Goal: Task Accomplishment & Management: Use online tool/utility

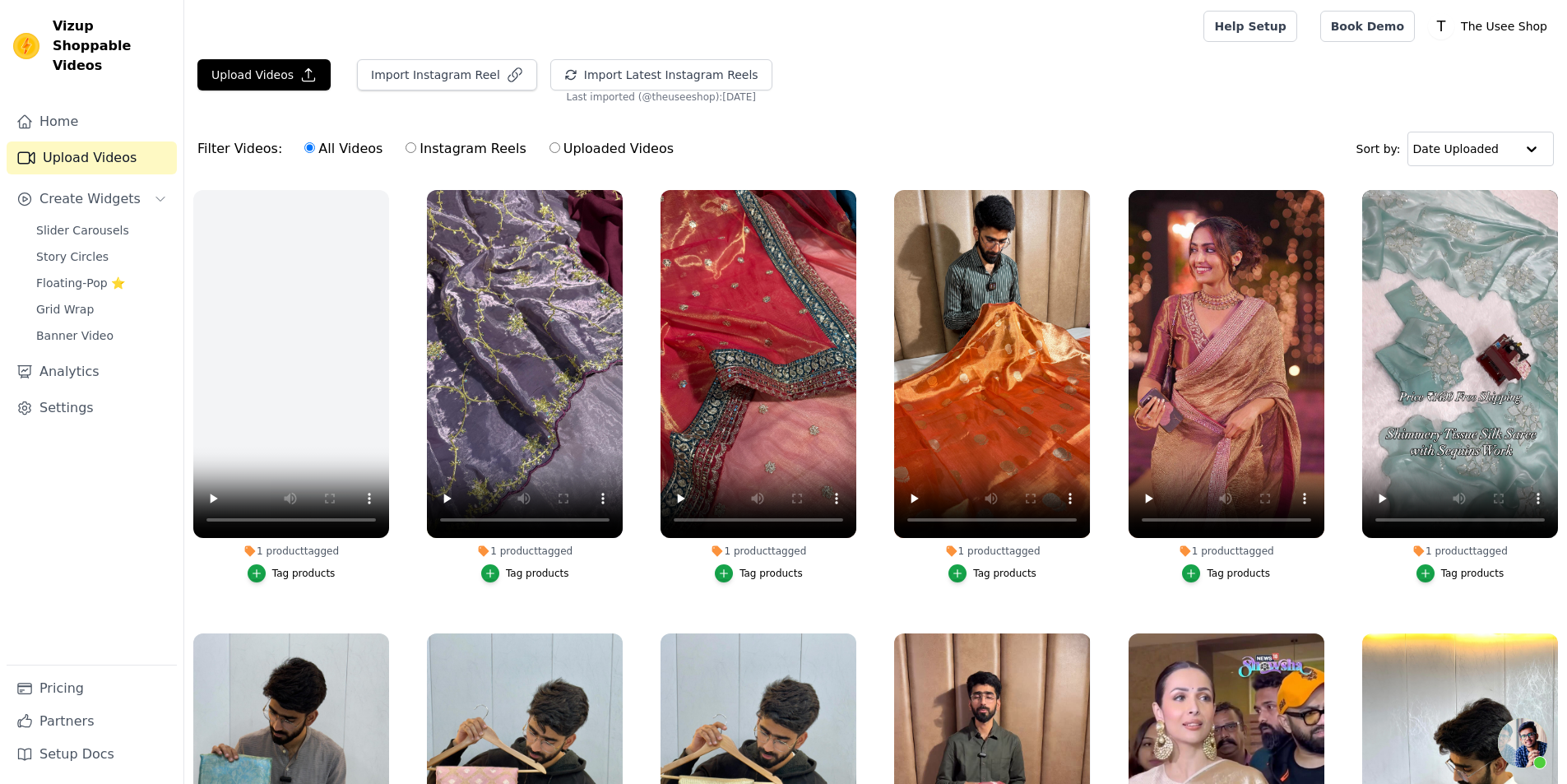
click at [1004, 139] on div "Filter Videos: All Videos Instagram Reels Uploaded Videos Sort by: Date Uploaded" at bounding box center [876, 149] width 1383 height 64
click at [131, 271] on link "Floating-Pop ⭐" at bounding box center [101, 283] width 150 height 23
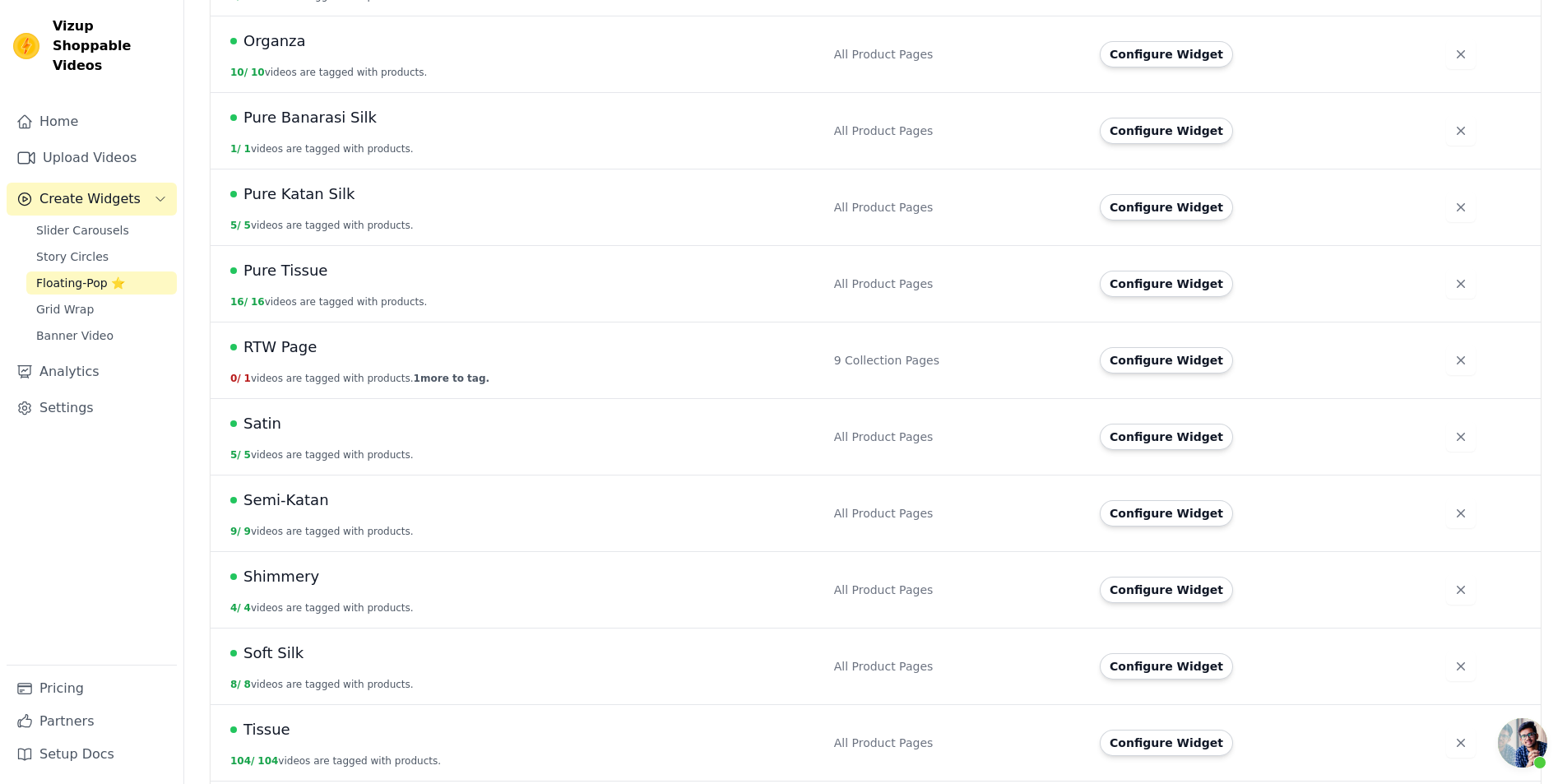
scroll to position [1087, 0]
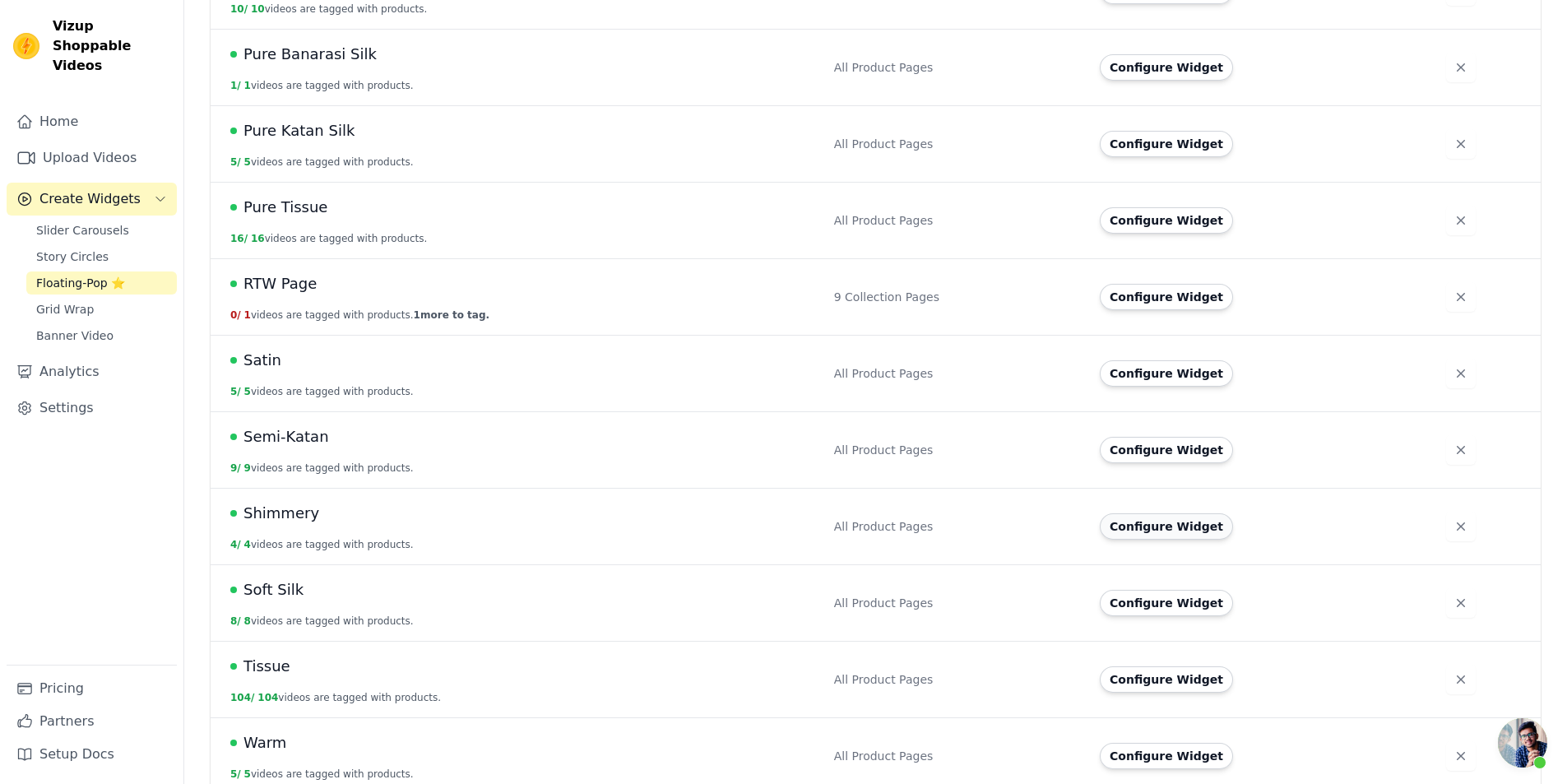
click at [1150, 514] on button "Configure Widget" at bounding box center [1166, 526] width 133 height 27
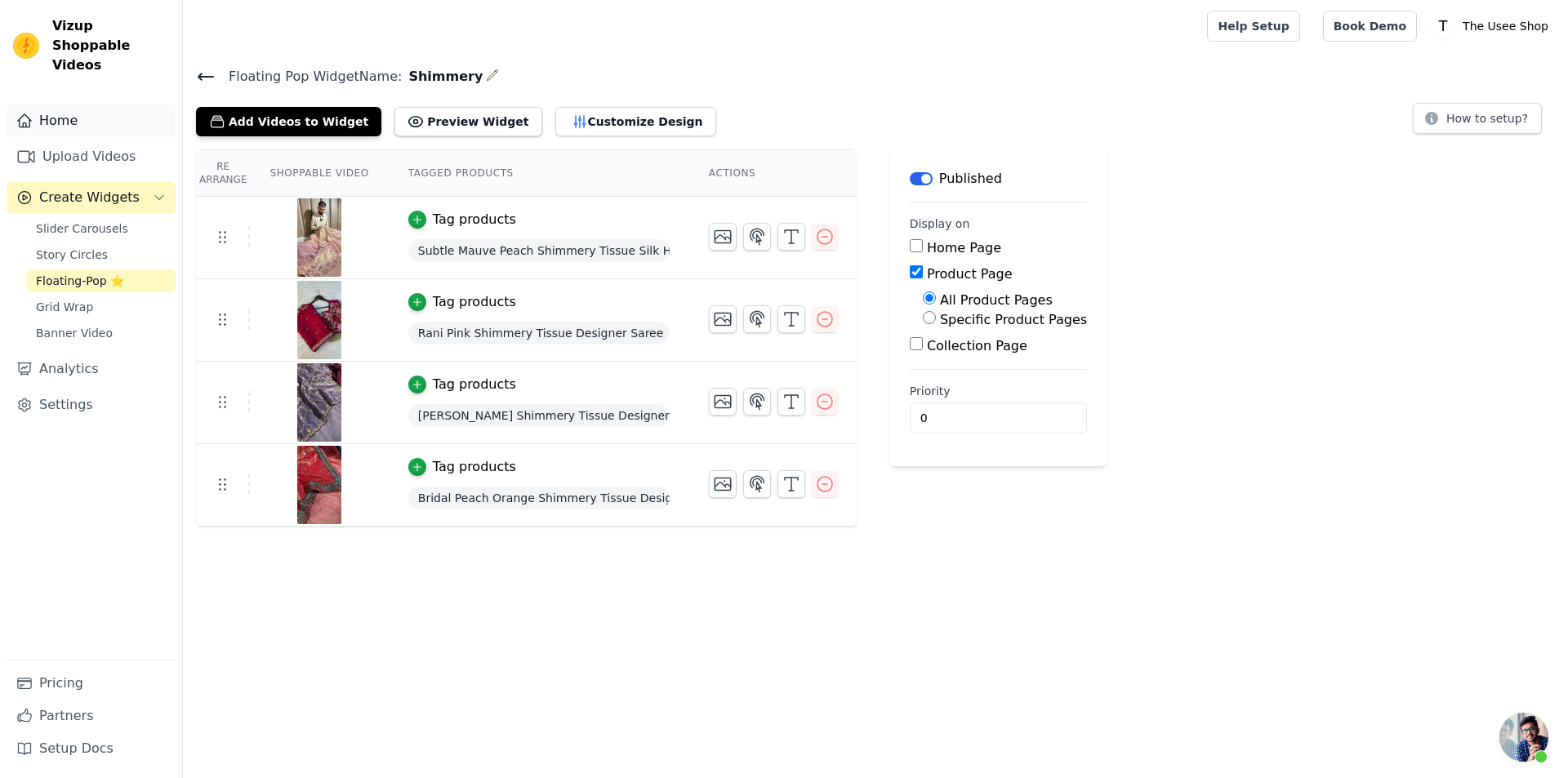
click at [106, 116] on link "Home" at bounding box center [91, 121] width 169 height 32
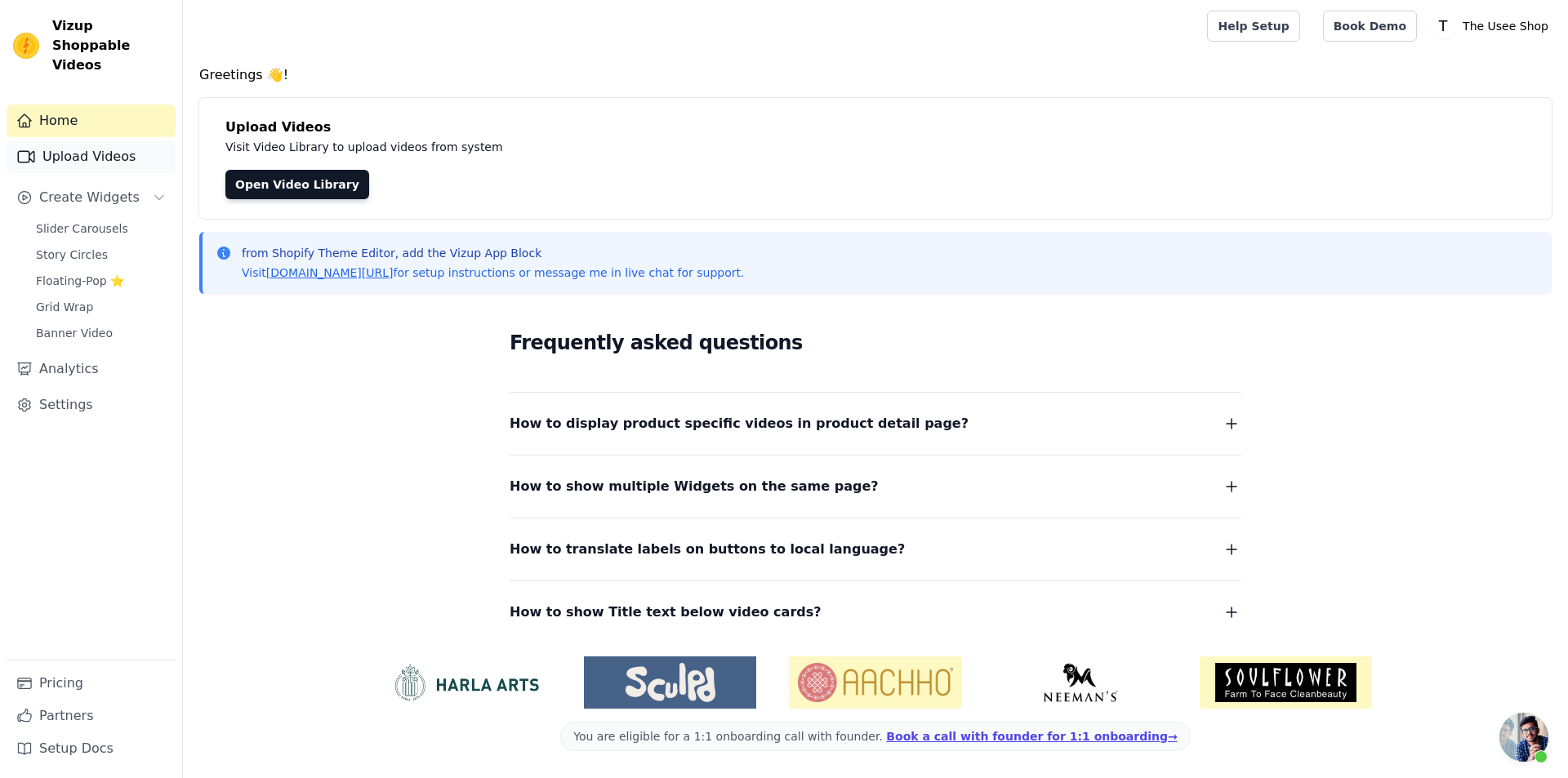
click at [48, 141] on link "Upload Videos" at bounding box center [91, 157] width 169 height 32
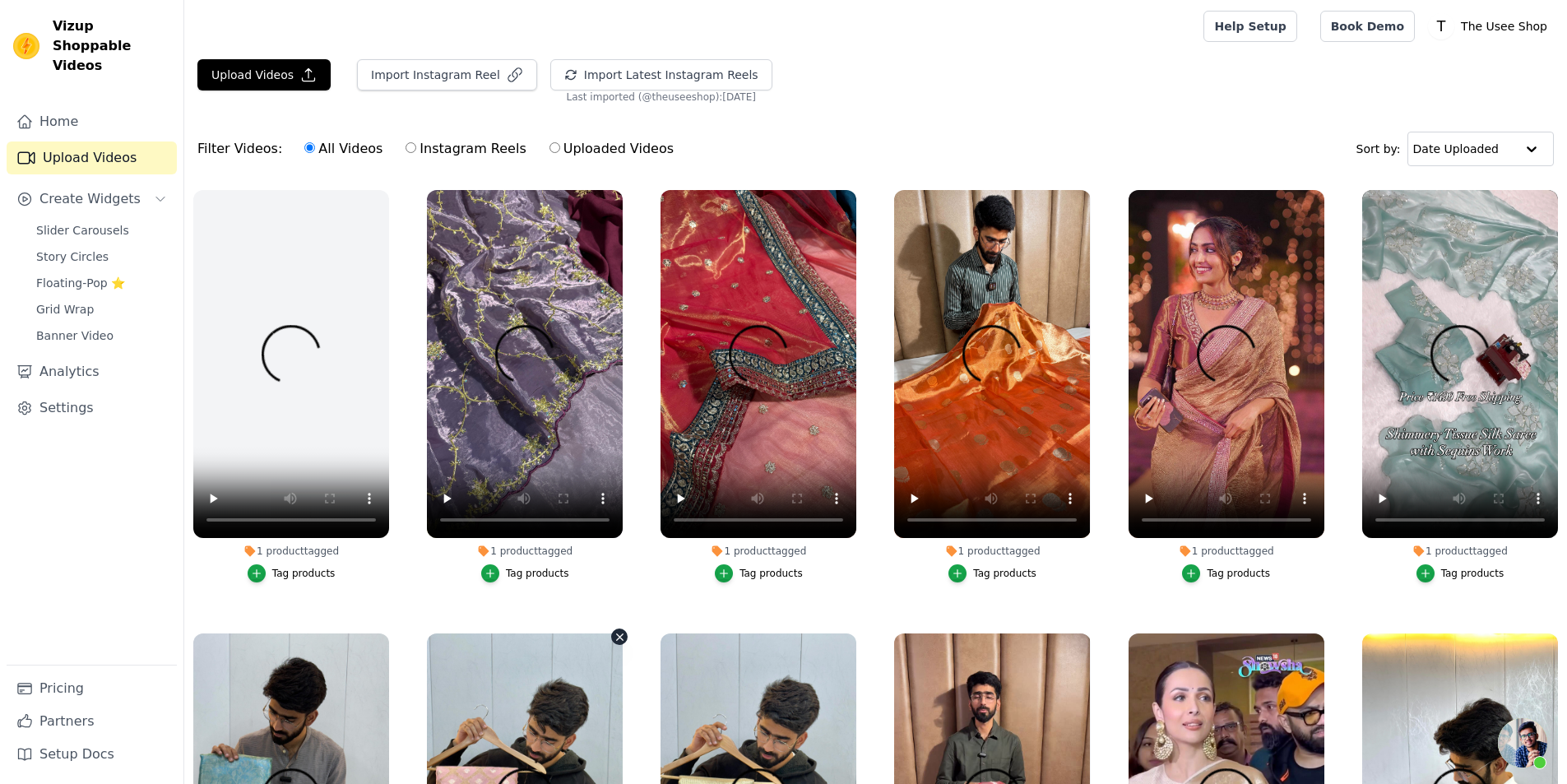
scroll to position [411, 0]
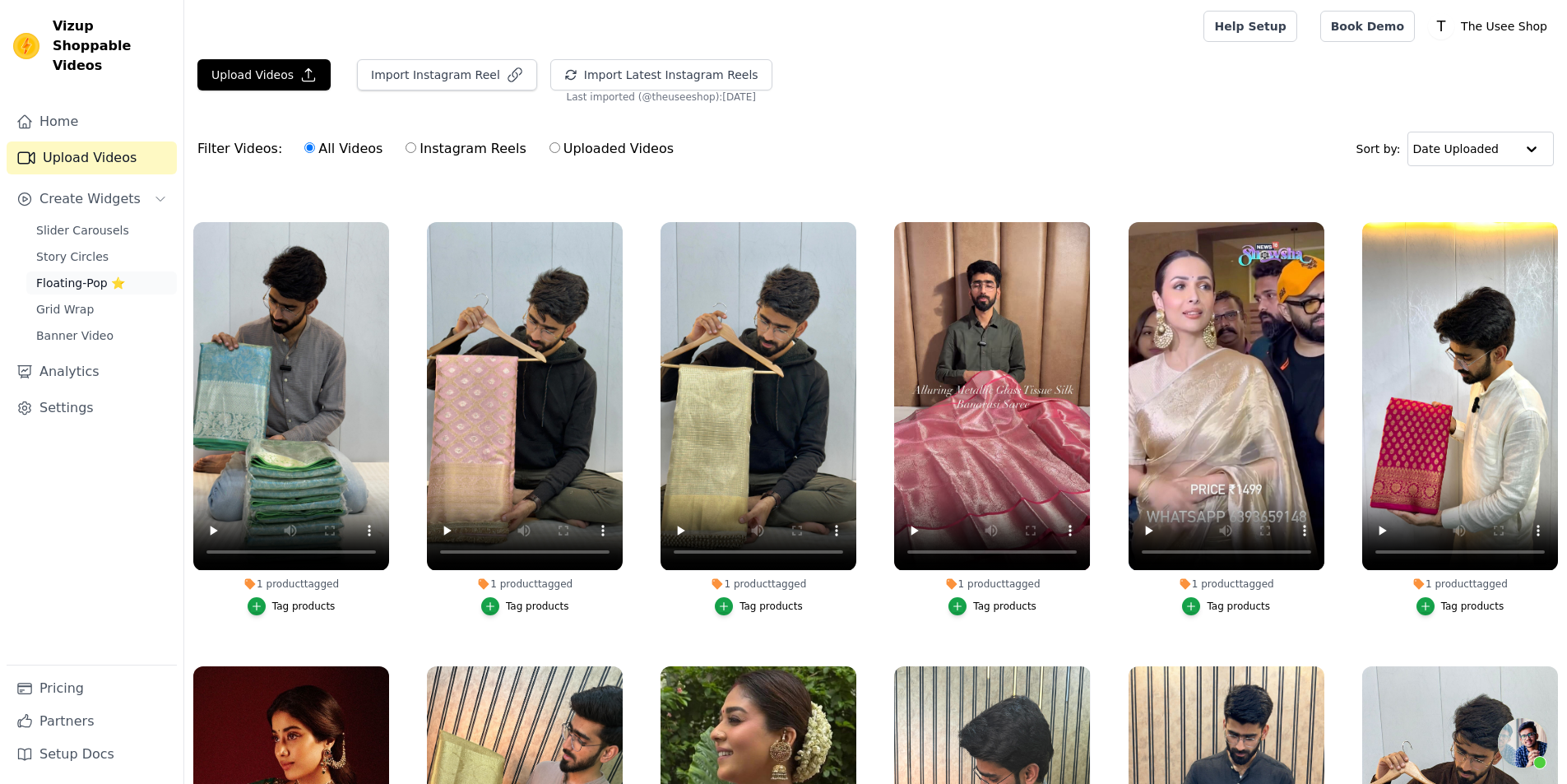
click at [108, 275] on span "Floating-Pop ⭐" at bounding box center [80, 283] width 88 height 16
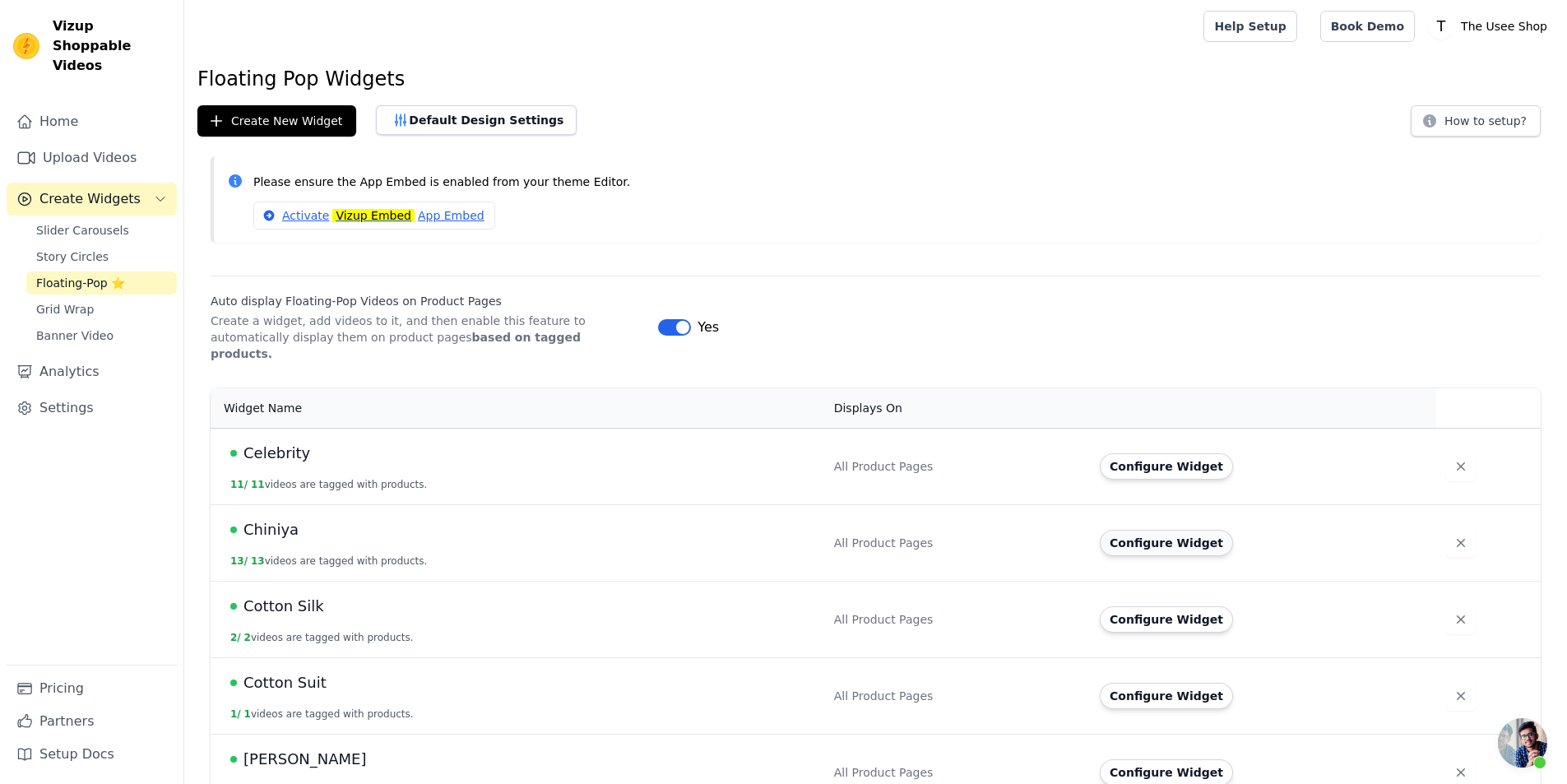
click at [1174, 533] on button "Configure Widget" at bounding box center [1166, 543] width 133 height 27
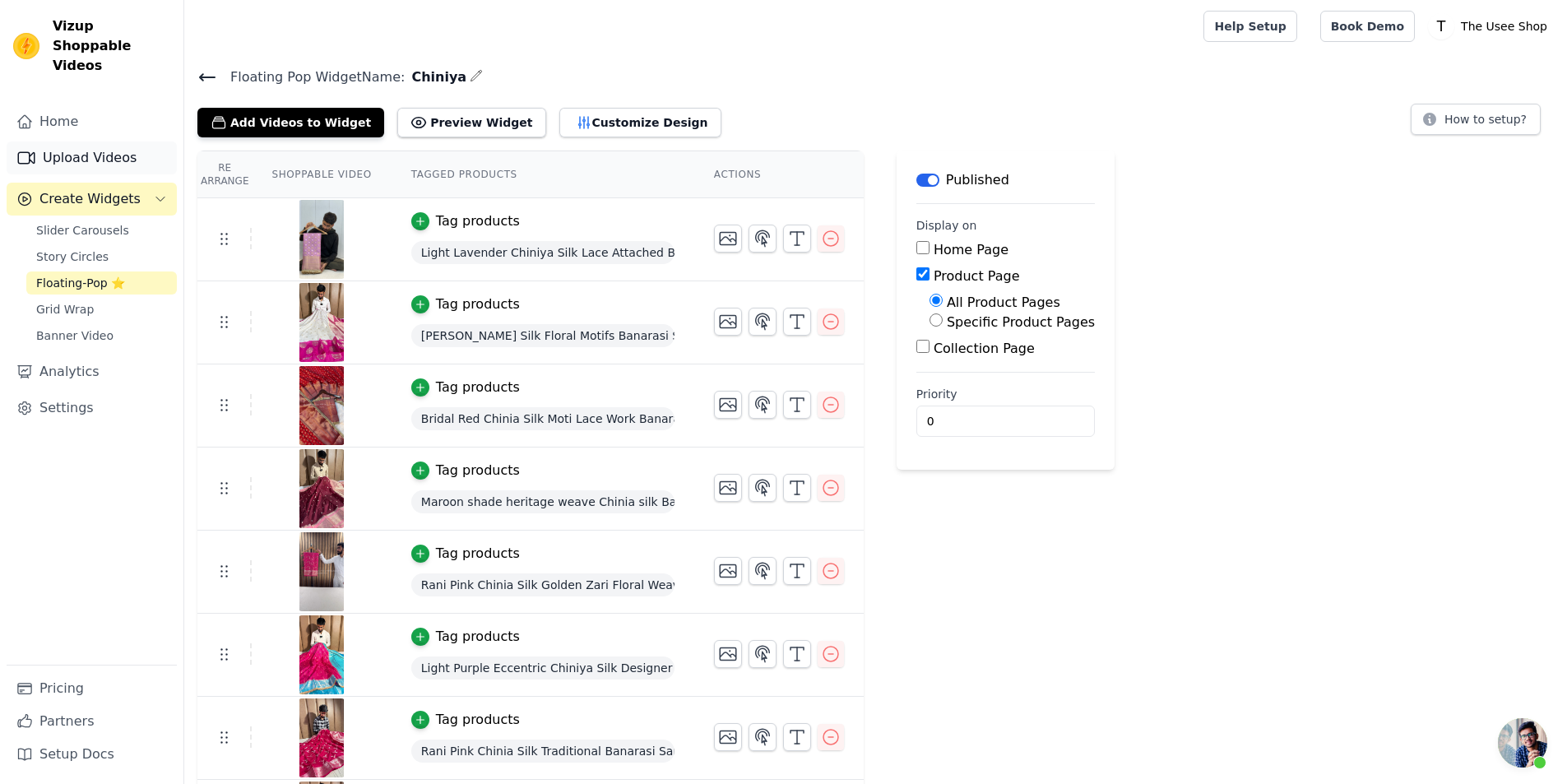
click at [113, 142] on link "Upload Videos" at bounding box center [92, 158] width 170 height 33
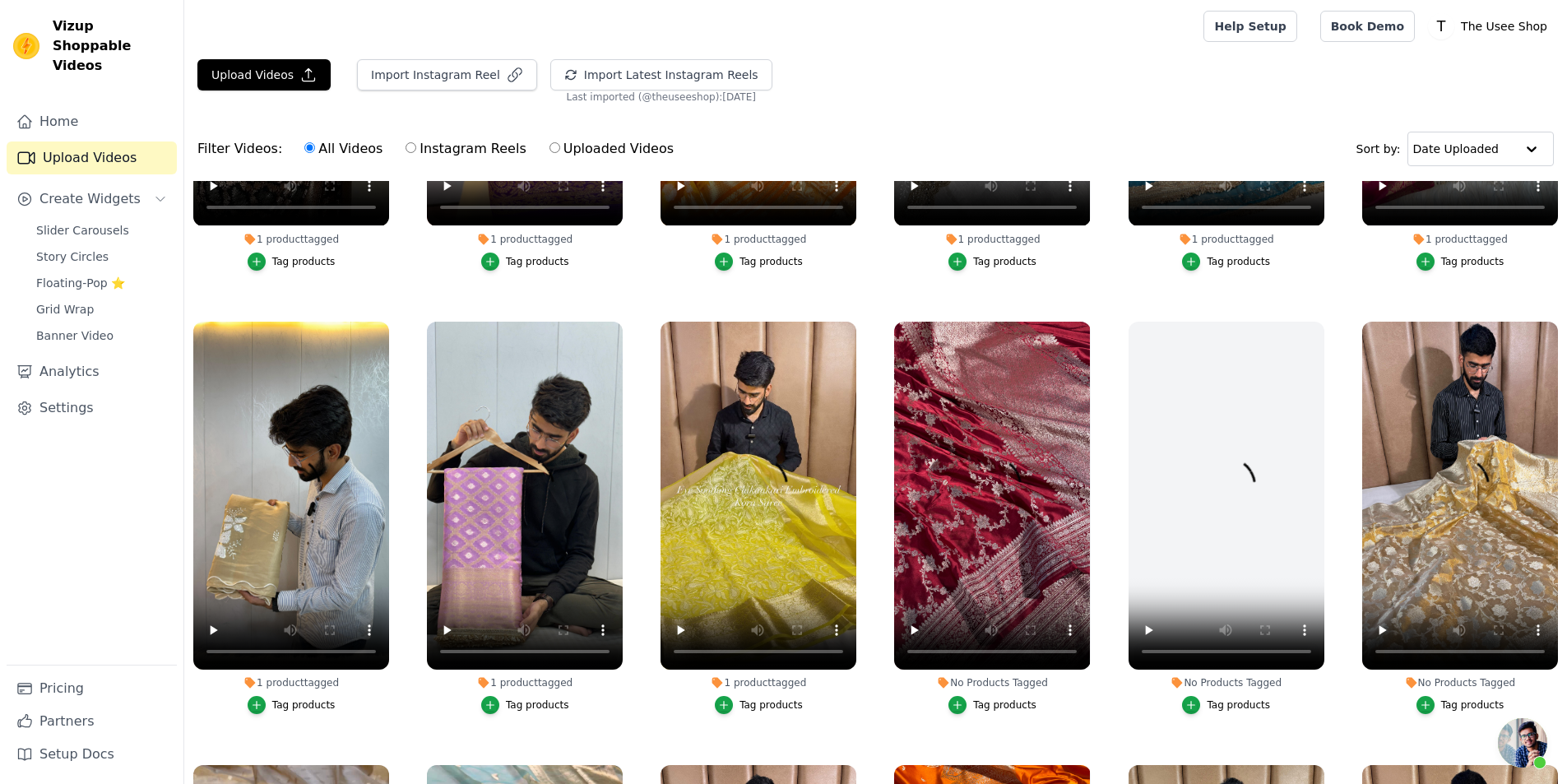
scroll to position [1644, 0]
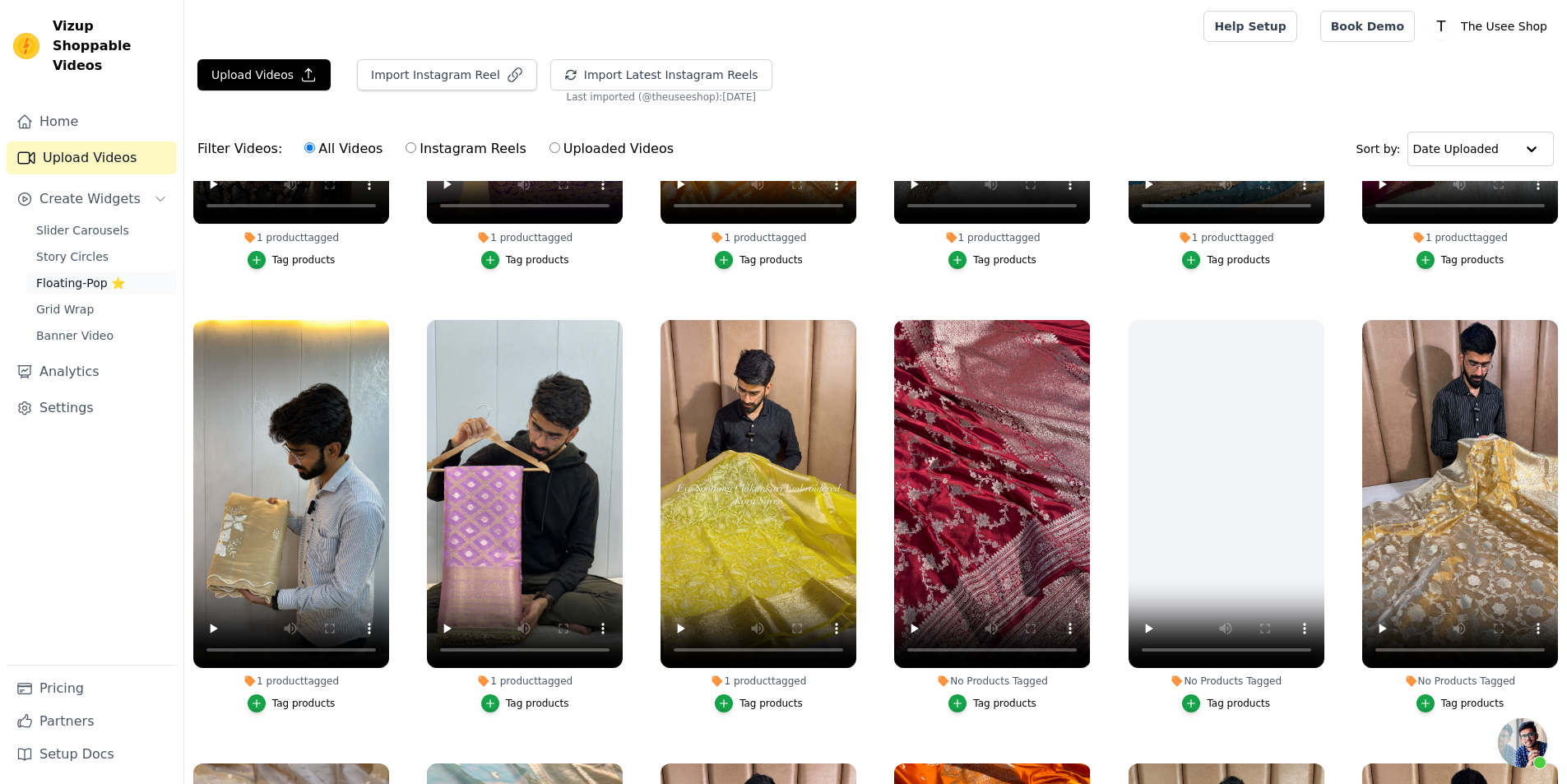
click at [114, 271] on link "Floating-Pop ⭐" at bounding box center [101, 283] width 150 height 23
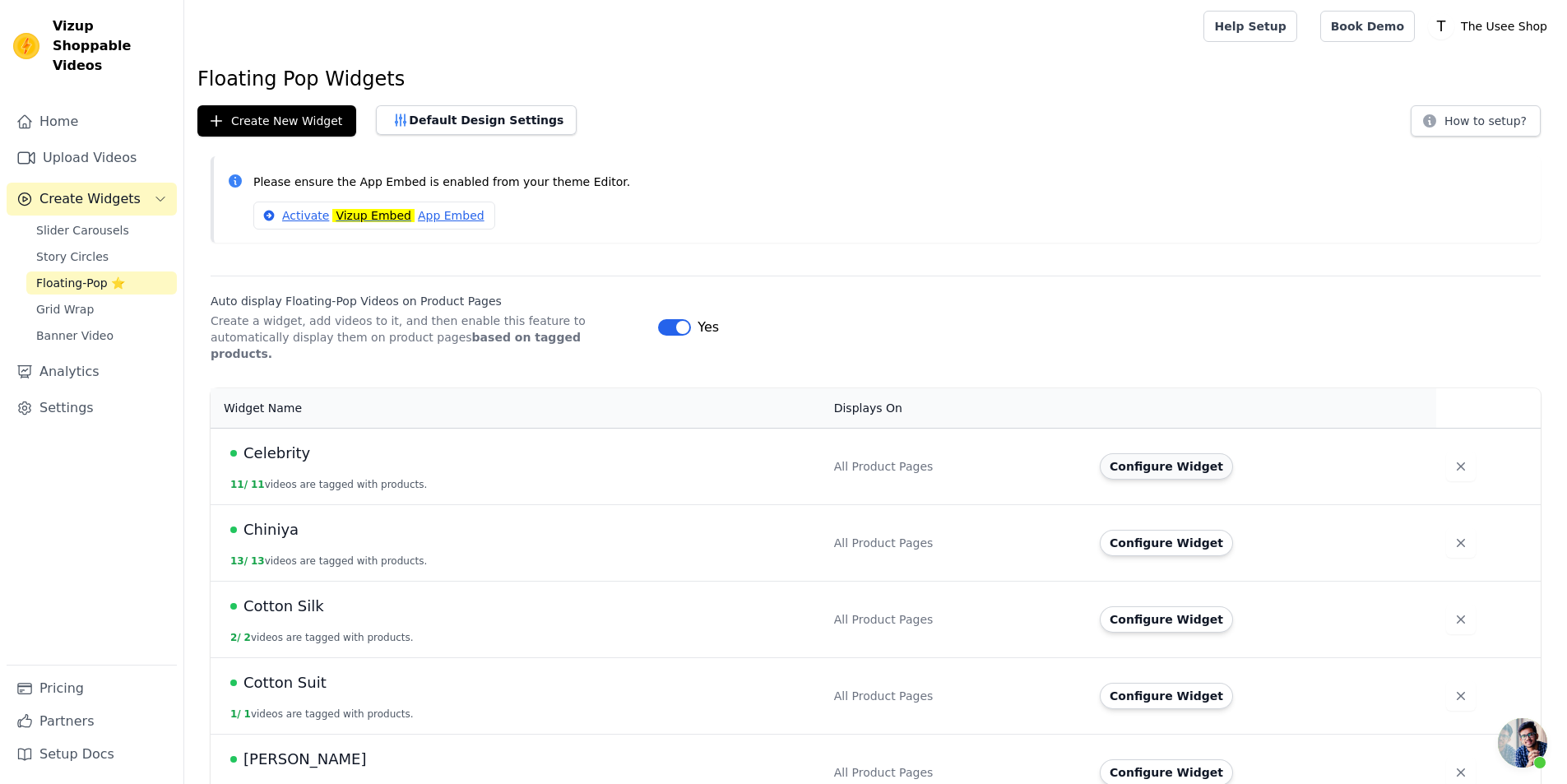
click at [1157, 453] on button "Configure Widget" at bounding box center [1166, 466] width 133 height 27
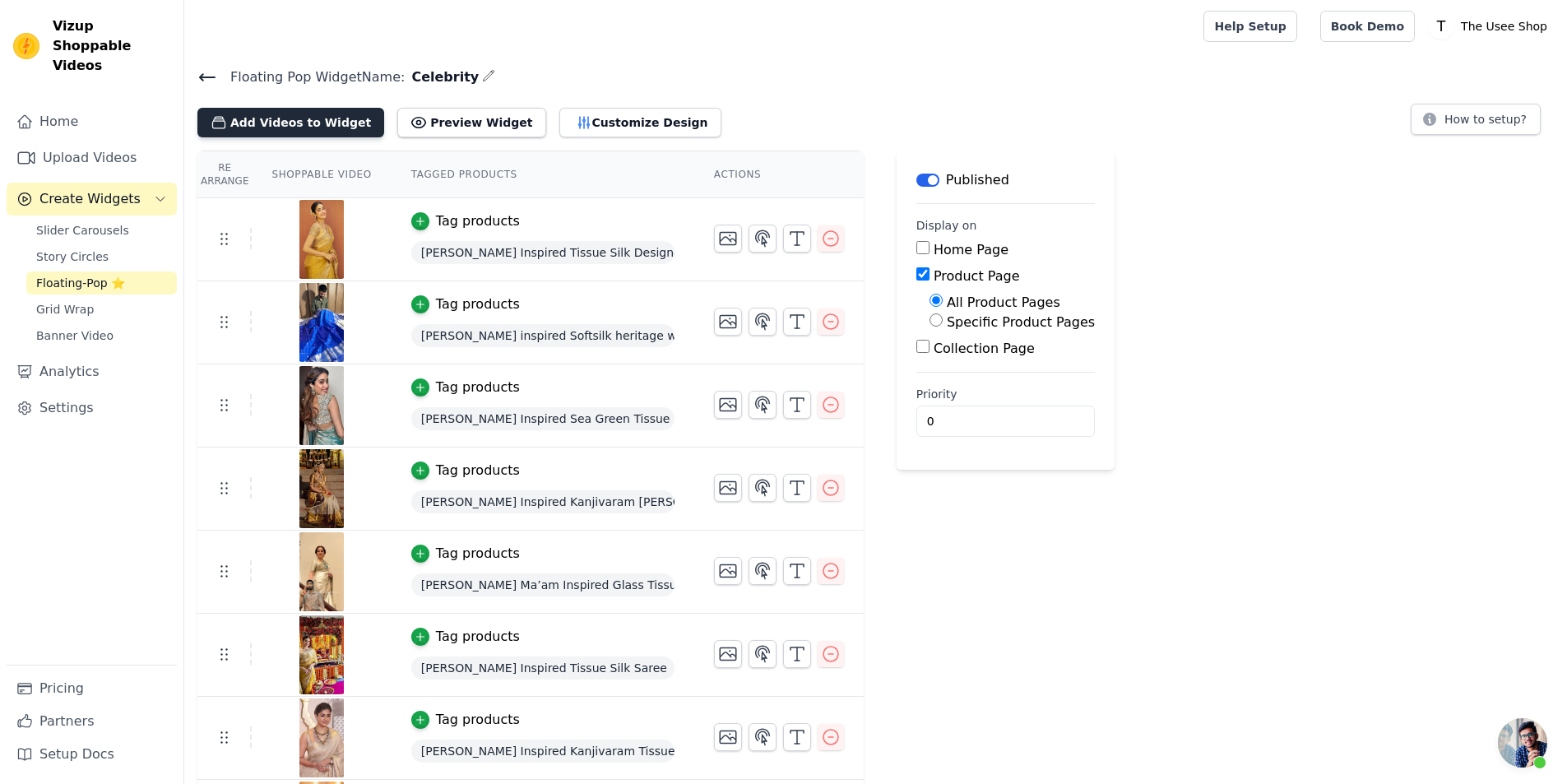
click at [339, 118] on button "Add Videos to Widget" at bounding box center [290, 122] width 186 height 29
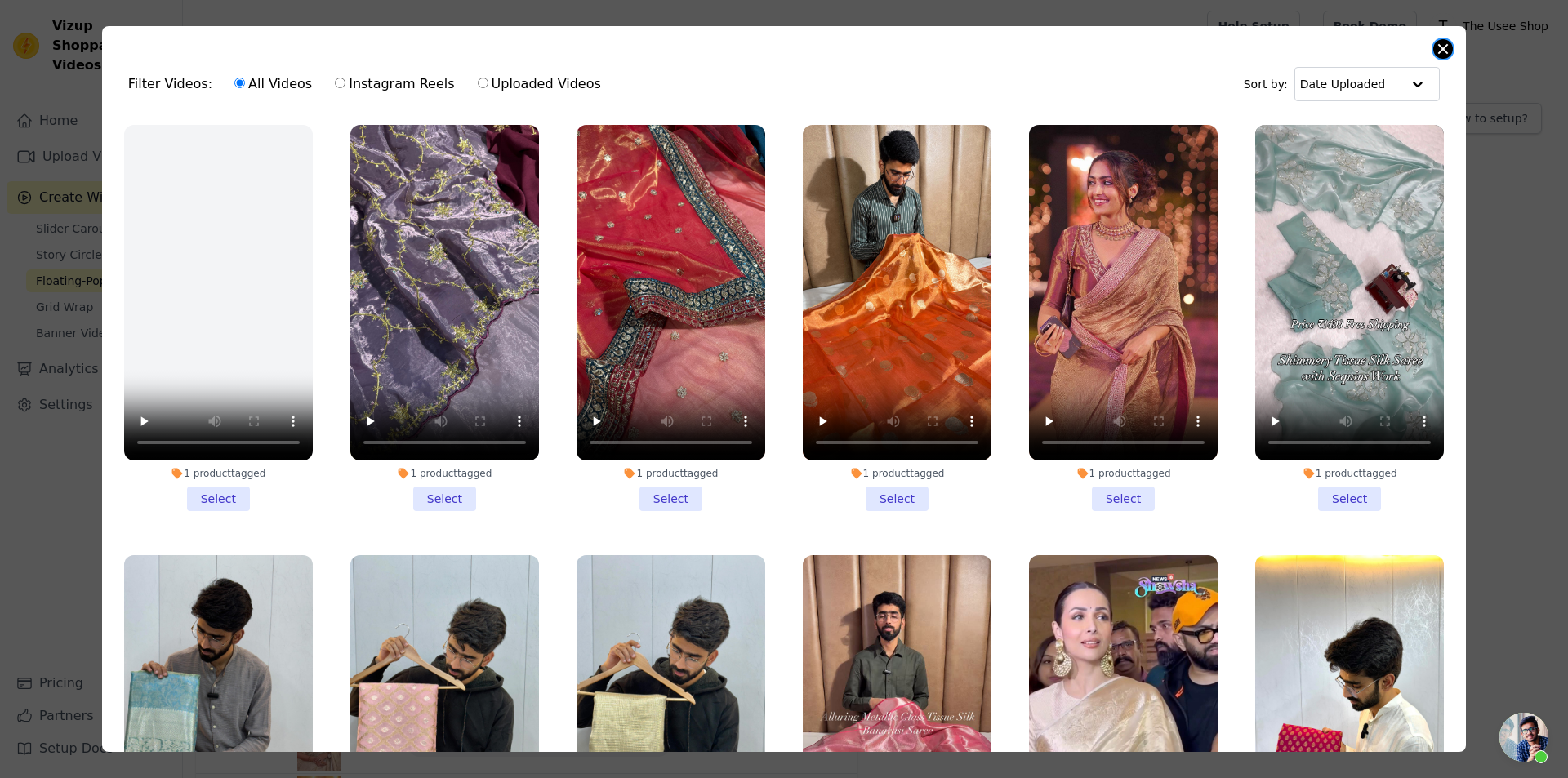
click at [1436, 45] on button "Close modal" at bounding box center [1443, 49] width 20 height 20
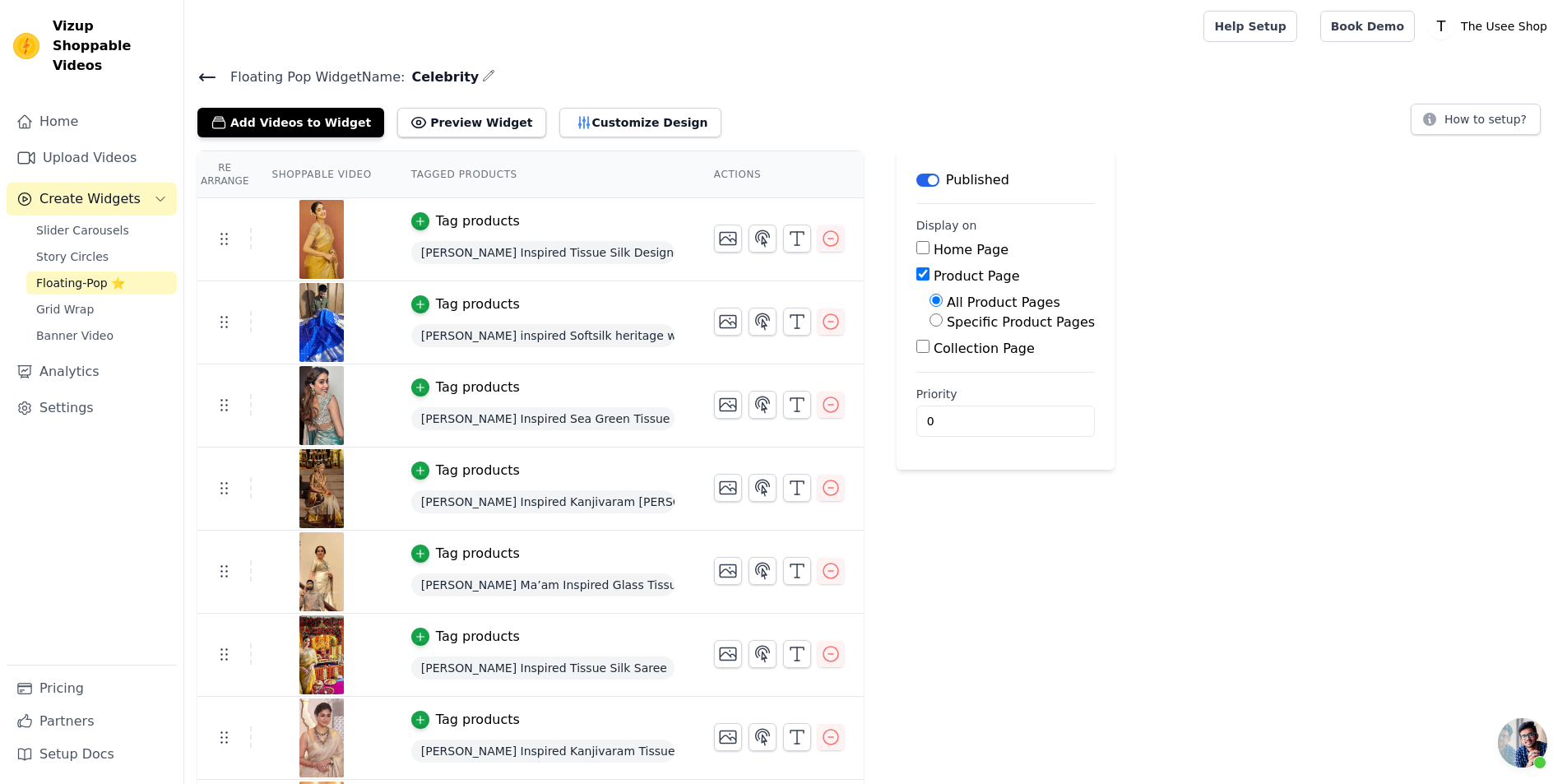
click at [196, 77] on div "Floating Pop Widget Name: Celebrity Add Videos to Widget Preview Widget Customi…" at bounding box center [876, 101] width 1383 height 71
click at [204, 78] on icon at bounding box center [207, 77] width 20 height 20
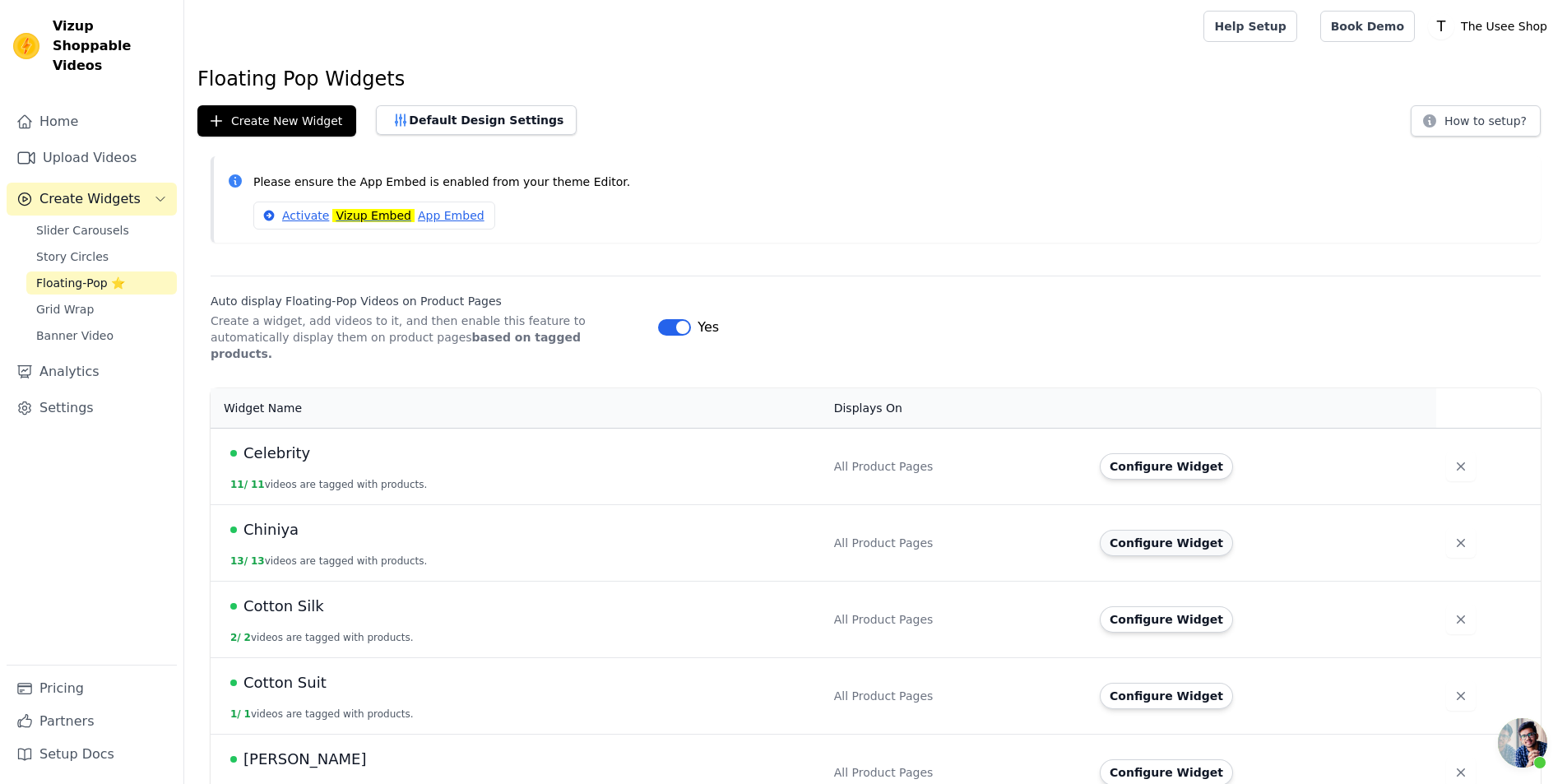
click at [1143, 530] on button "Configure Widget" at bounding box center [1166, 543] width 133 height 27
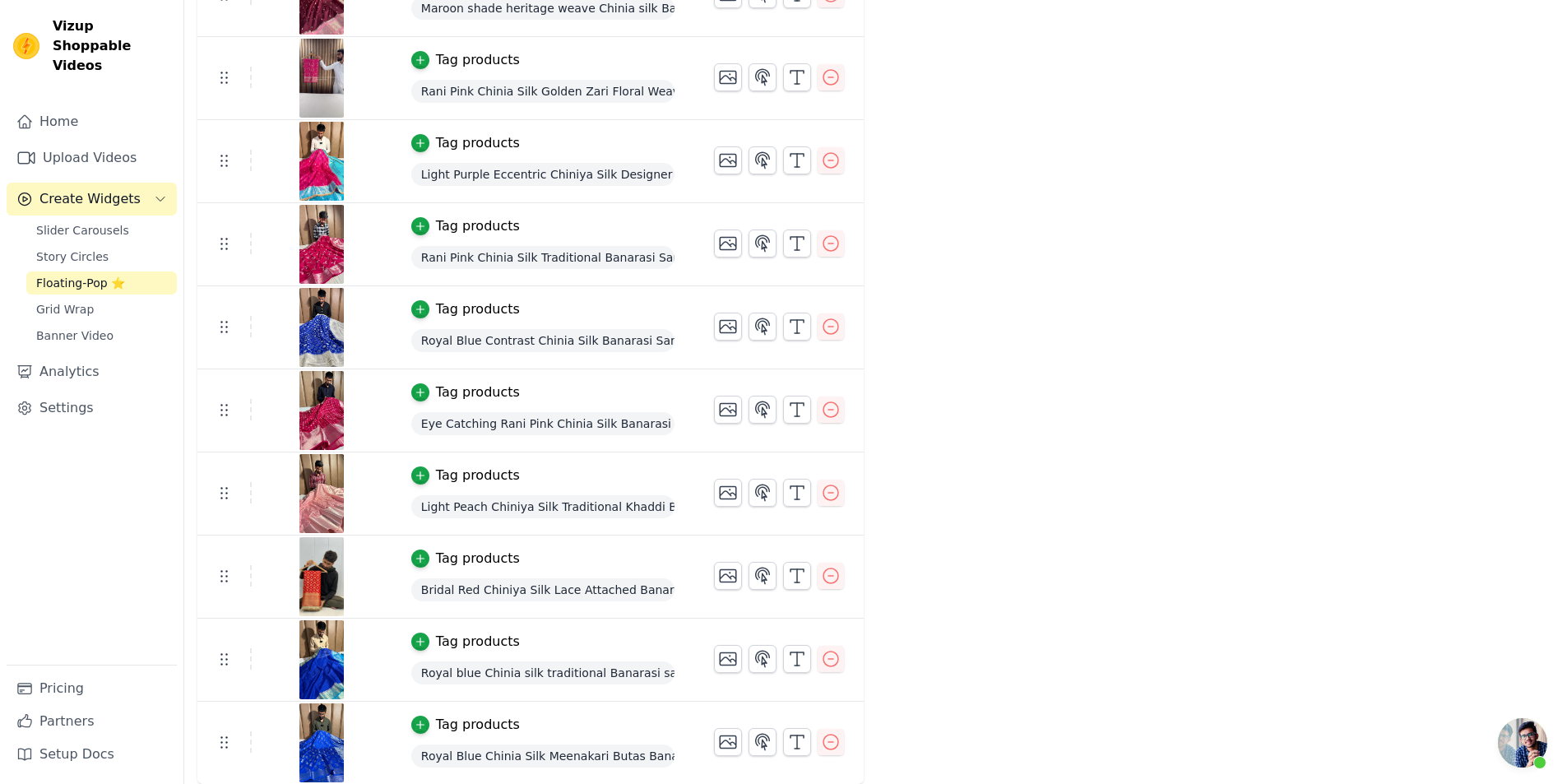
scroll to position [82, 0]
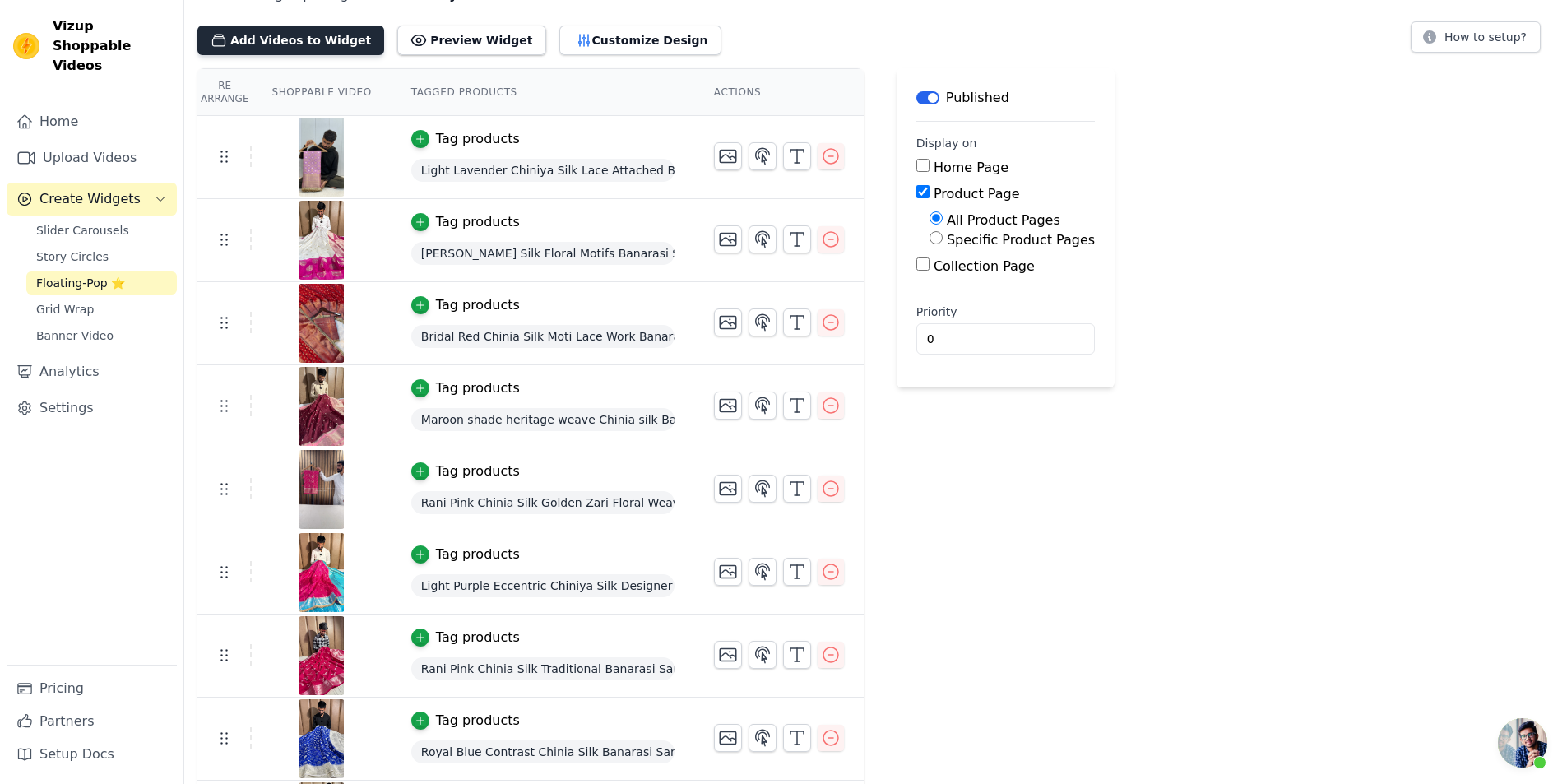
click at [315, 46] on button "Add Videos to Widget" at bounding box center [290, 40] width 186 height 29
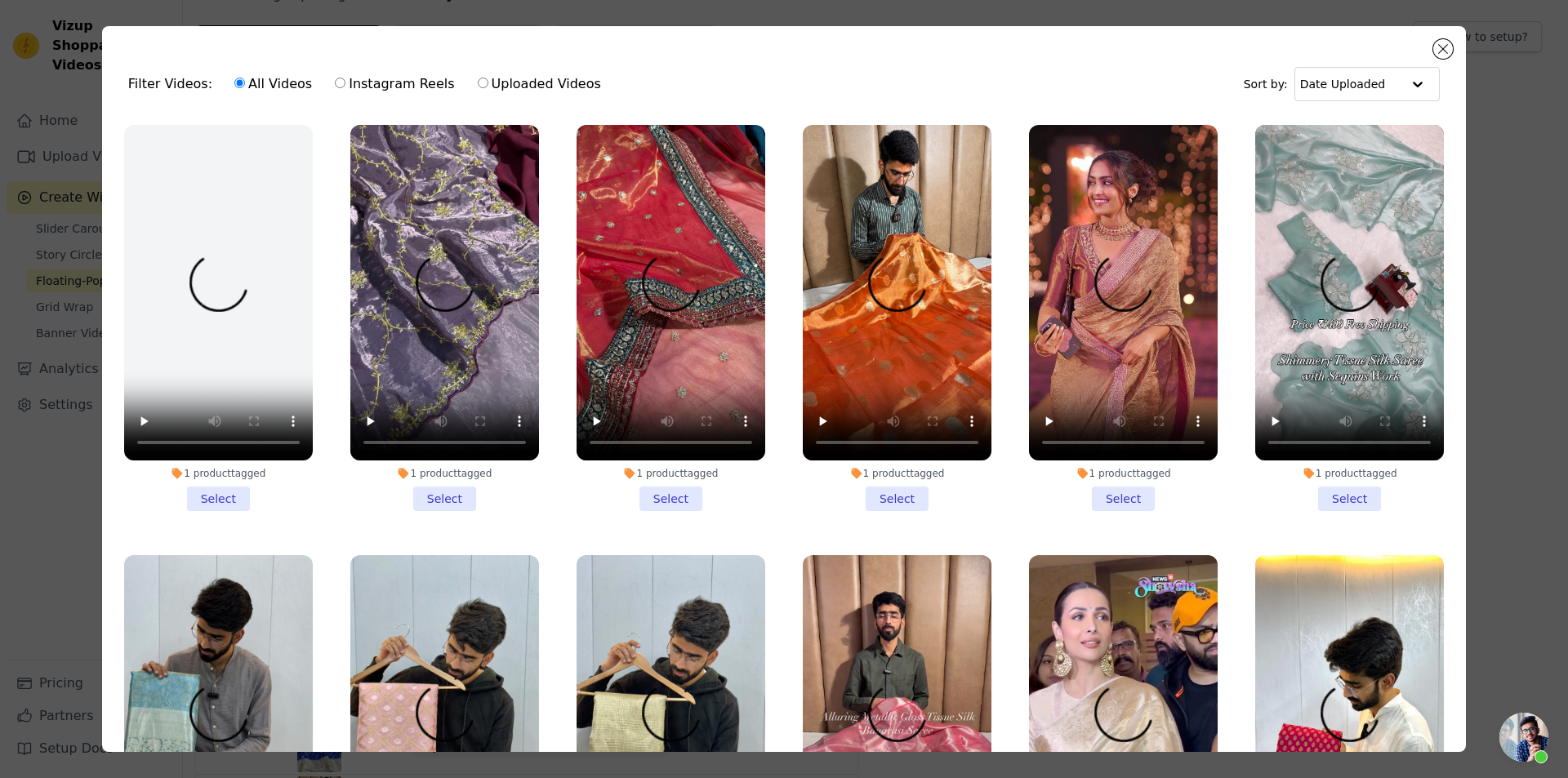
scroll to position [408, 0]
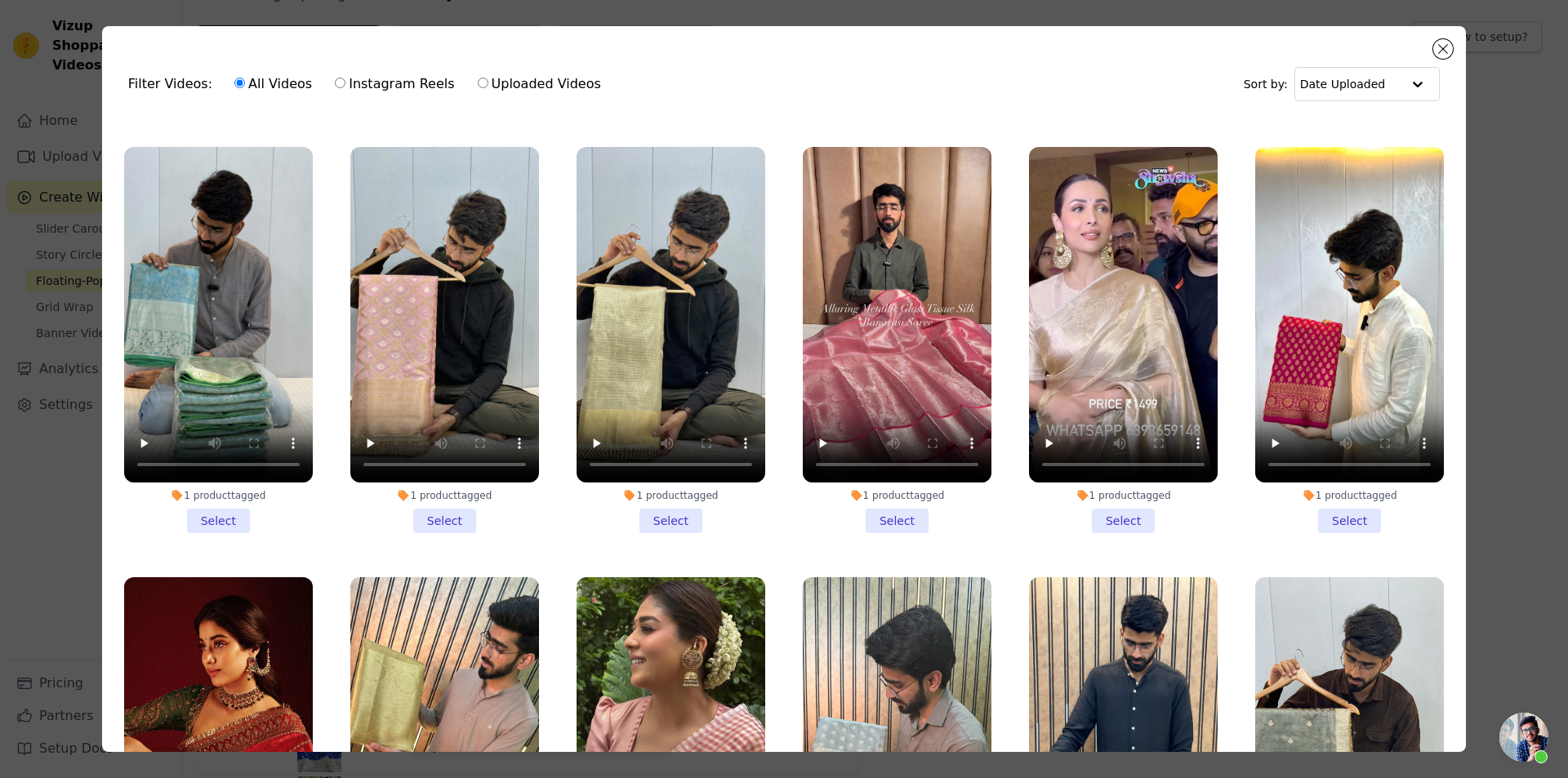
click at [438, 510] on li "1 product tagged Select" at bounding box center [444, 339] width 188 height 386
click at [0, 0] on input "1 product tagged Select" at bounding box center [0, 0] width 0 height 0
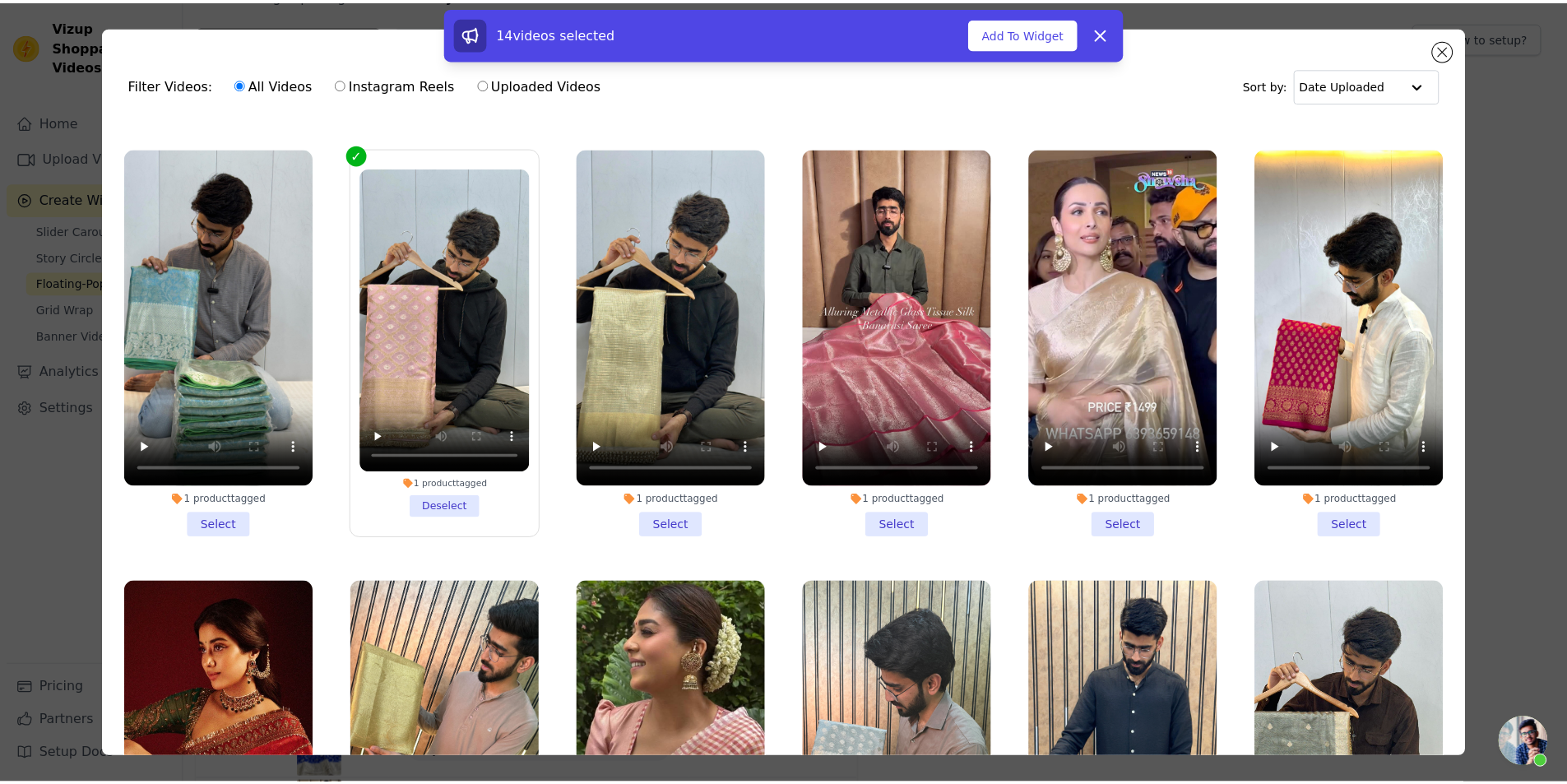
scroll to position [823, 0]
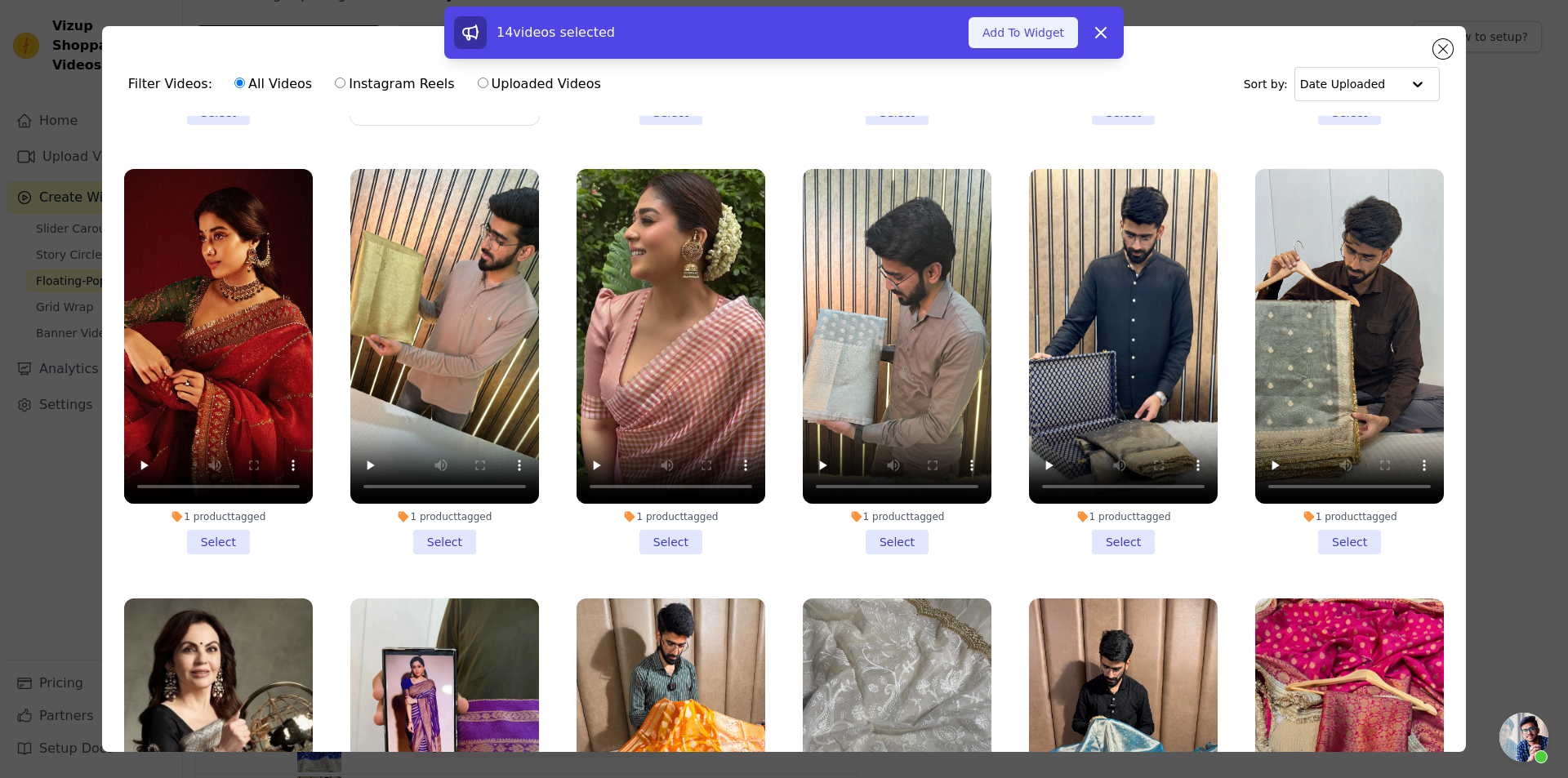
click at [1028, 44] on button "Add To Widget" at bounding box center [1023, 32] width 109 height 31
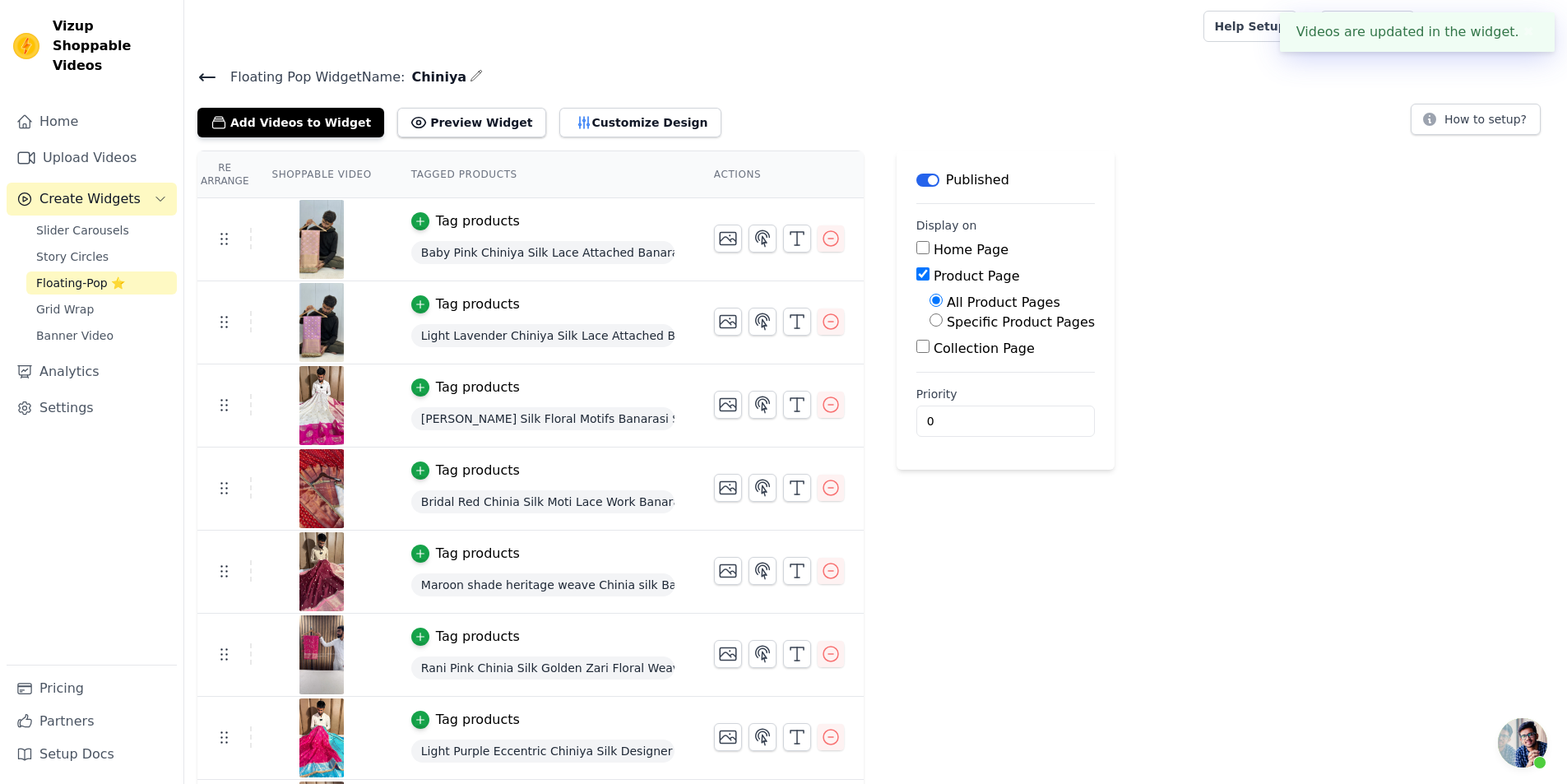
click at [222, 78] on span "Floating Pop Widget Name:" at bounding box center [311, 77] width 187 height 20
click at [216, 78] on icon at bounding box center [207, 77] width 20 height 20
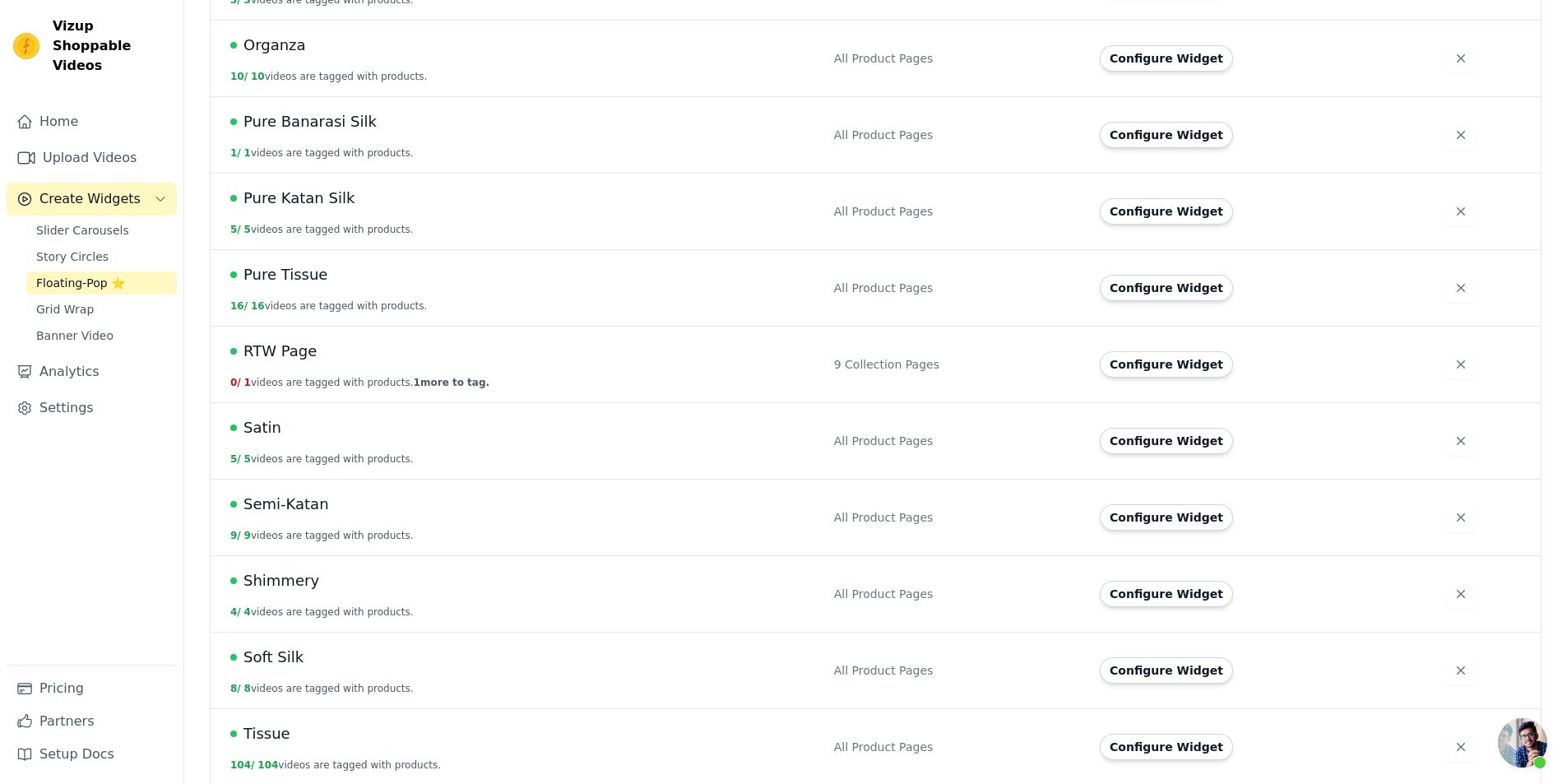
scroll to position [1087, 0]
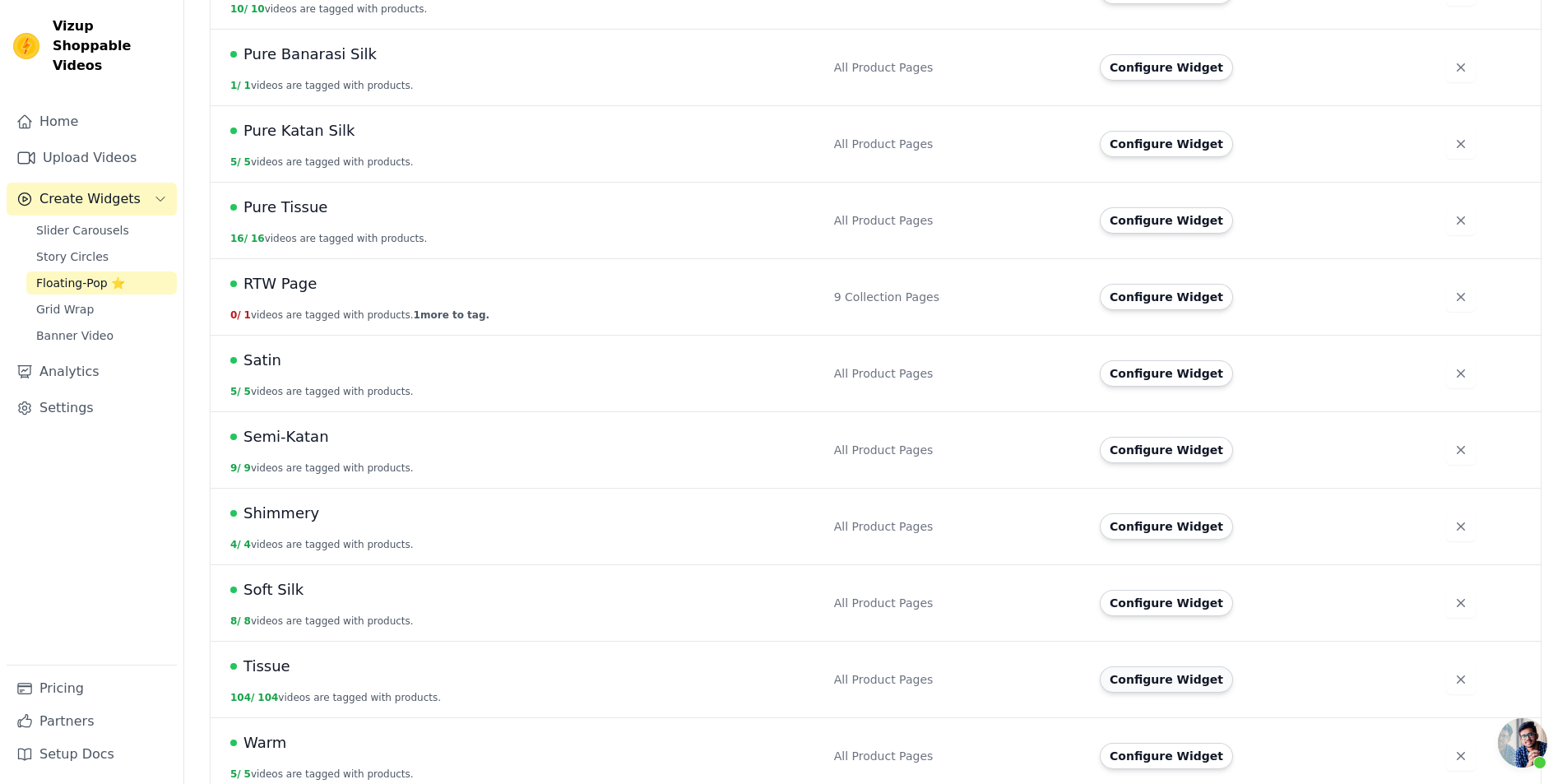
click at [1179, 666] on button "Configure Widget" at bounding box center [1166, 679] width 133 height 27
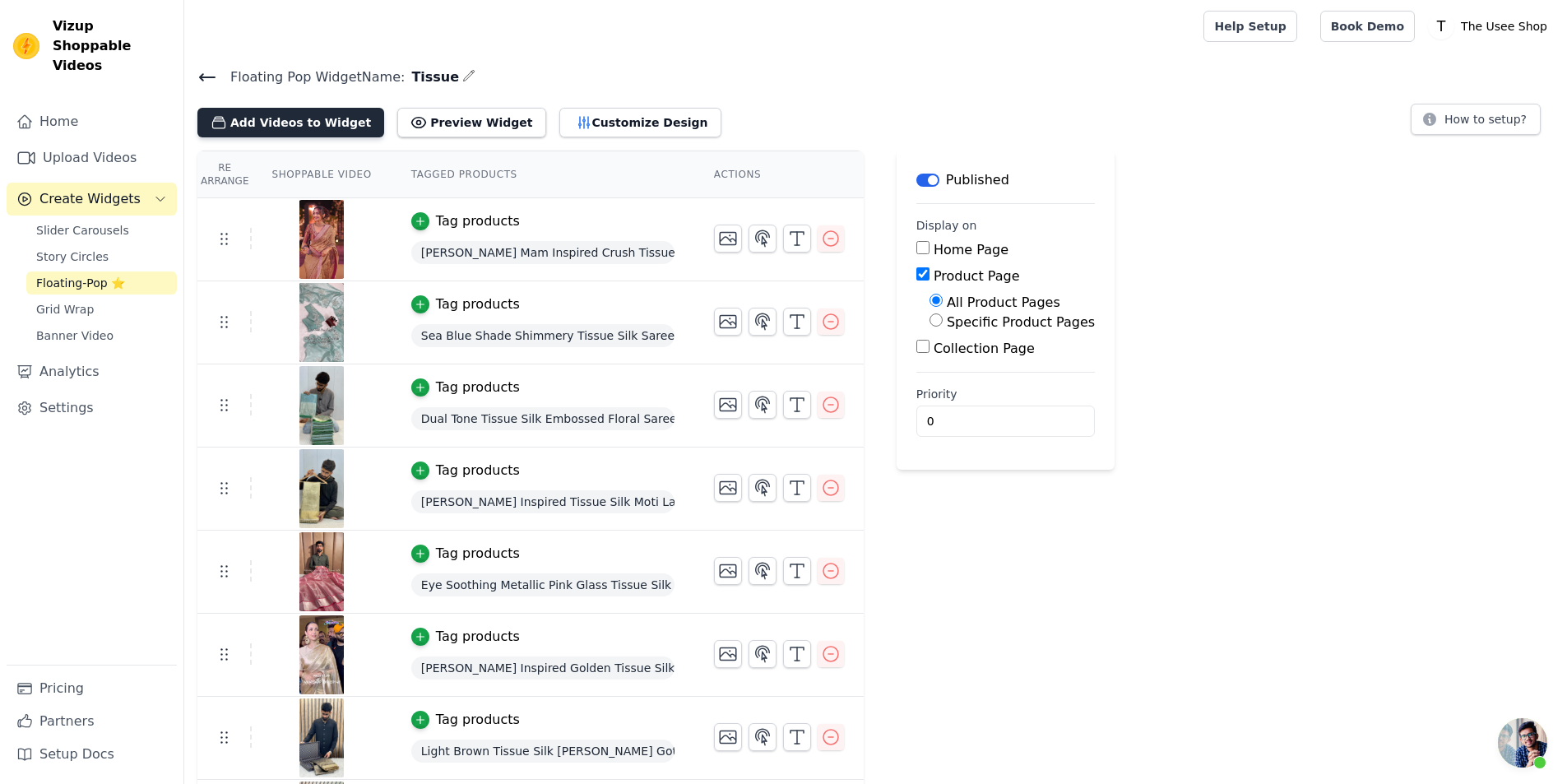
click at [326, 131] on button "Add Videos to Widget" at bounding box center [290, 122] width 186 height 29
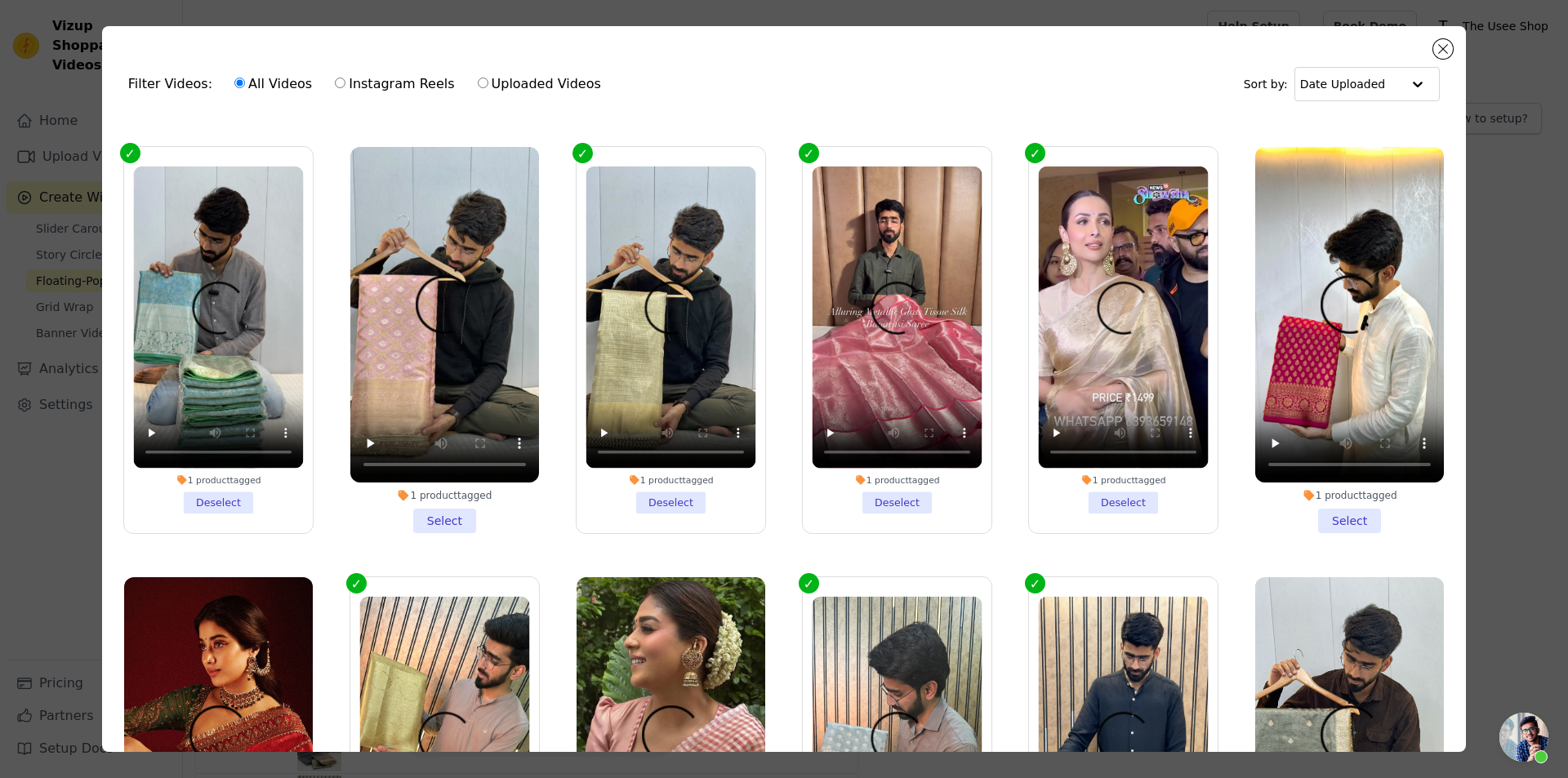
scroll to position [816, 0]
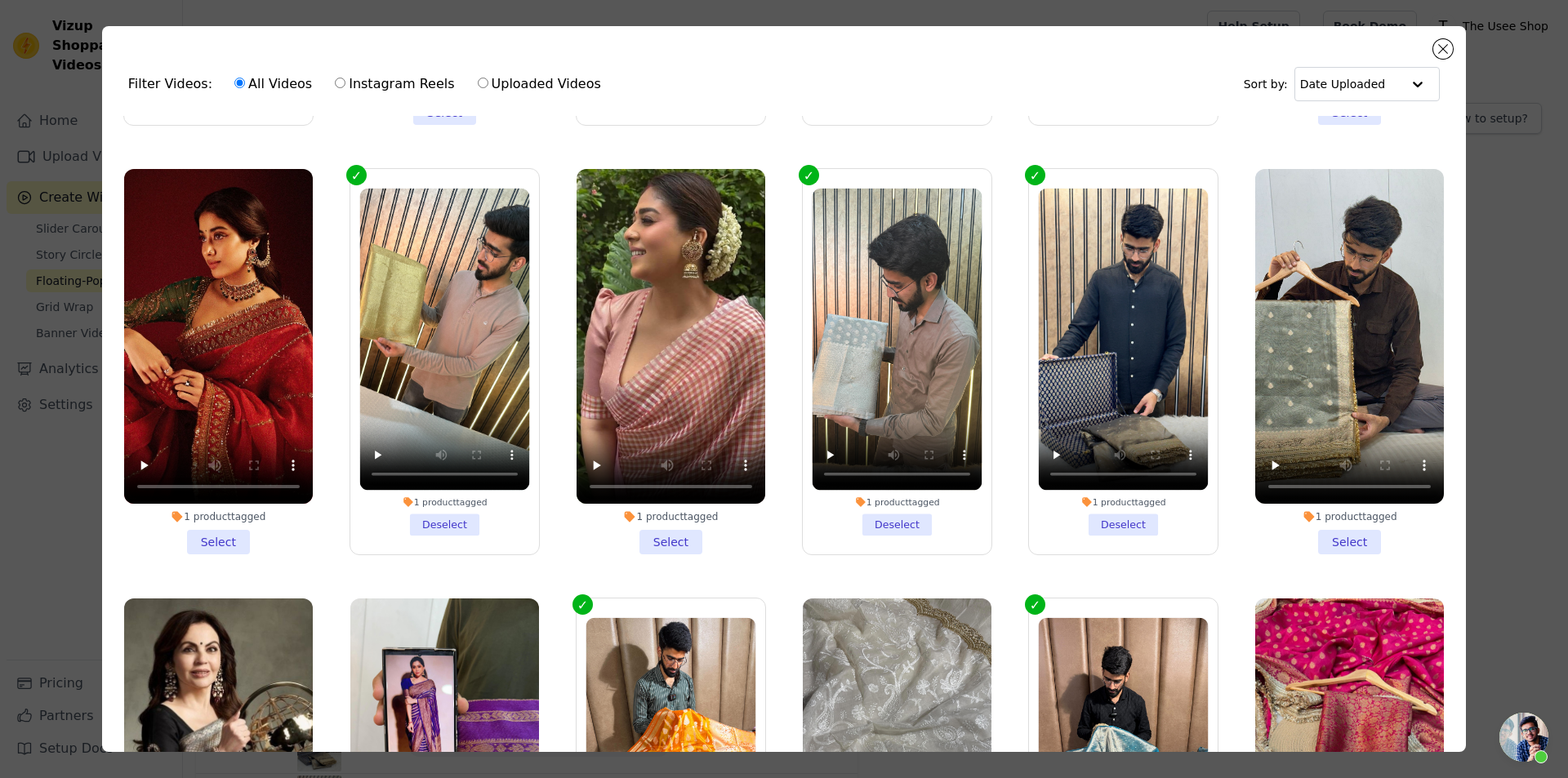
click at [1339, 525] on li "1 product tagged Select" at bounding box center [1349, 361] width 188 height 386
click at [0, 0] on input "1 product tagged Select" at bounding box center [0, 0] width 0 height 0
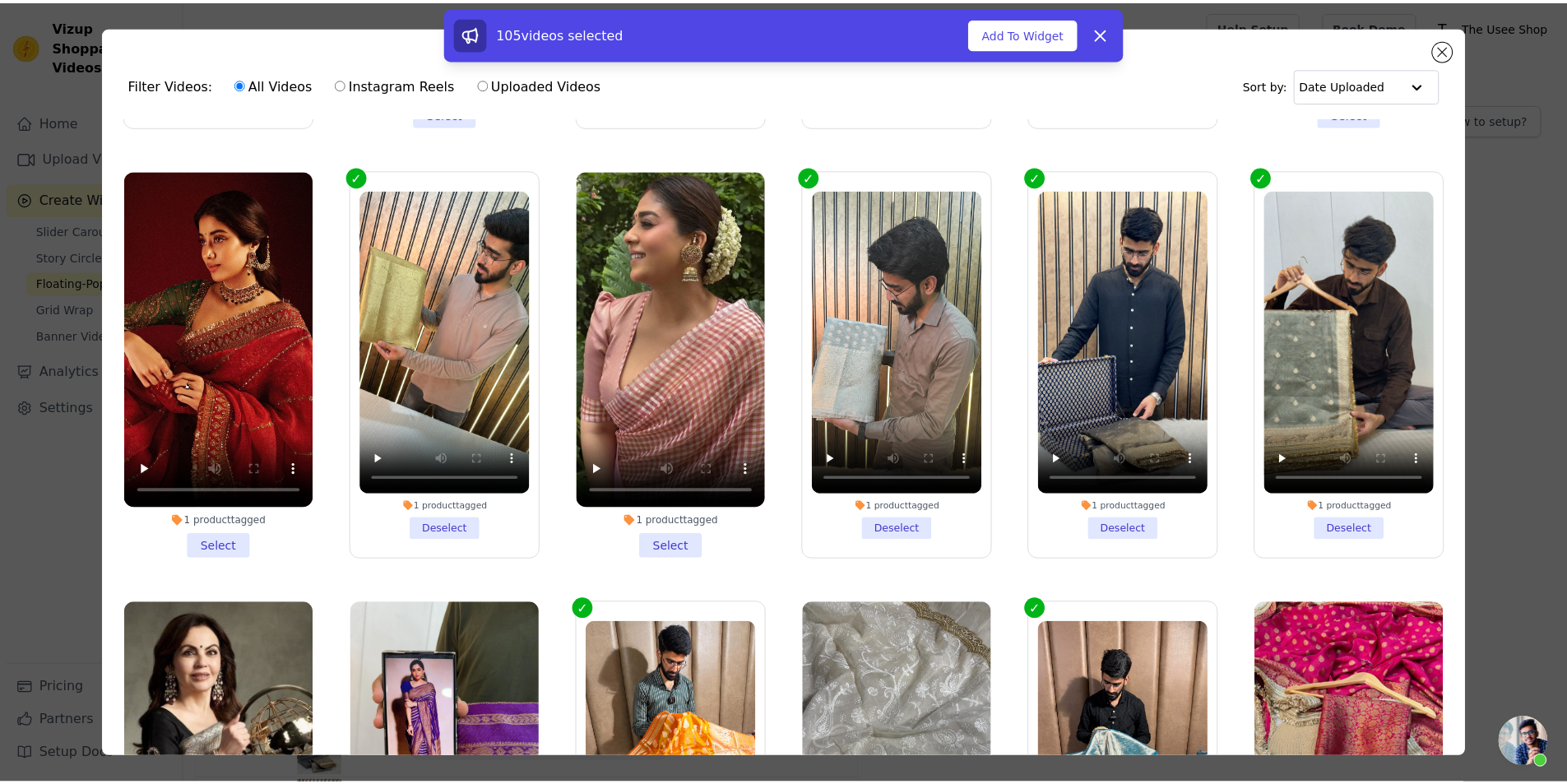
scroll to position [1233, 0]
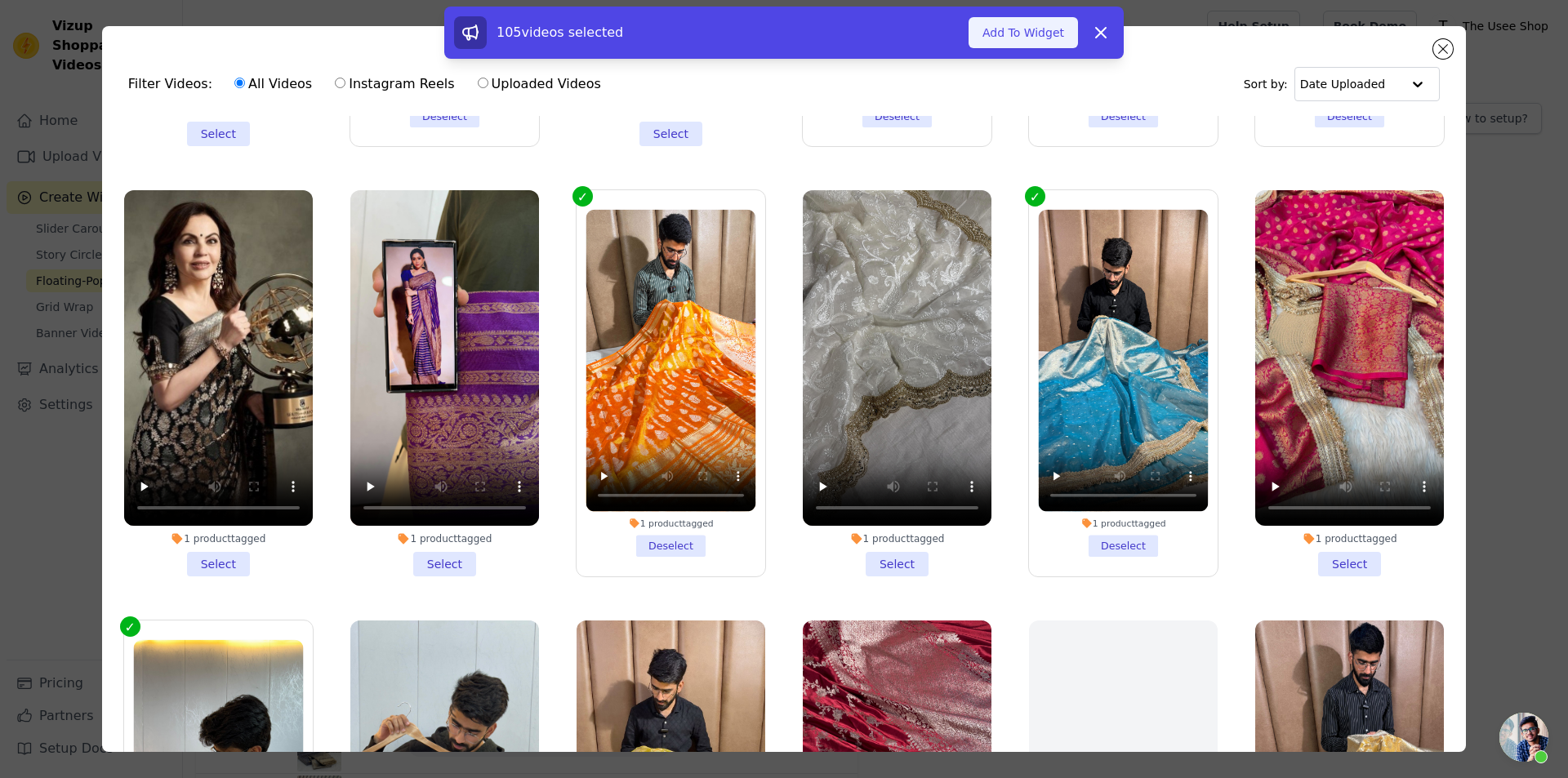
click at [1062, 34] on button "Add To Widget" at bounding box center [1023, 32] width 109 height 31
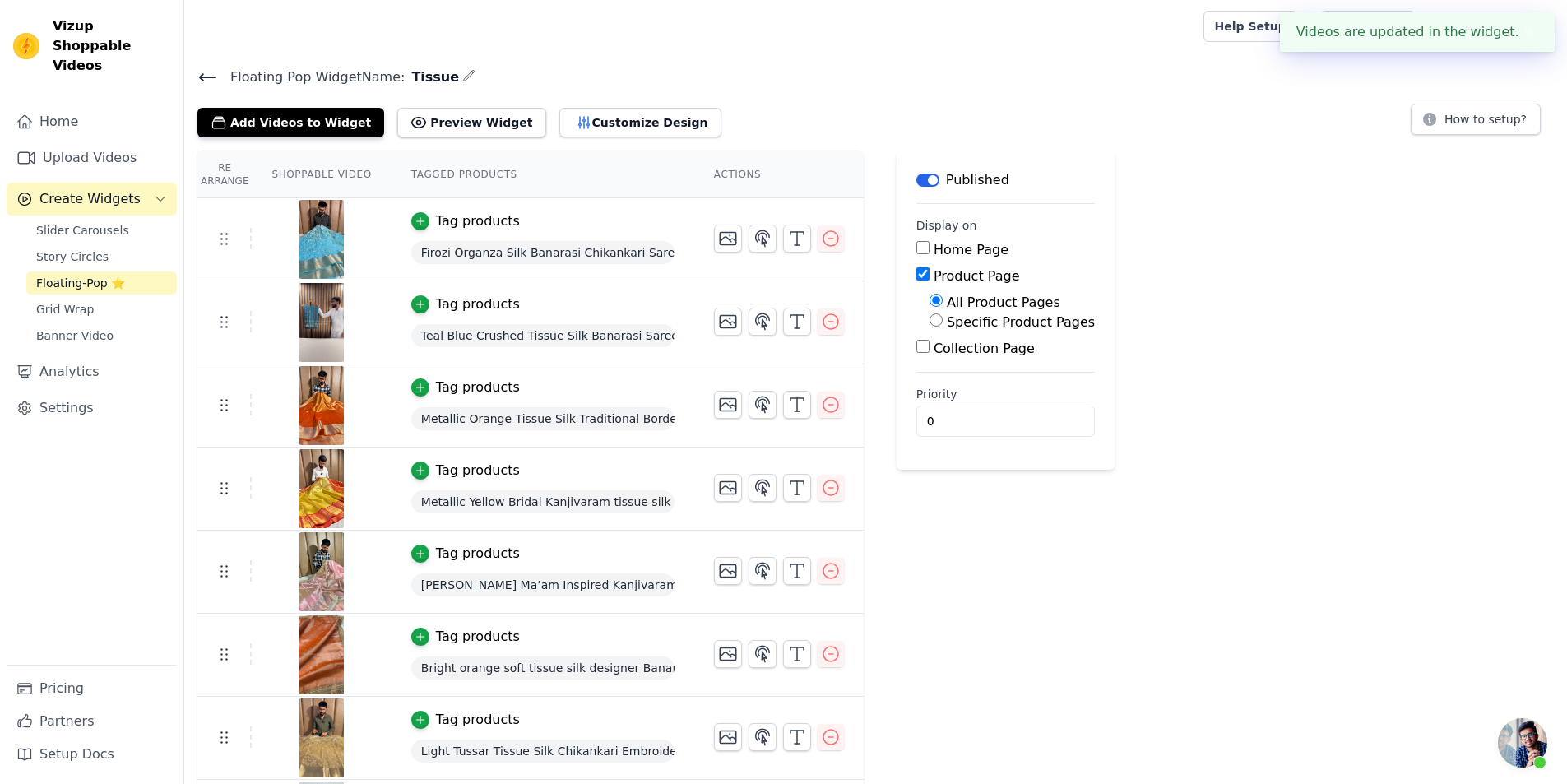
click at [75, 275] on span "Floating-Pop ⭐" at bounding box center [80, 283] width 88 height 16
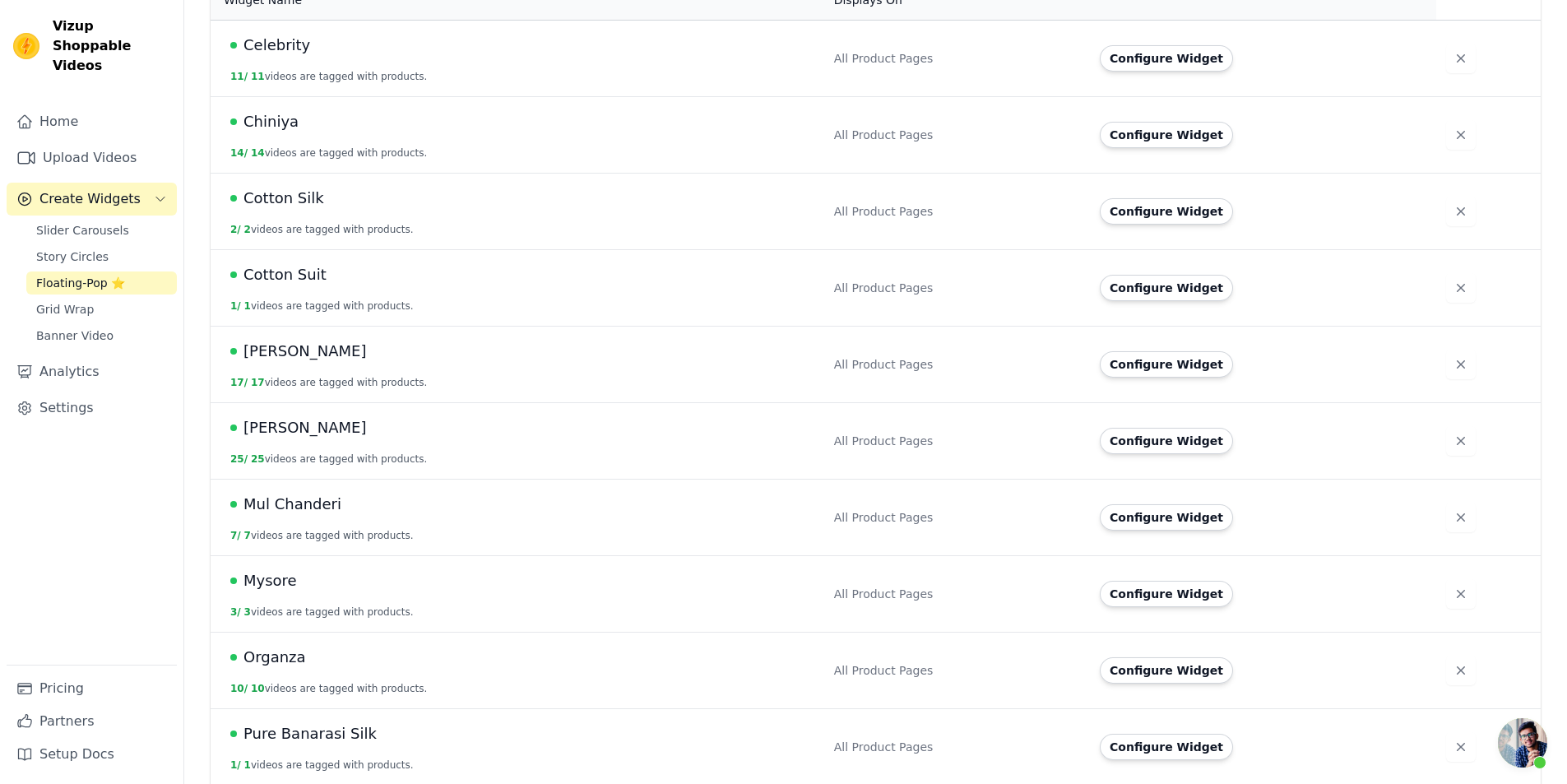
scroll to position [411, 0]
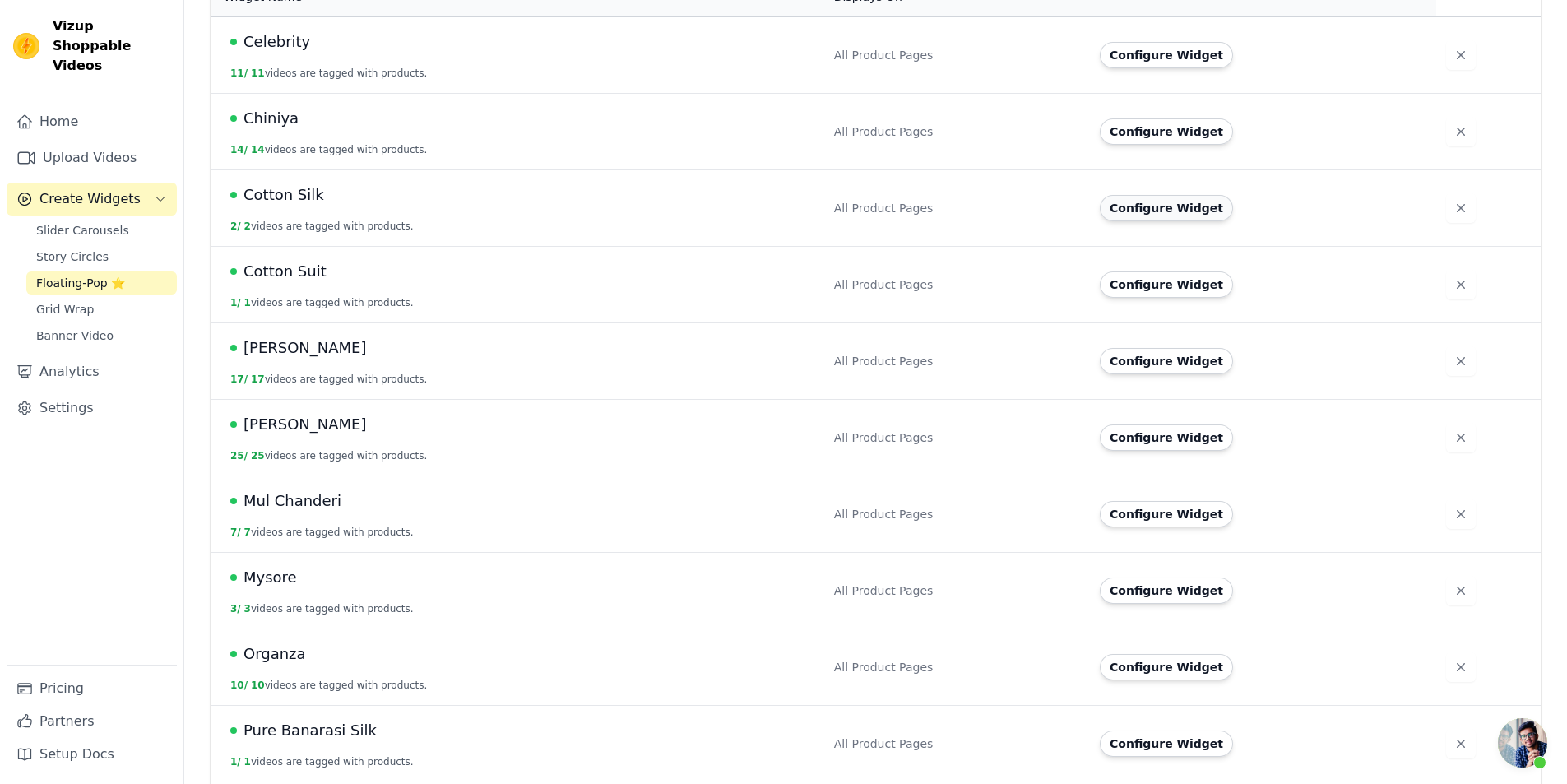
click at [1154, 195] on button "Configure Widget" at bounding box center [1166, 208] width 133 height 27
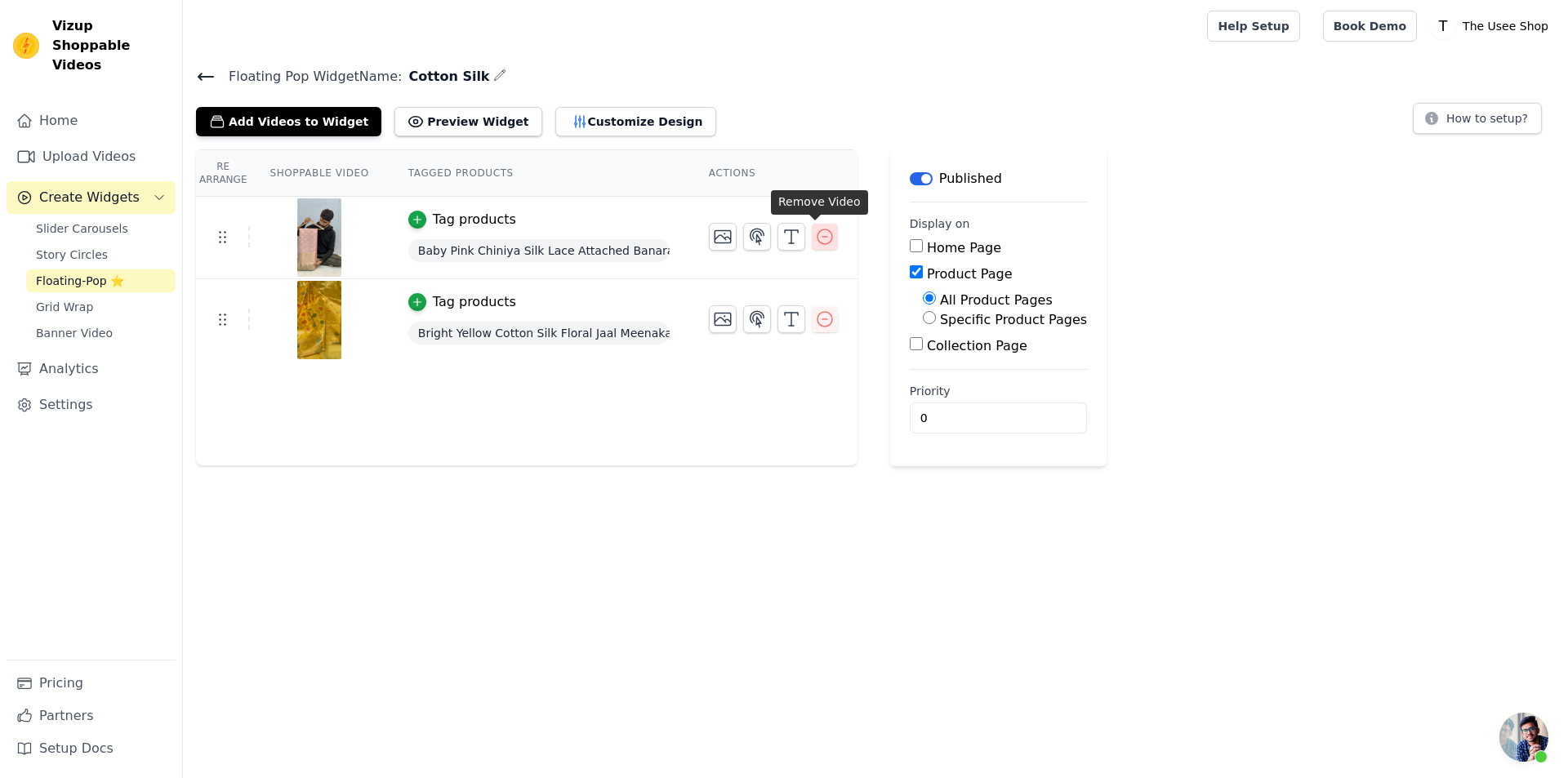
click at [815, 244] on icon "button" at bounding box center [825, 236] width 20 height 20
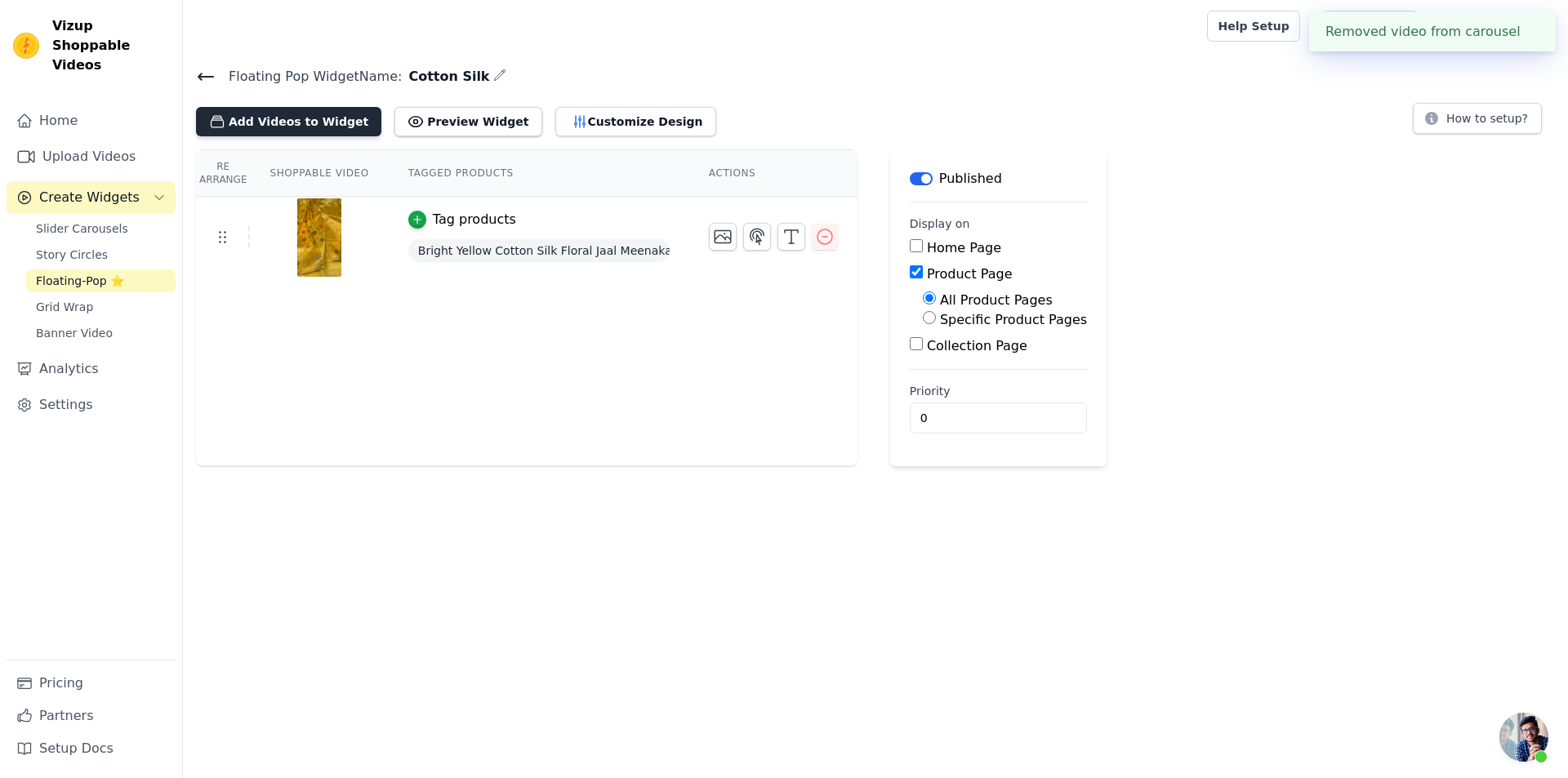
click at [296, 121] on button "Add Videos to Widget" at bounding box center [288, 121] width 185 height 29
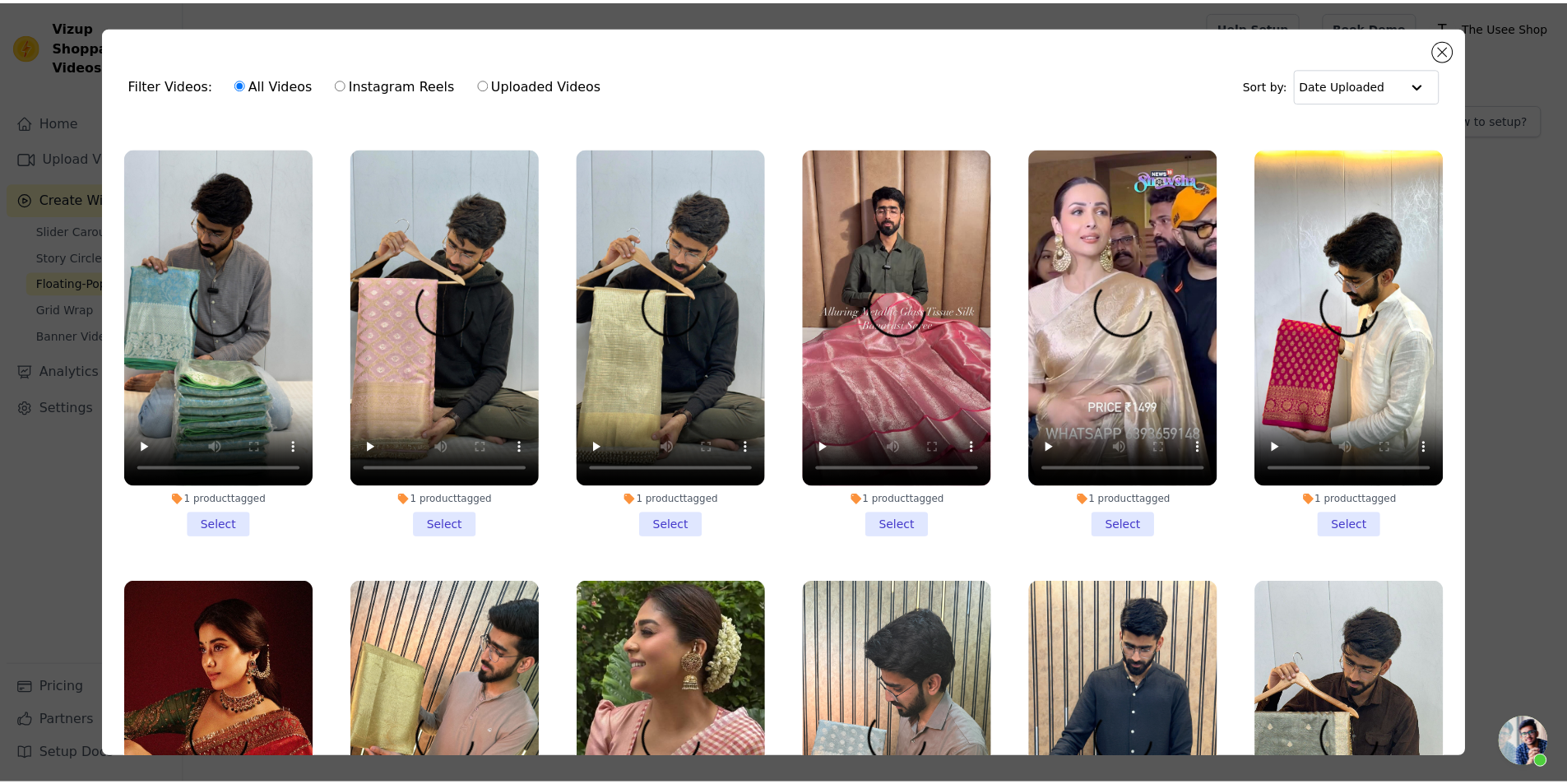
scroll to position [823, 0]
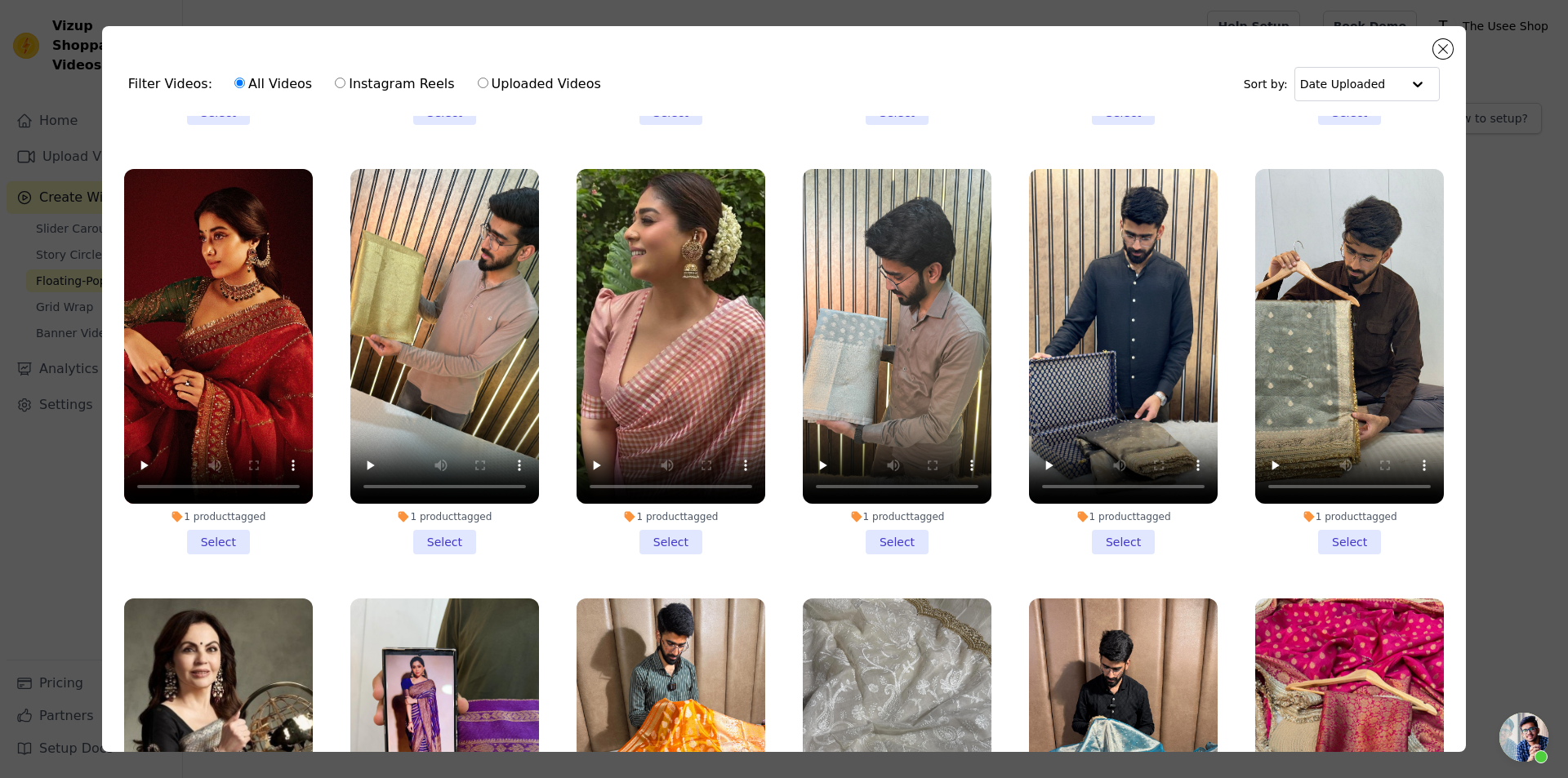
click at [662, 522] on li "1 product tagged Select" at bounding box center [670, 361] width 188 height 386
click at [0, 0] on input "1 product tagged Select" at bounding box center [0, 0] width 0 height 0
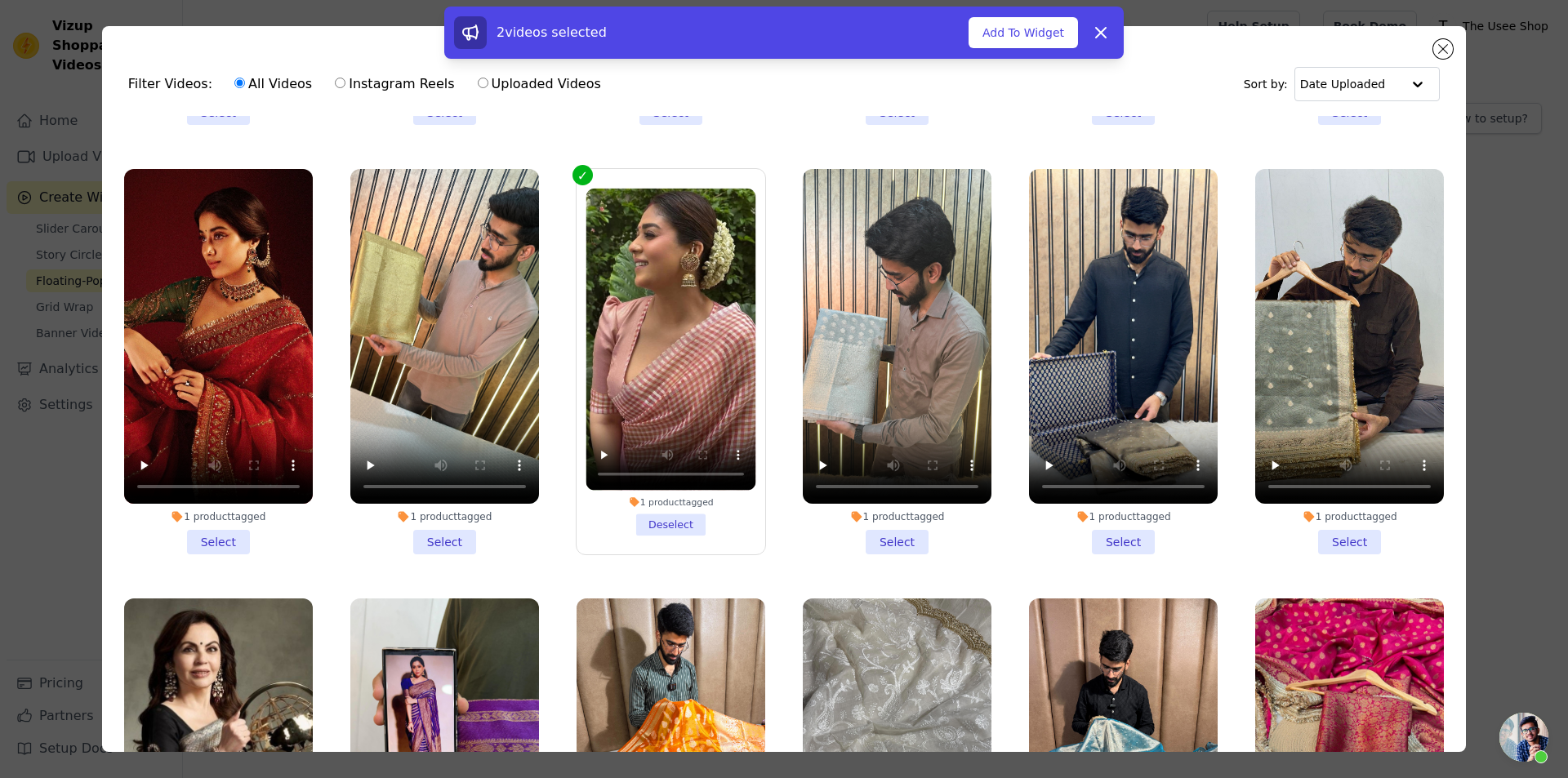
click at [661, 510] on li "1 product tagged Deselect" at bounding box center [670, 360] width 170 height 347
click at [0, 0] on input "1 product tagged Deselect" at bounding box center [0, 0] width 0 height 0
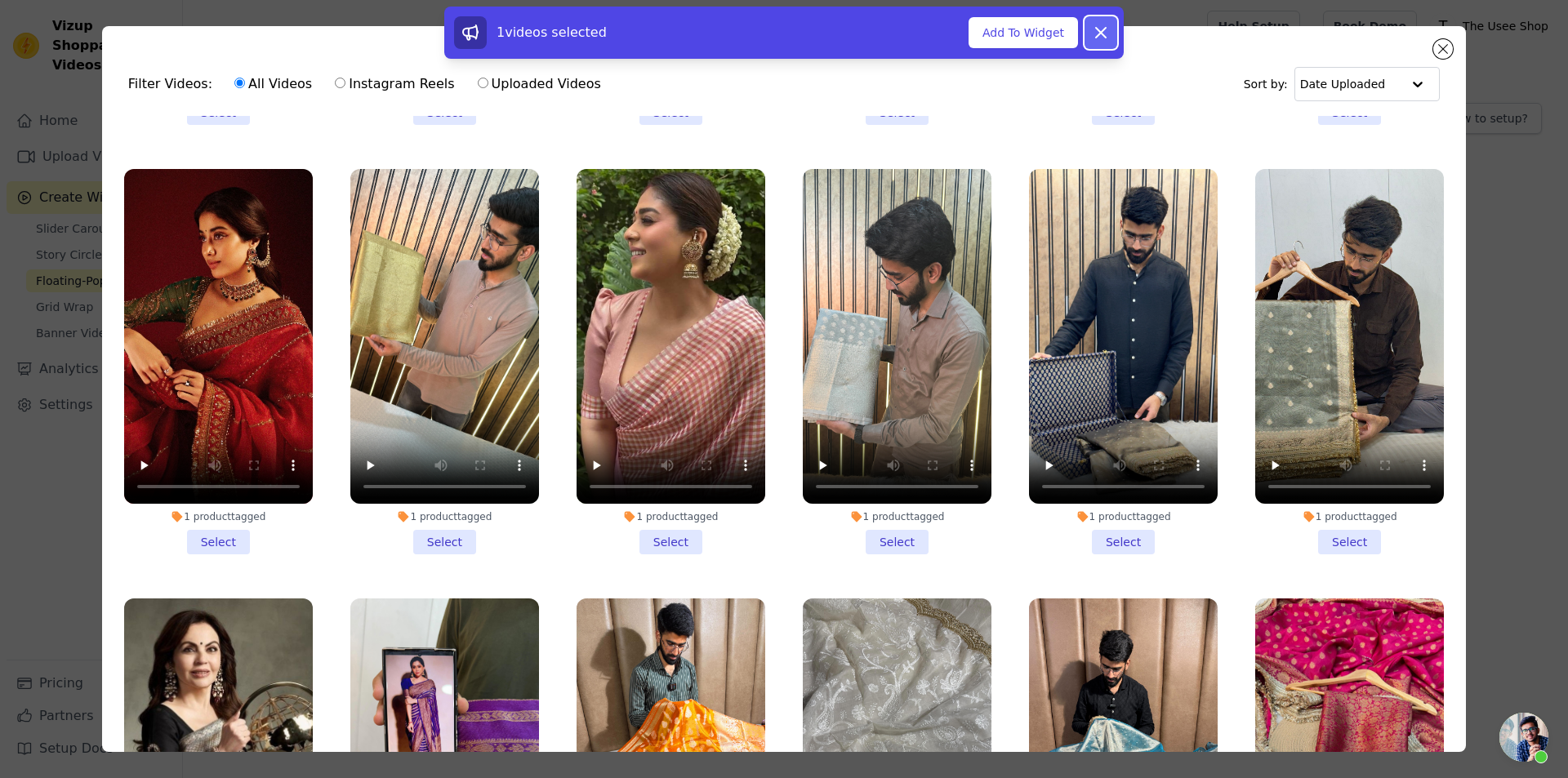
click at [1109, 37] on icon at bounding box center [1100, 32] width 20 height 20
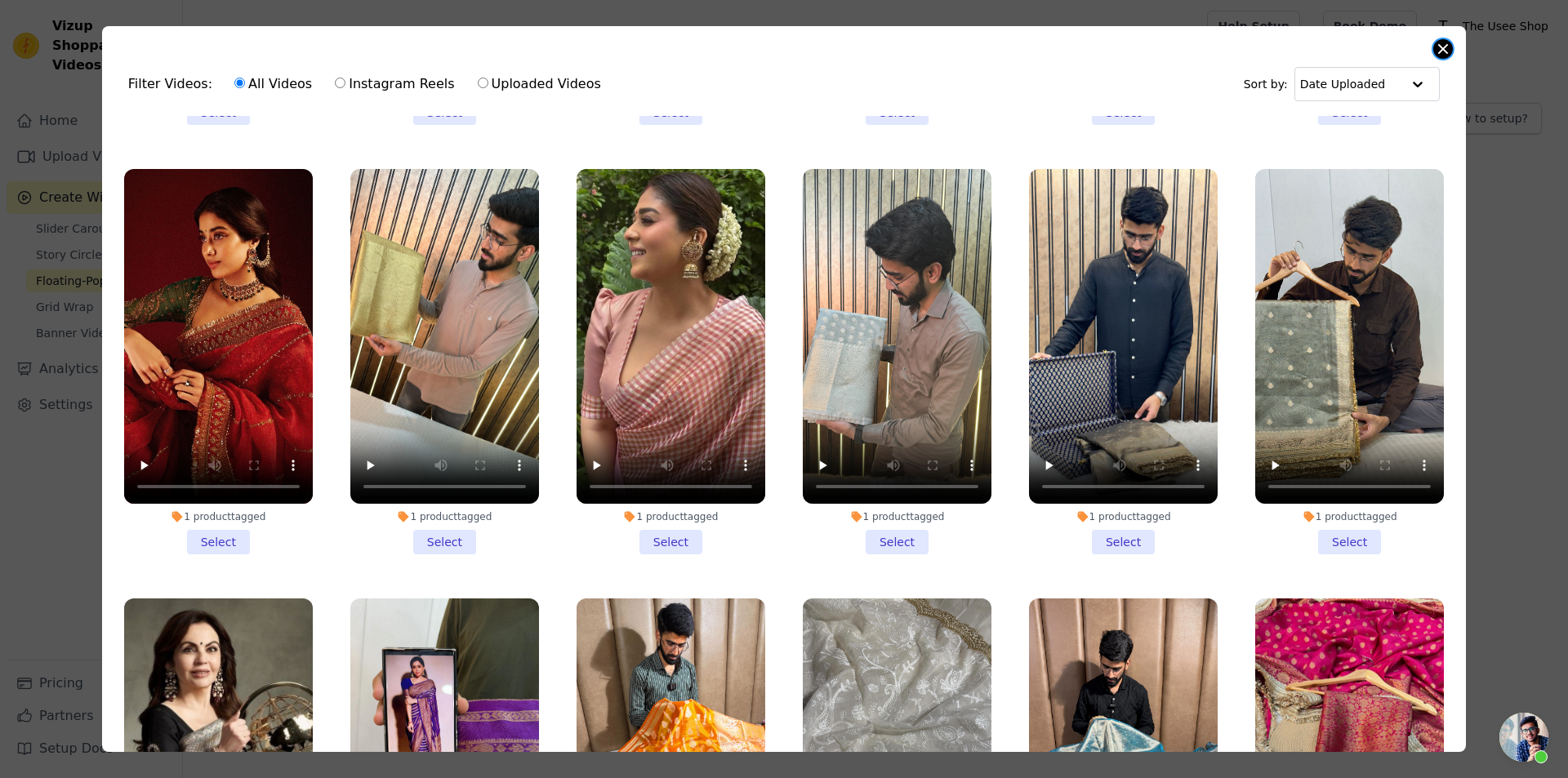
click at [1447, 40] on button "Close modal" at bounding box center [1443, 49] width 20 height 20
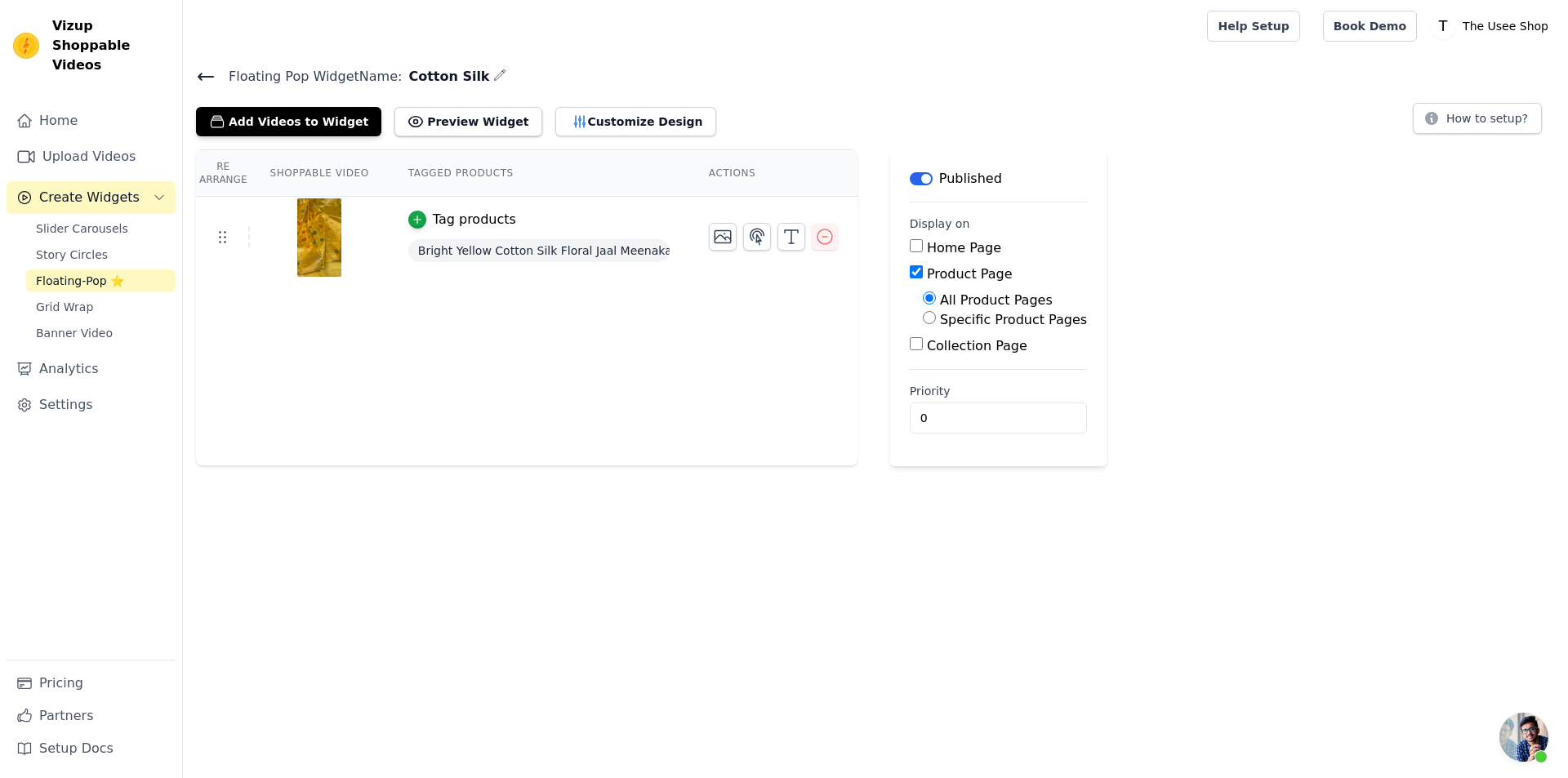
click at [84, 269] on link "Floating-Pop ⭐" at bounding box center [101, 280] width 149 height 23
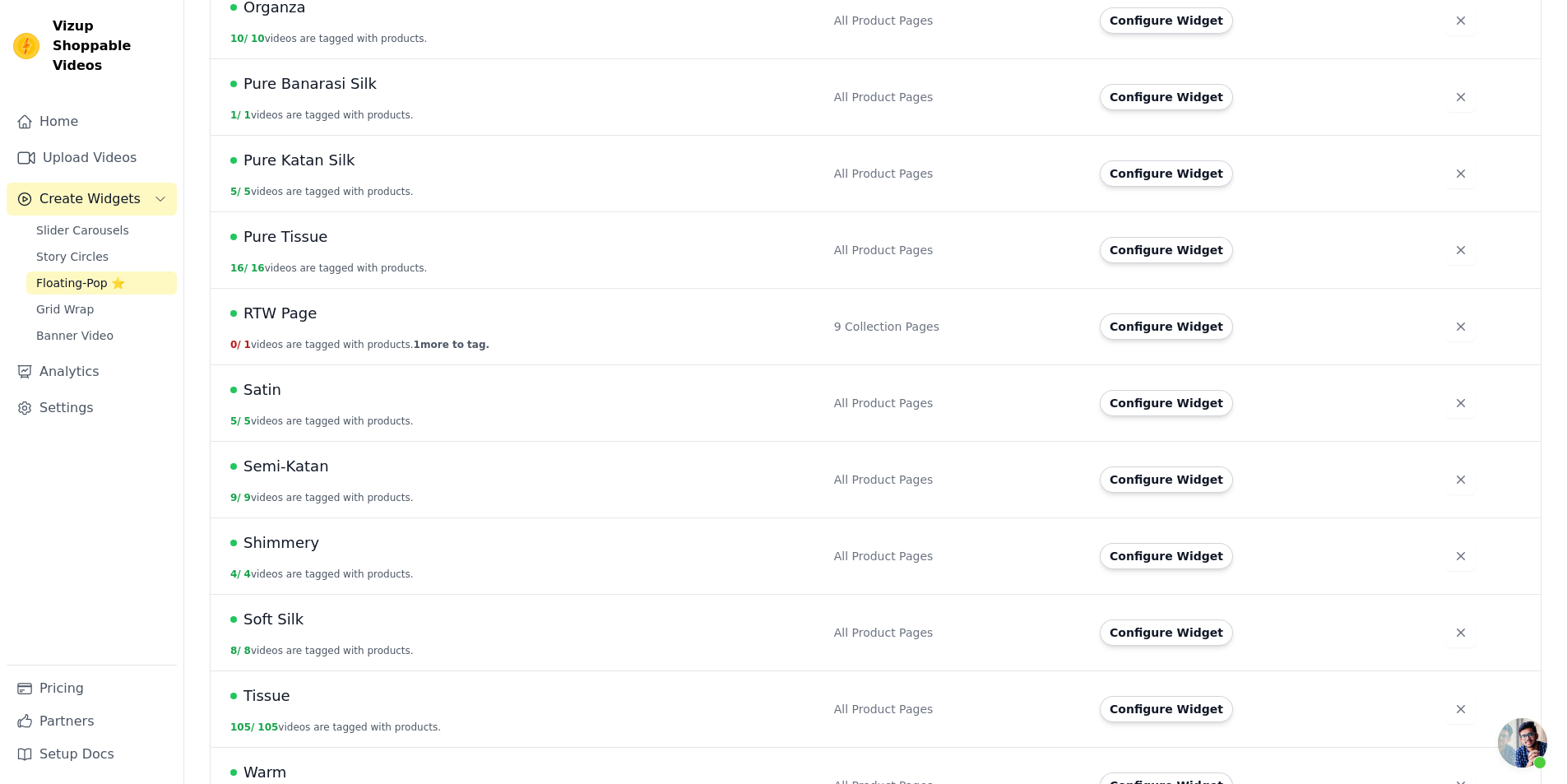
scroll to position [1087, 0]
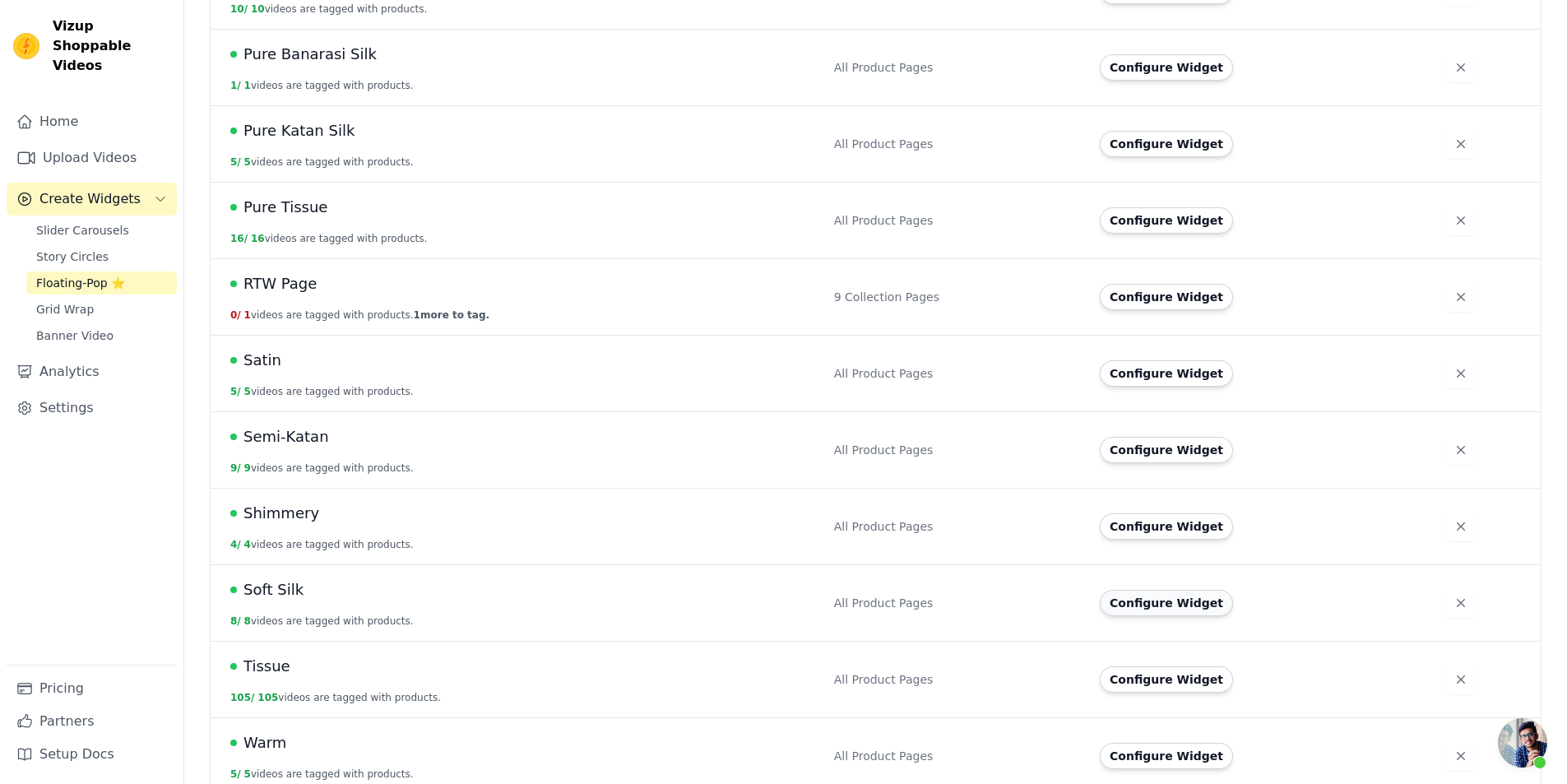
click at [1140, 594] on button "Configure Widget" at bounding box center [1166, 603] width 133 height 27
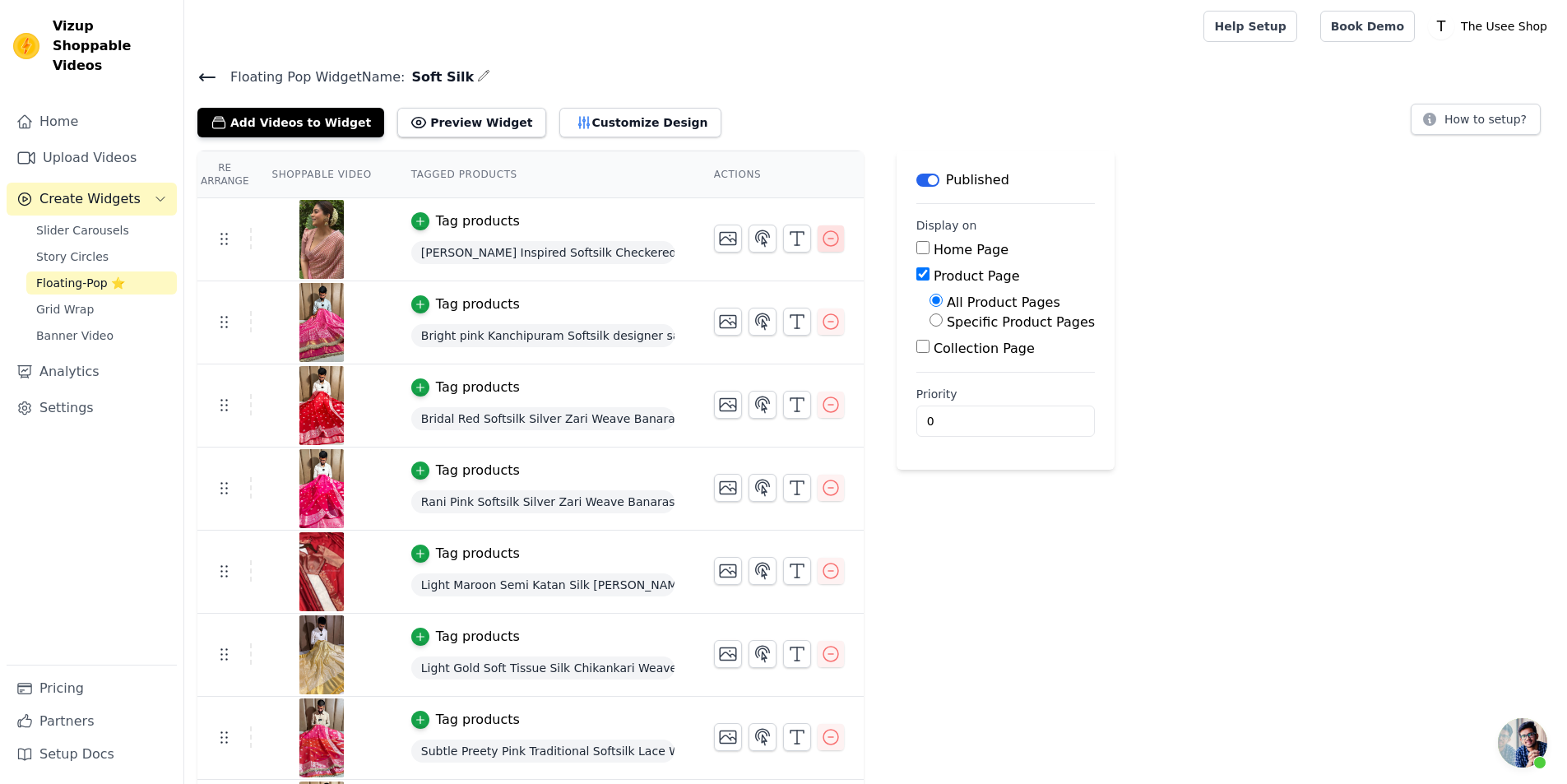
click at [829, 234] on icon "button" at bounding box center [831, 238] width 20 height 20
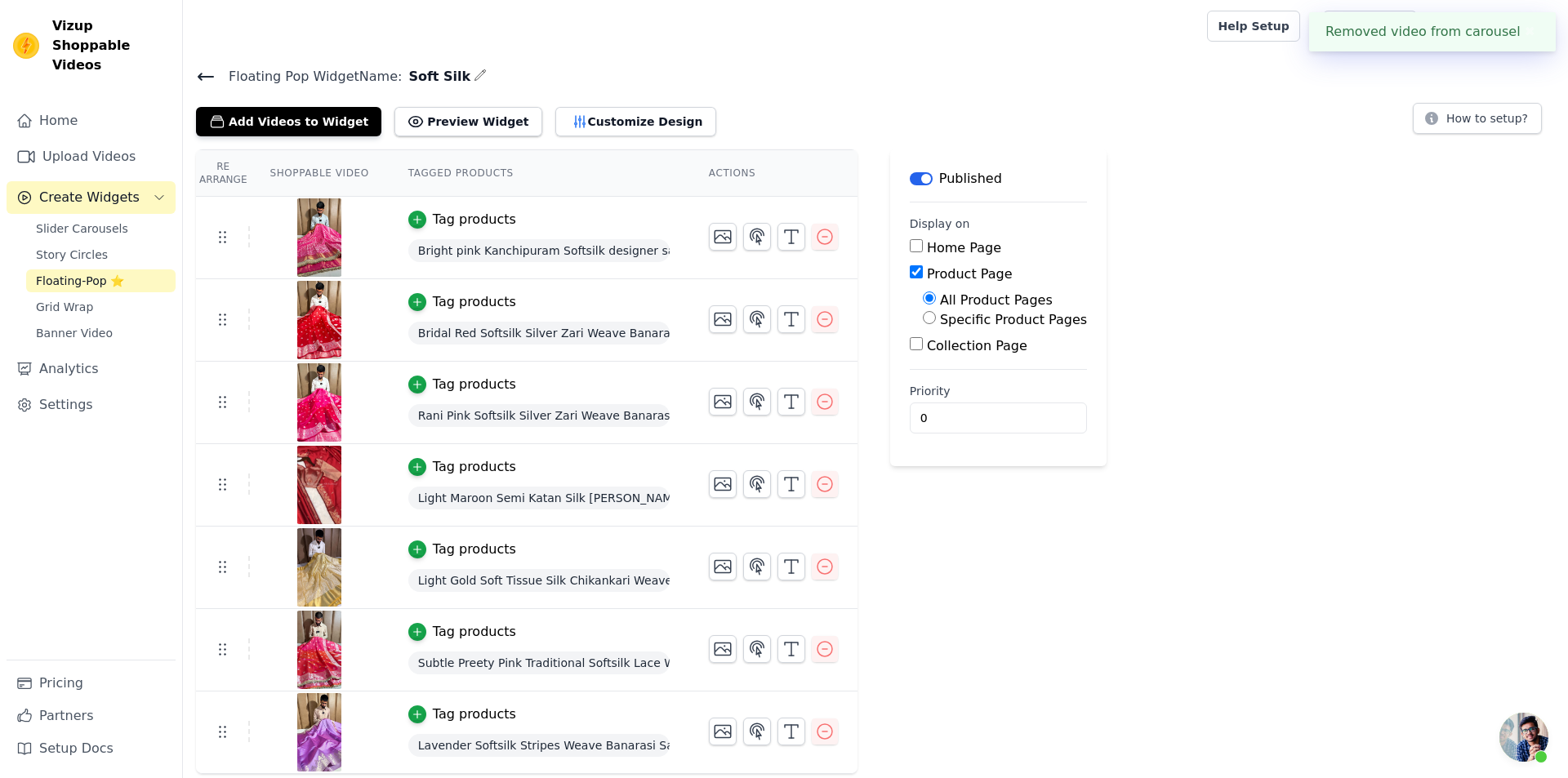
click at [200, 82] on icon at bounding box center [205, 77] width 20 height 20
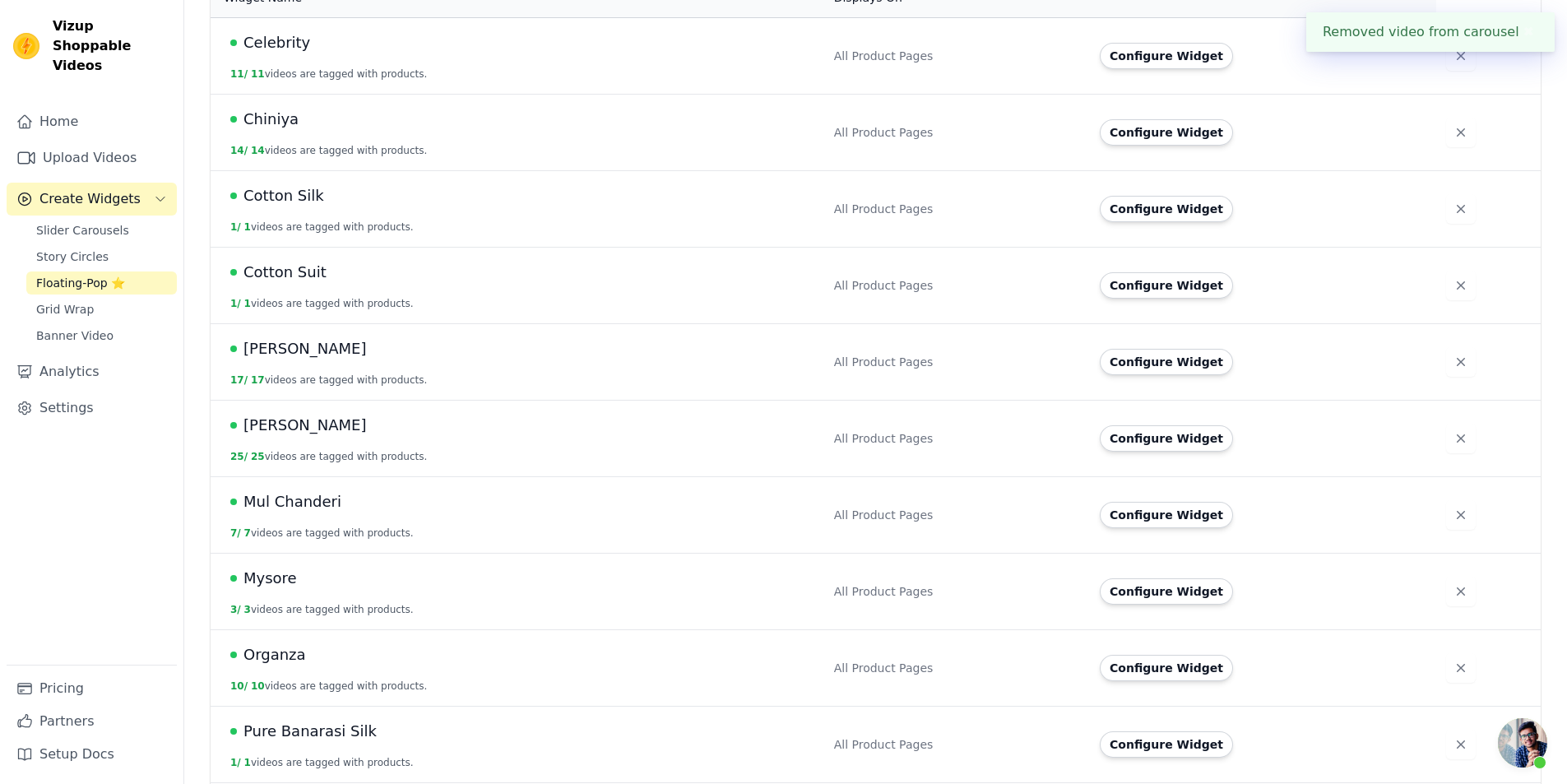
scroll to position [411, 0]
click at [1154, 359] on td "Configure Widget" at bounding box center [1263, 360] width 346 height 76
click at [1154, 350] on button "Configure Widget" at bounding box center [1166, 361] width 133 height 27
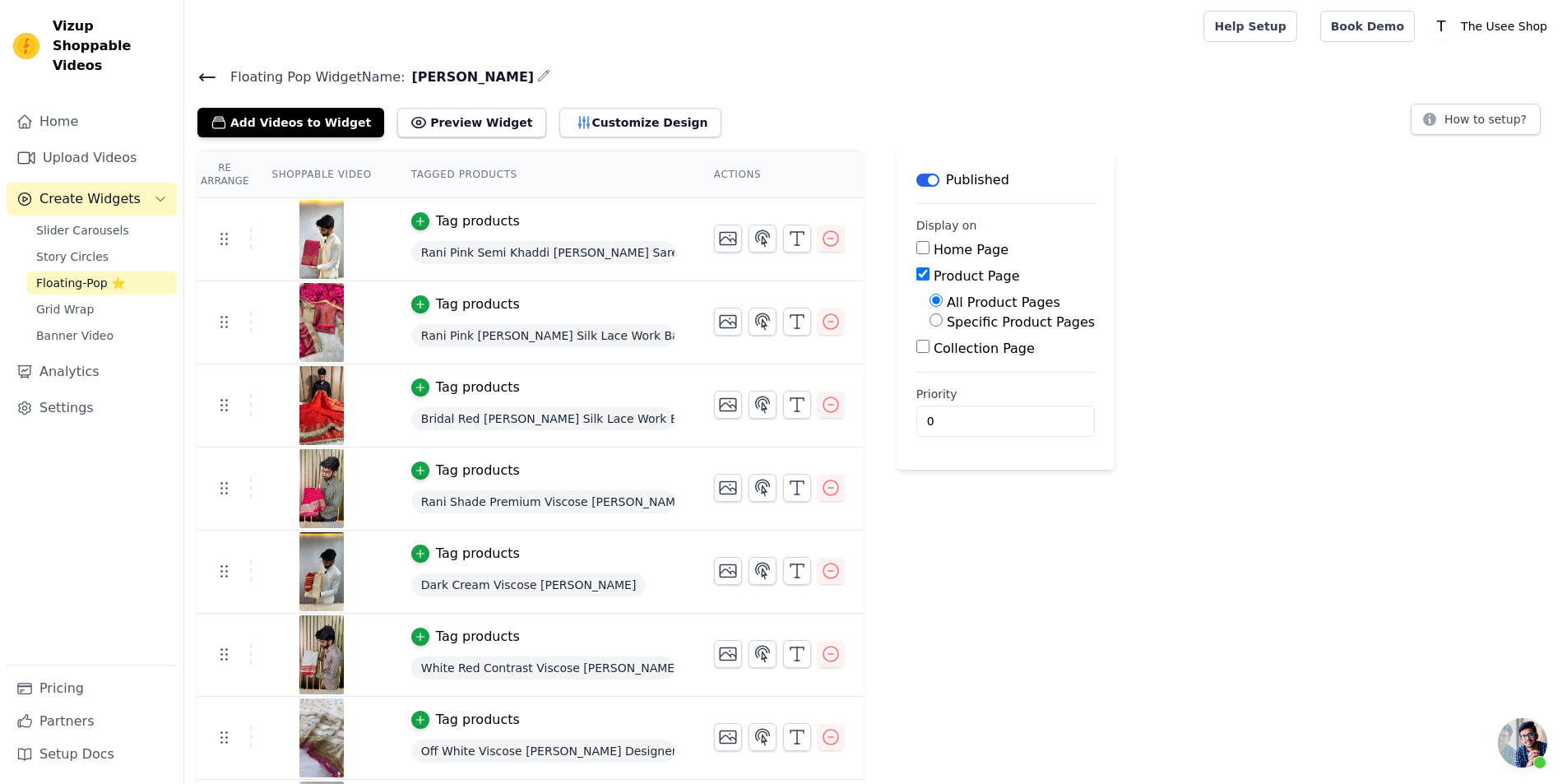
click at [210, 71] on icon at bounding box center [207, 77] width 20 height 20
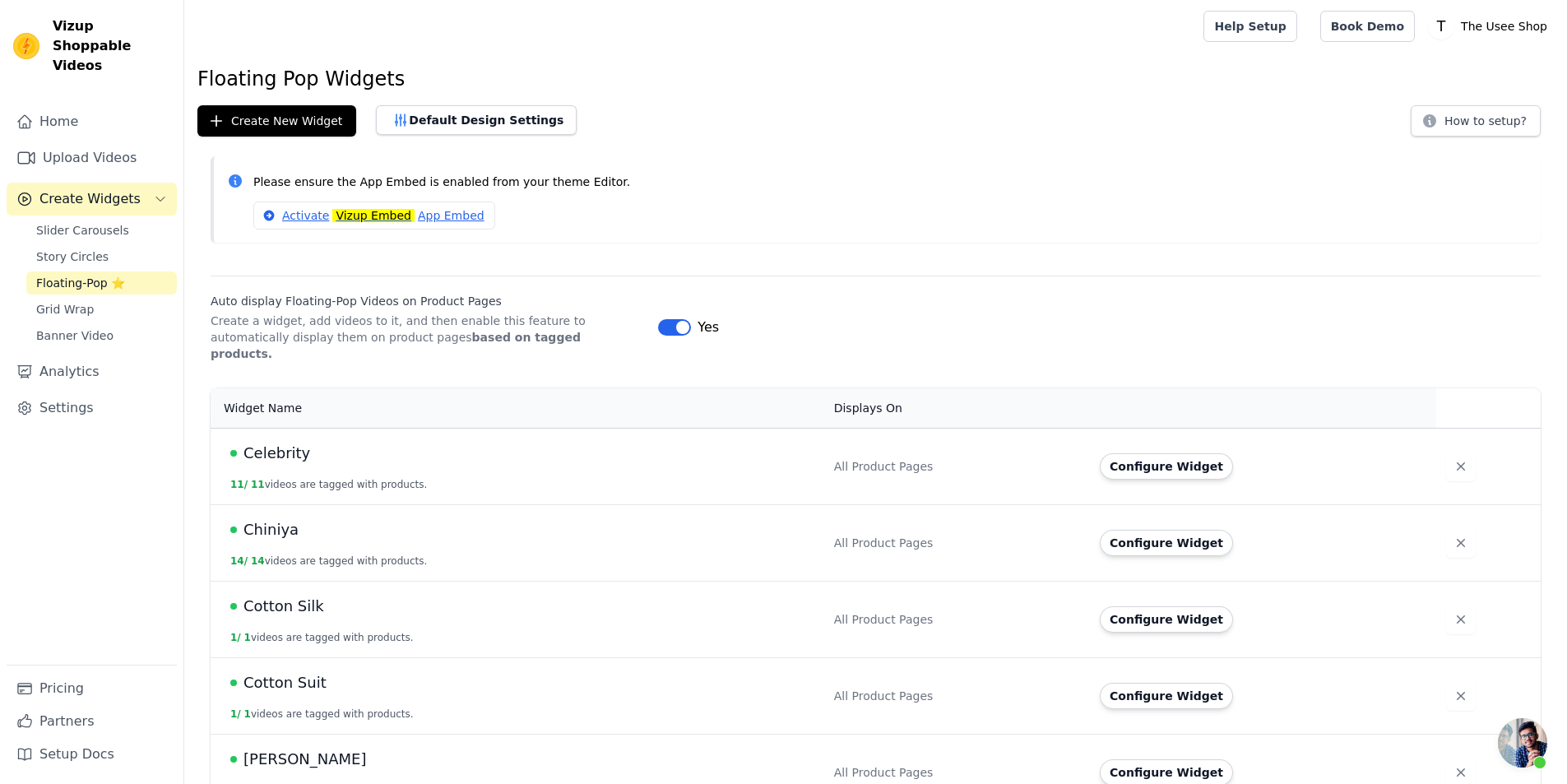
scroll to position [411, 0]
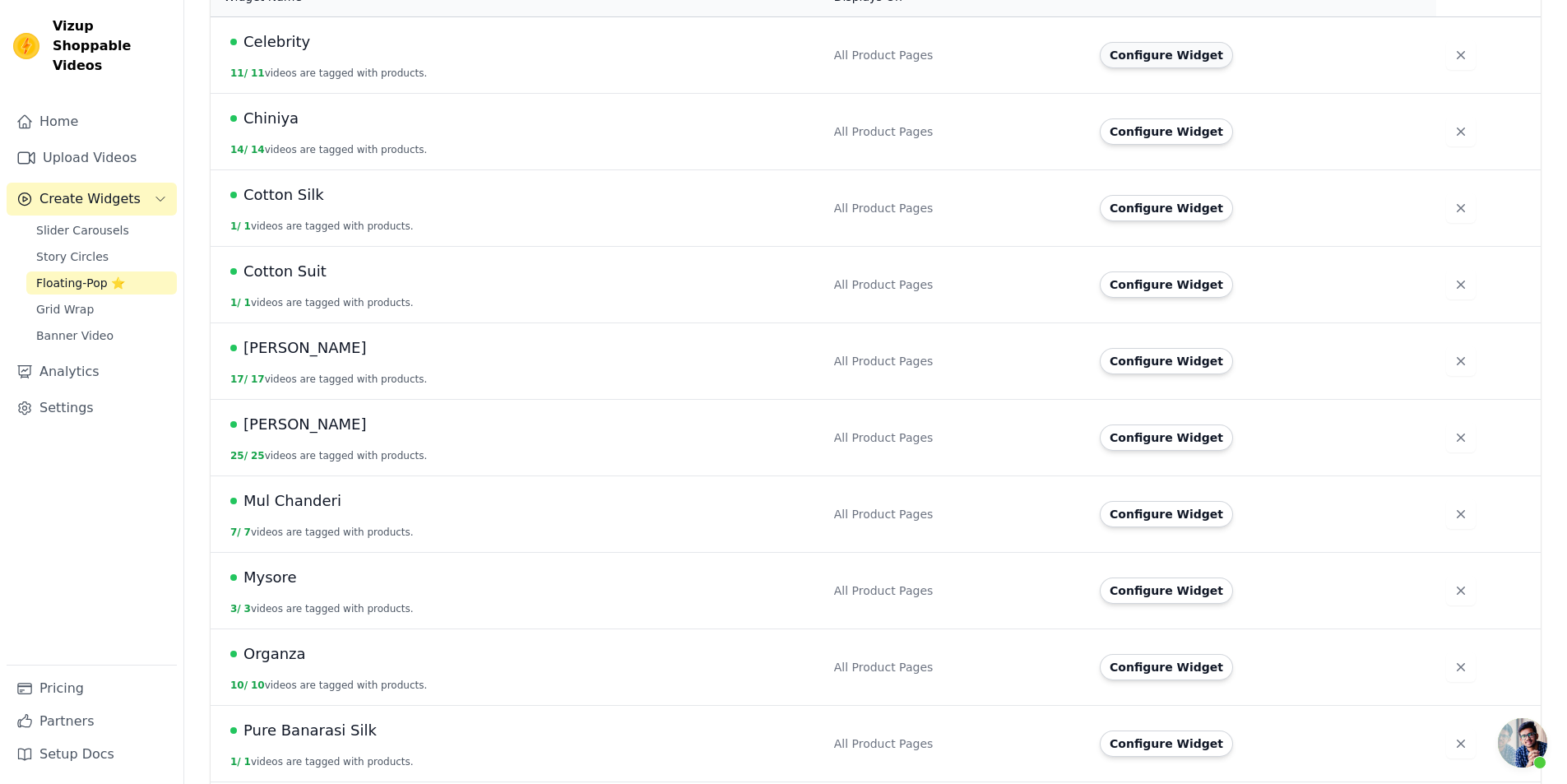
click at [1160, 42] on button "Configure Widget" at bounding box center [1166, 55] width 133 height 27
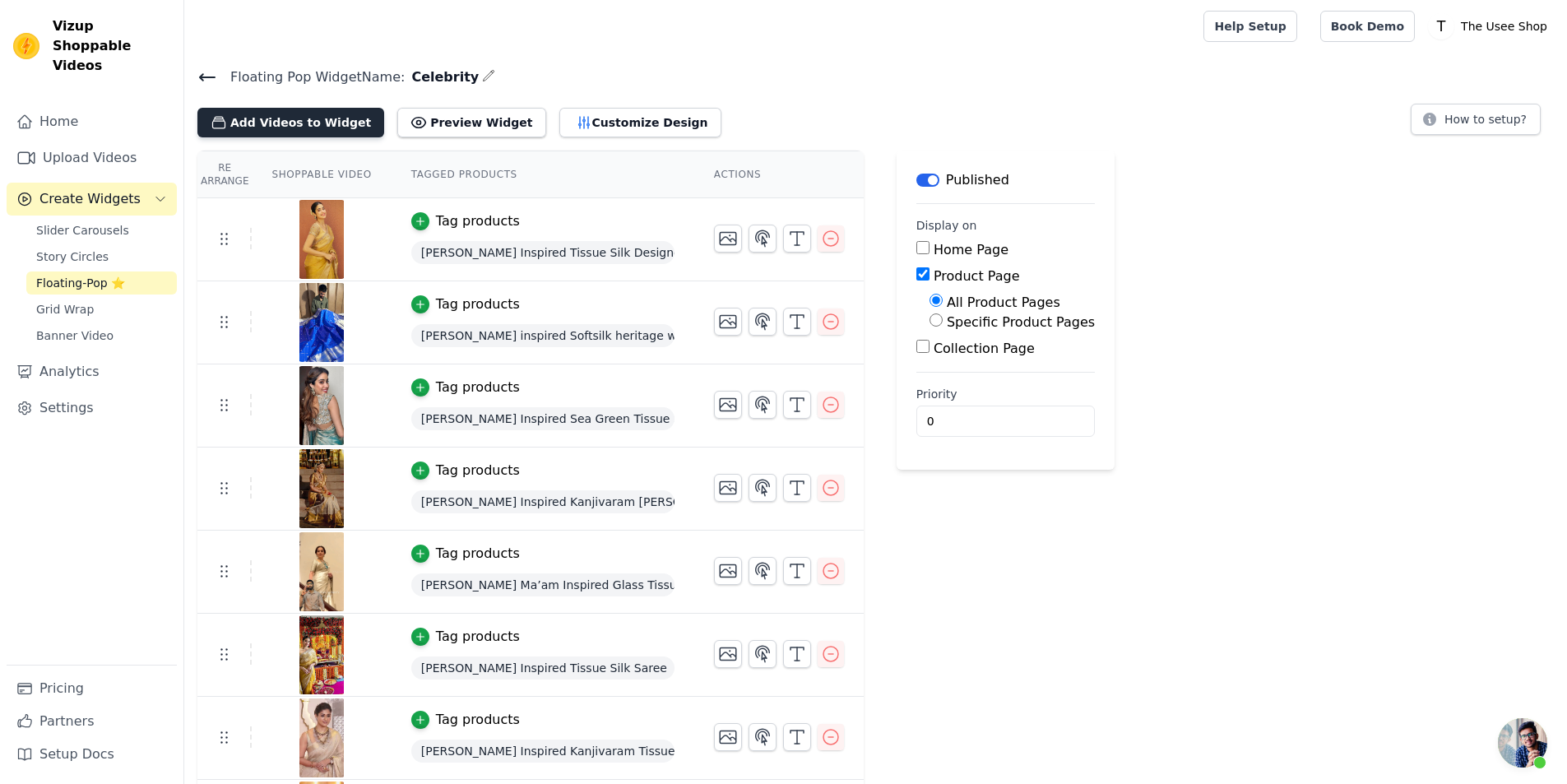
click at [294, 120] on button "Add Videos to Widget" at bounding box center [290, 122] width 186 height 29
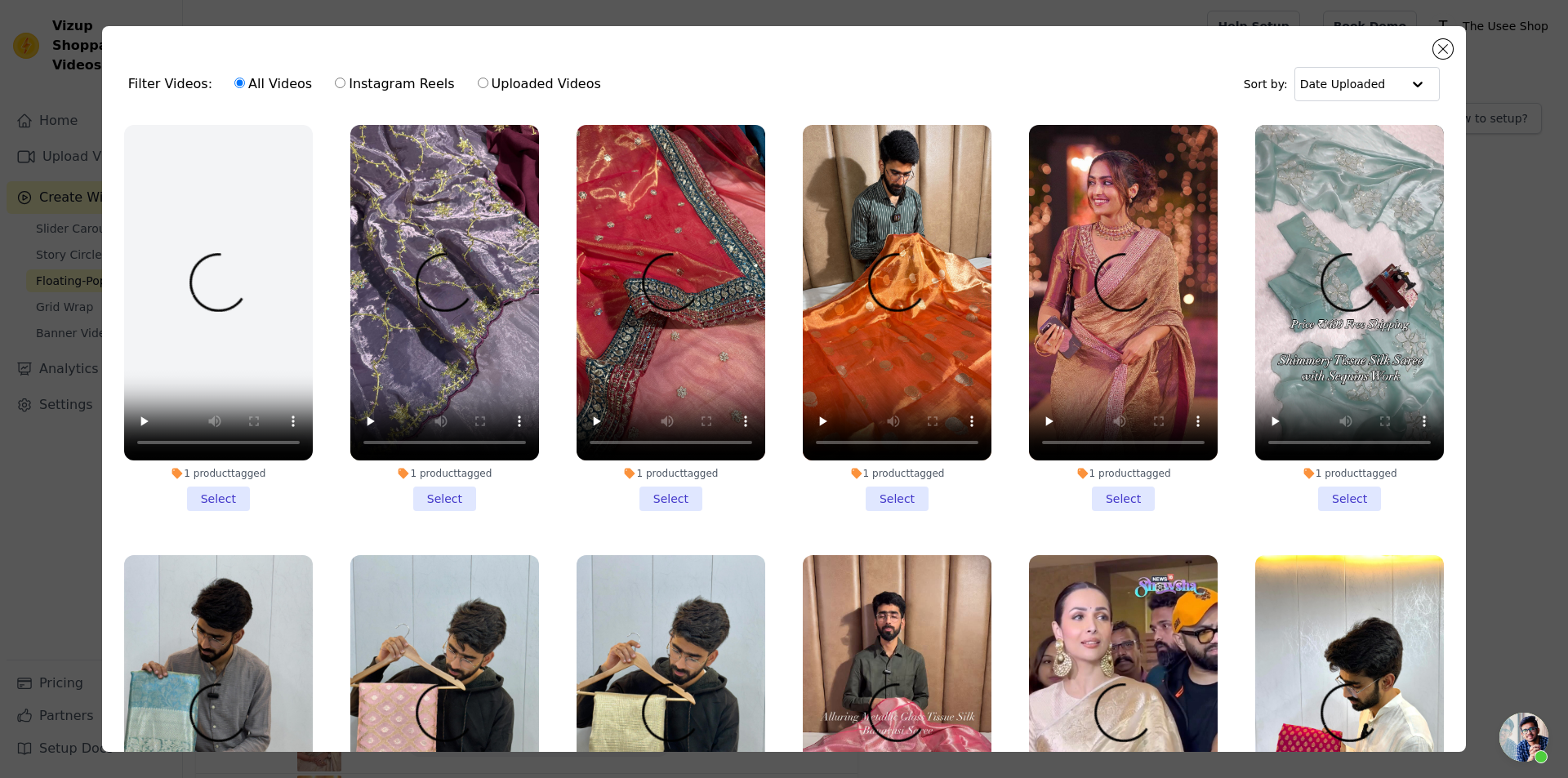
click at [1104, 493] on li "1 product tagged Select" at bounding box center [1123, 318] width 188 height 386
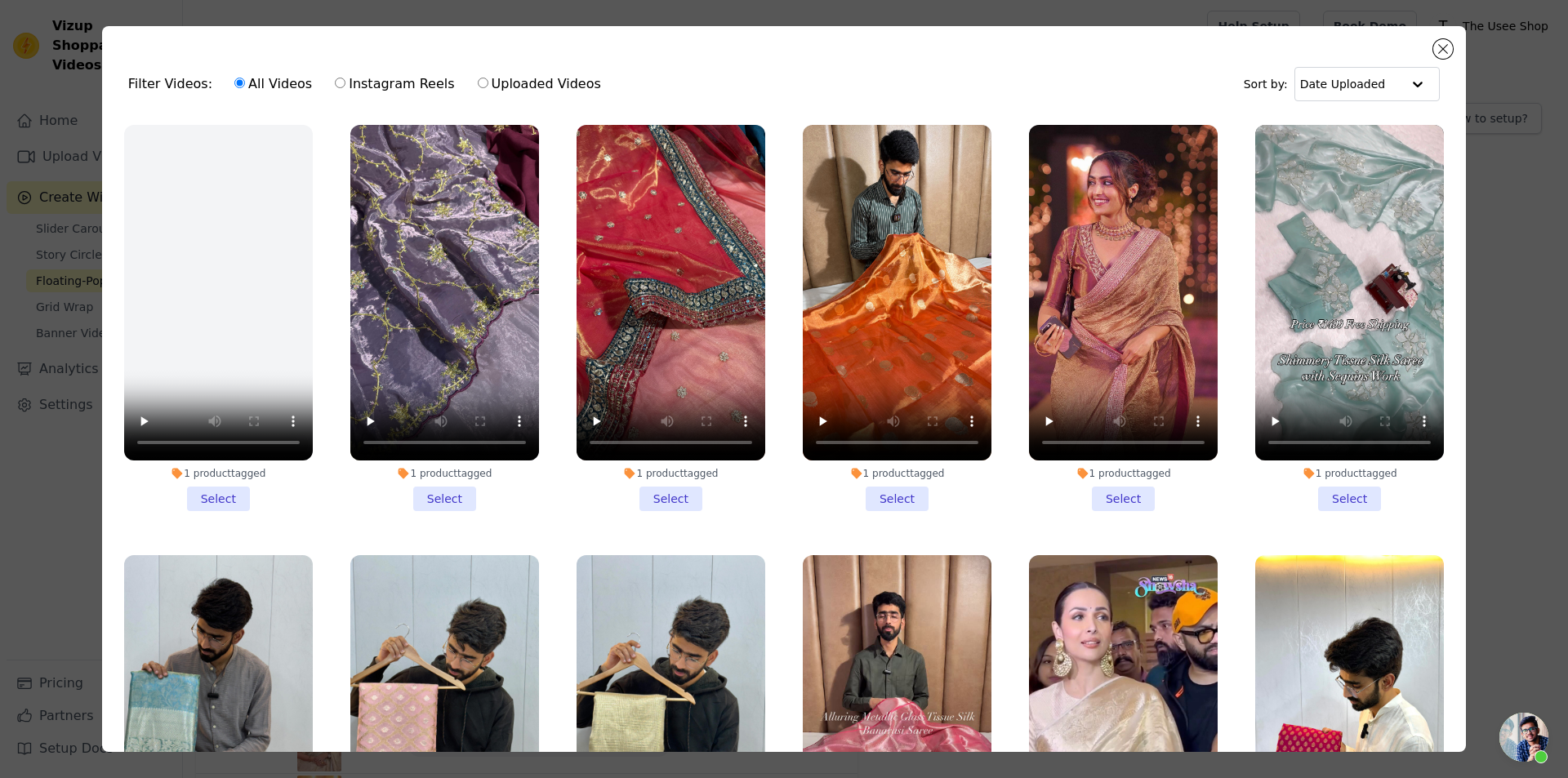
click at [0, 0] on input "1 product tagged Select" at bounding box center [0, 0] width 0 height 0
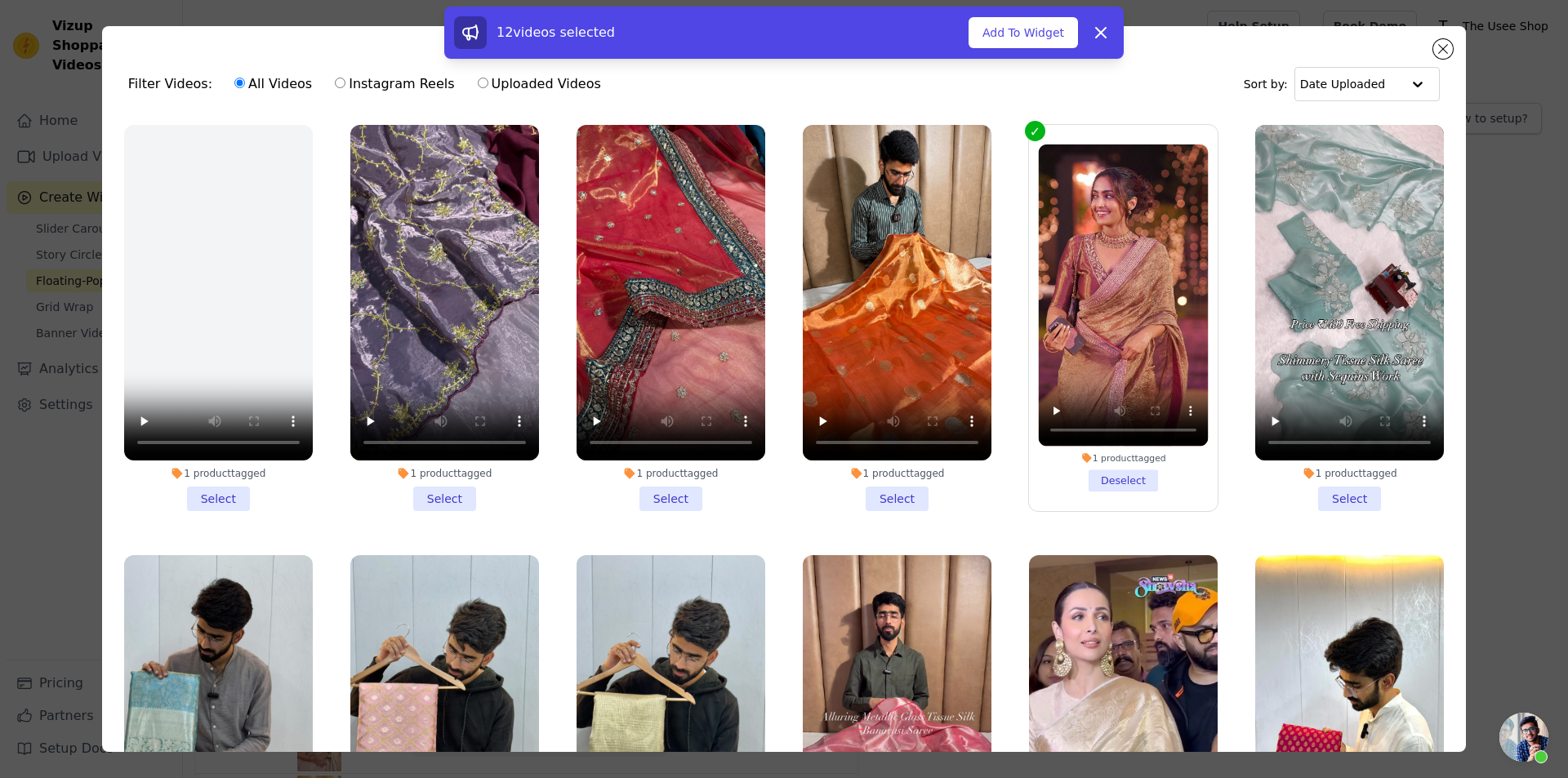
scroll to position [408, 0]
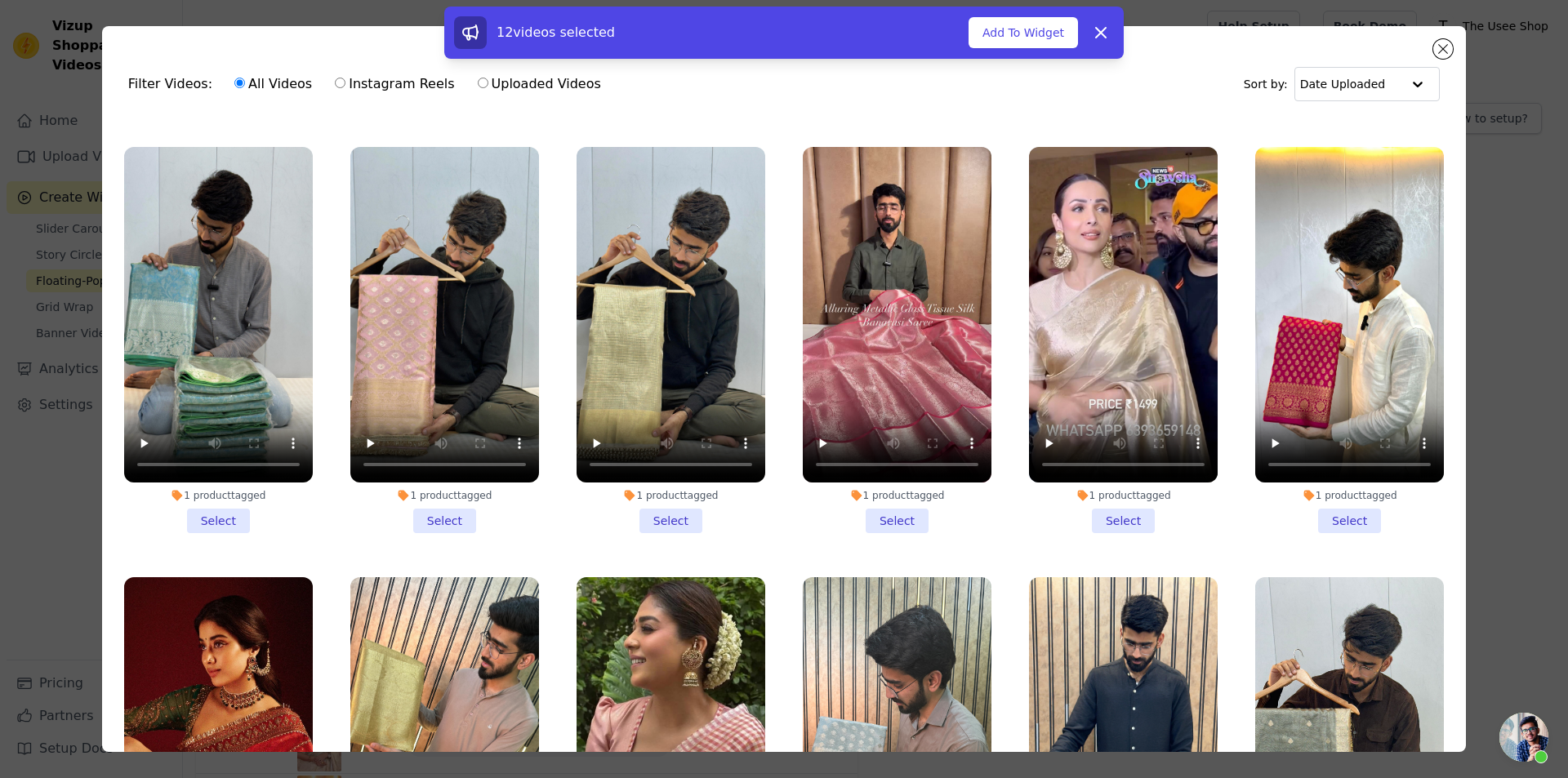
click at [1107, 509] on li "1 product tagged Select" at bounding box center [1123, 339] width 188 height 386
click at [0, 0] on input "1 product tagged Select" at bounding box center [0, 0] width 0 height 0
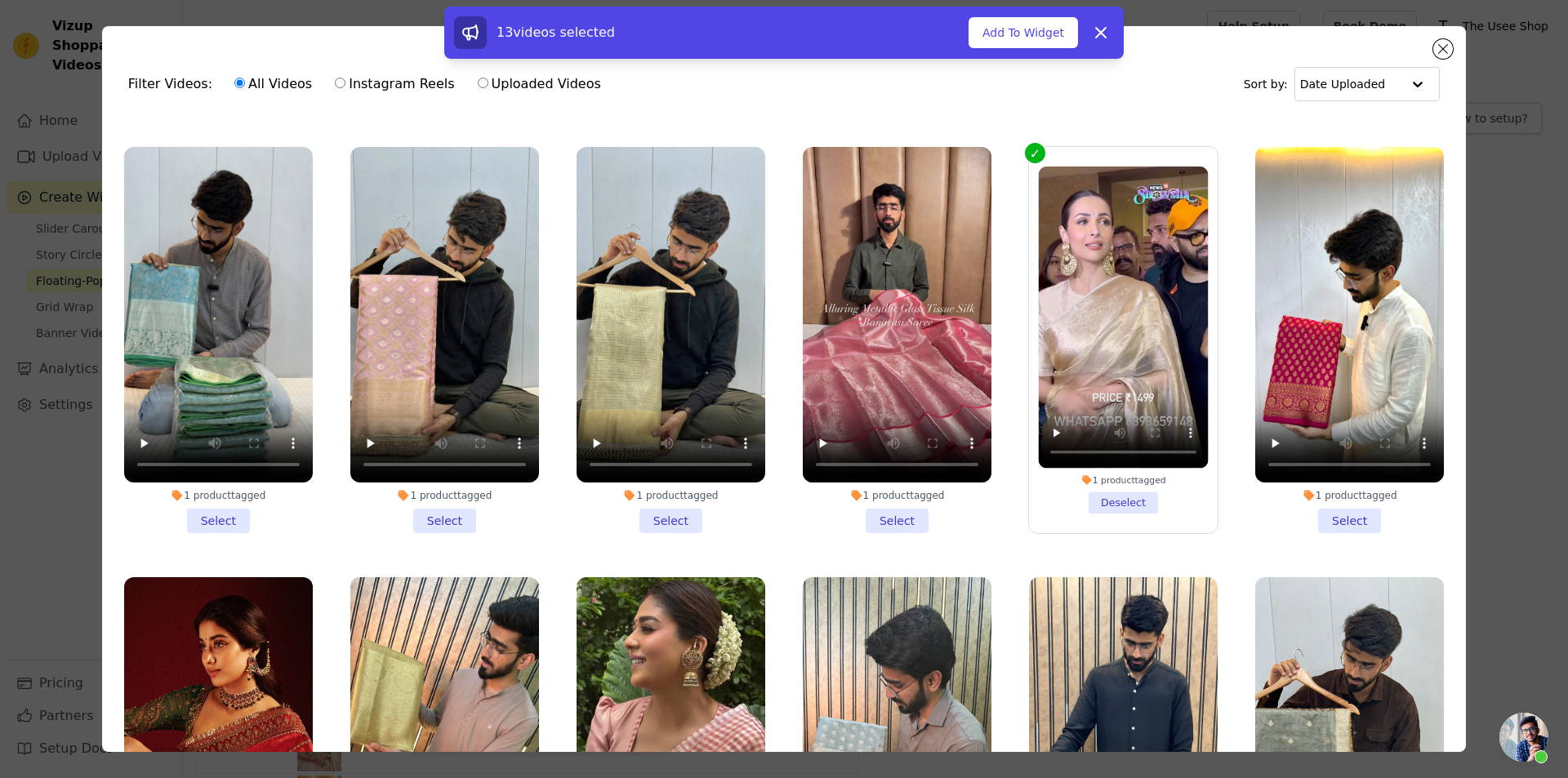
scroll to position [816, 0]
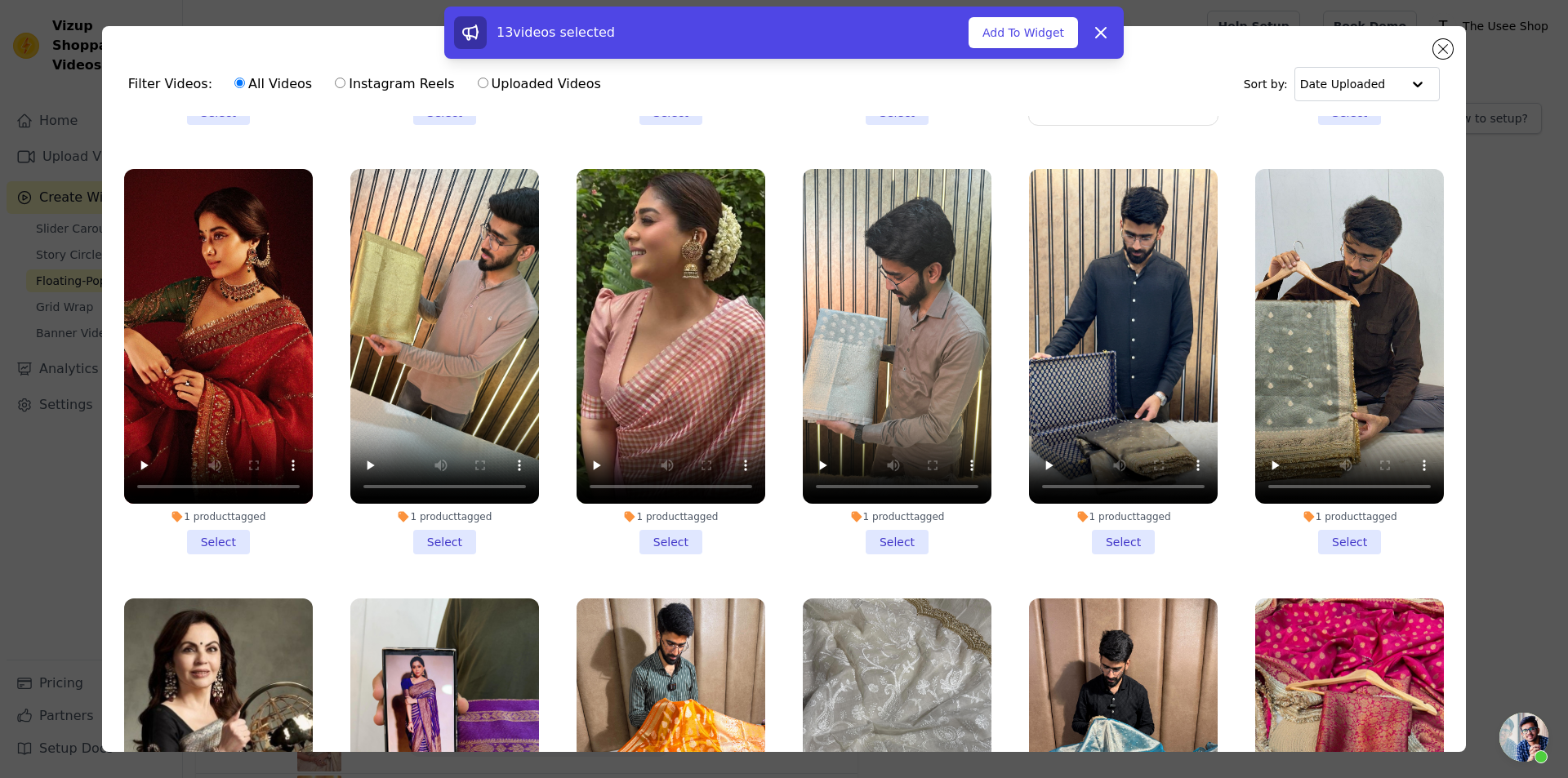
click at [662, 528] on li "1 product tagged Select" at bounding box center [670, 361] width 188 height 386
click at [0, 0] on input "1 product tagged Select" at bounding box center [0, 0] width 0 height 0
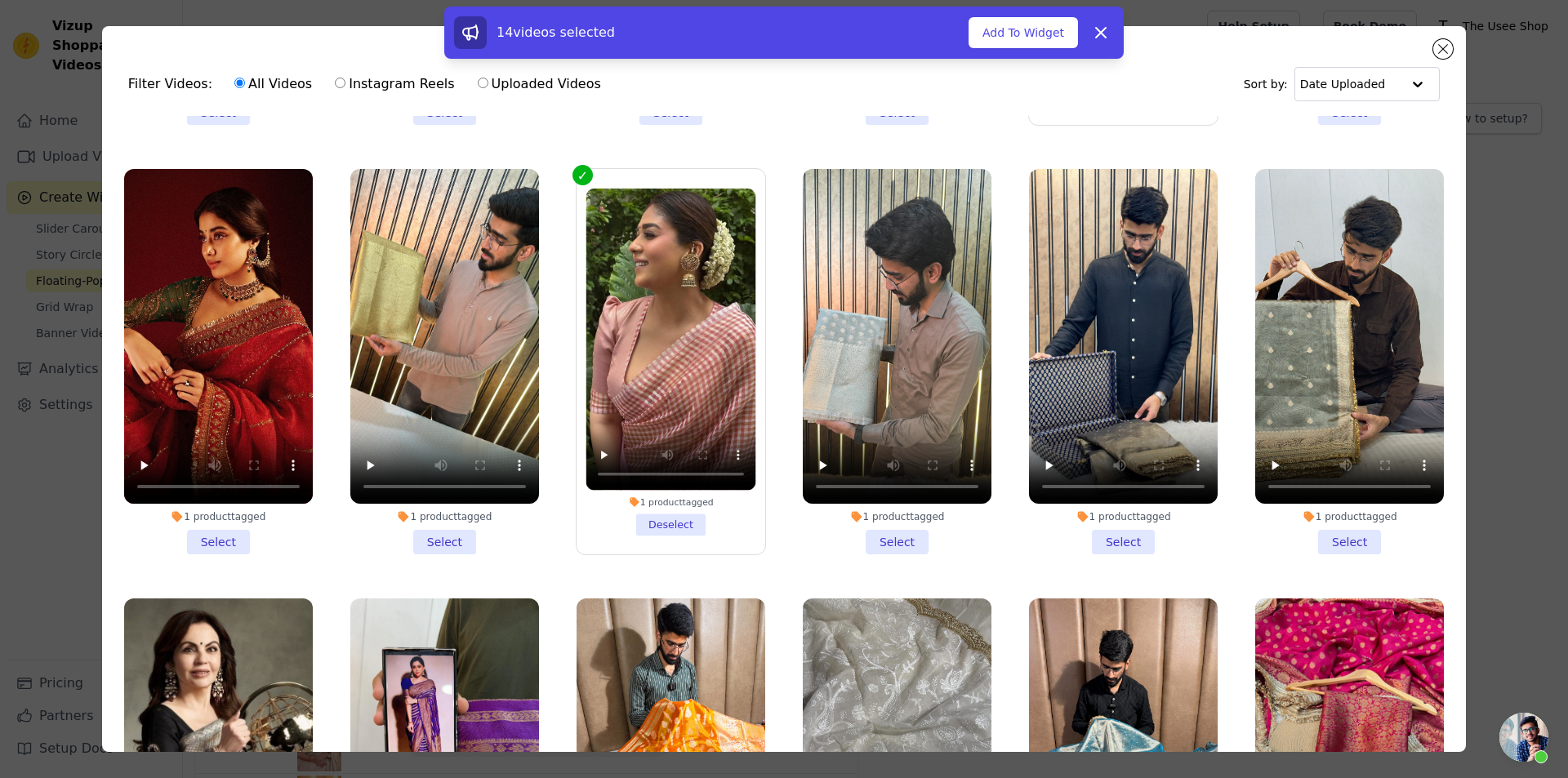
click at [240, 520] on li "1 product tagged Select" at bounding box center [218, 361] width 188 height 386
click at [0, 0] on input "1 product tagged Select" at bounding box center [0, 0] width 0 height 0
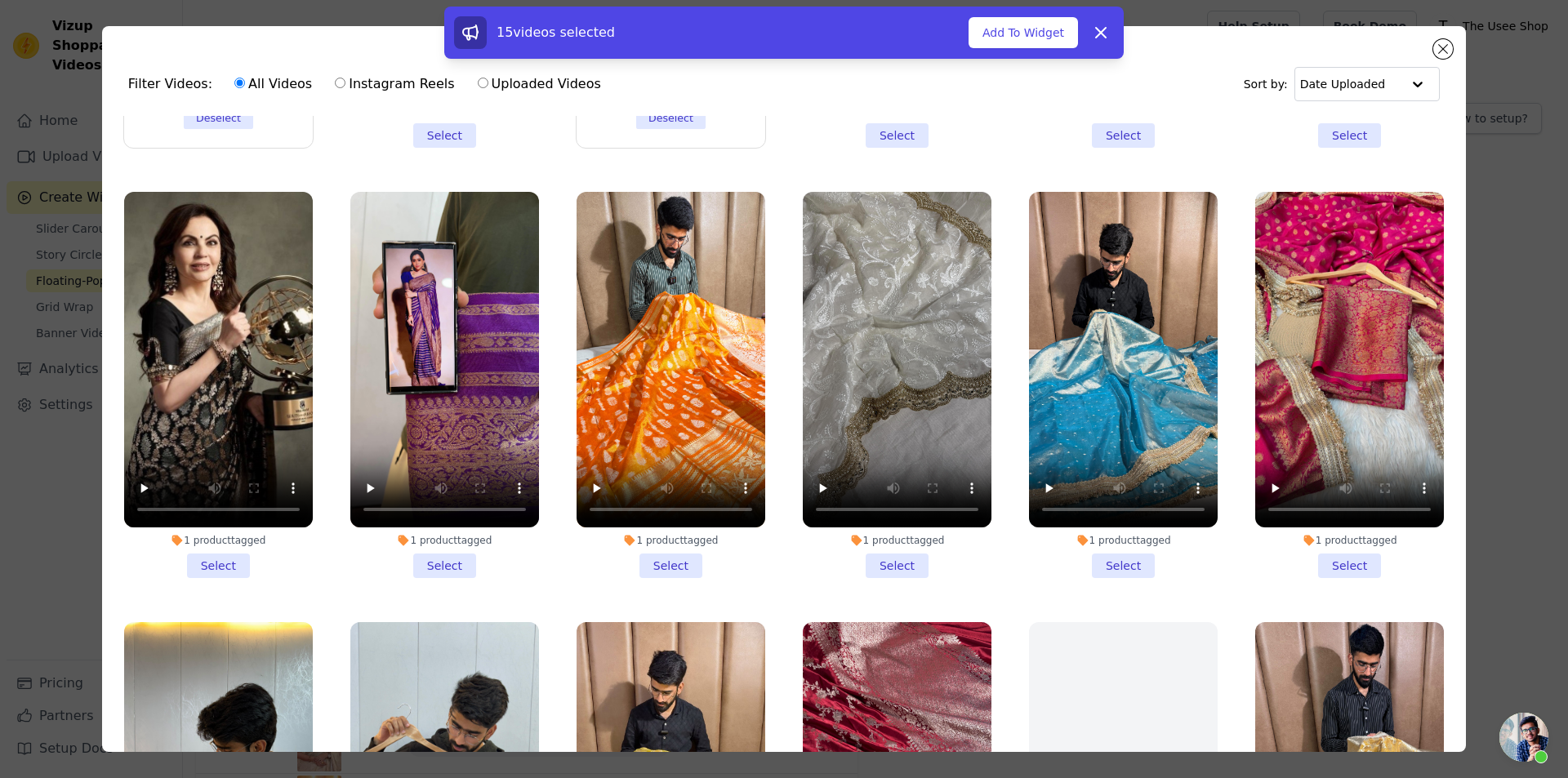
scroll to position [1224, 0]
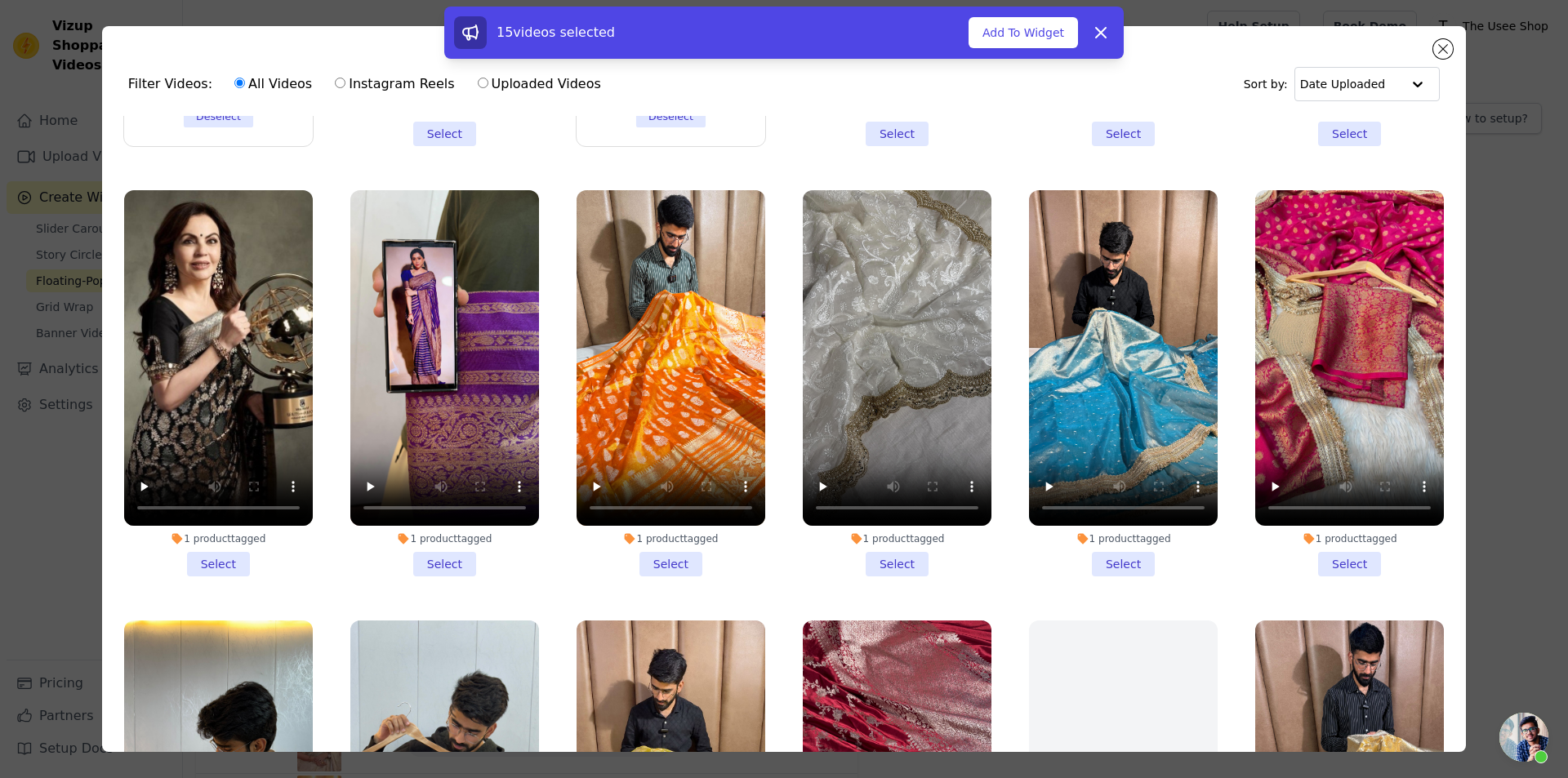
click at [221, 539] on li "1 product tagged Select" at bounding box center [218, 383] width 188 height 386
click at [0, 0] on input "1 product tagged Select" at bounding box center [0, 0] width 0 height 0
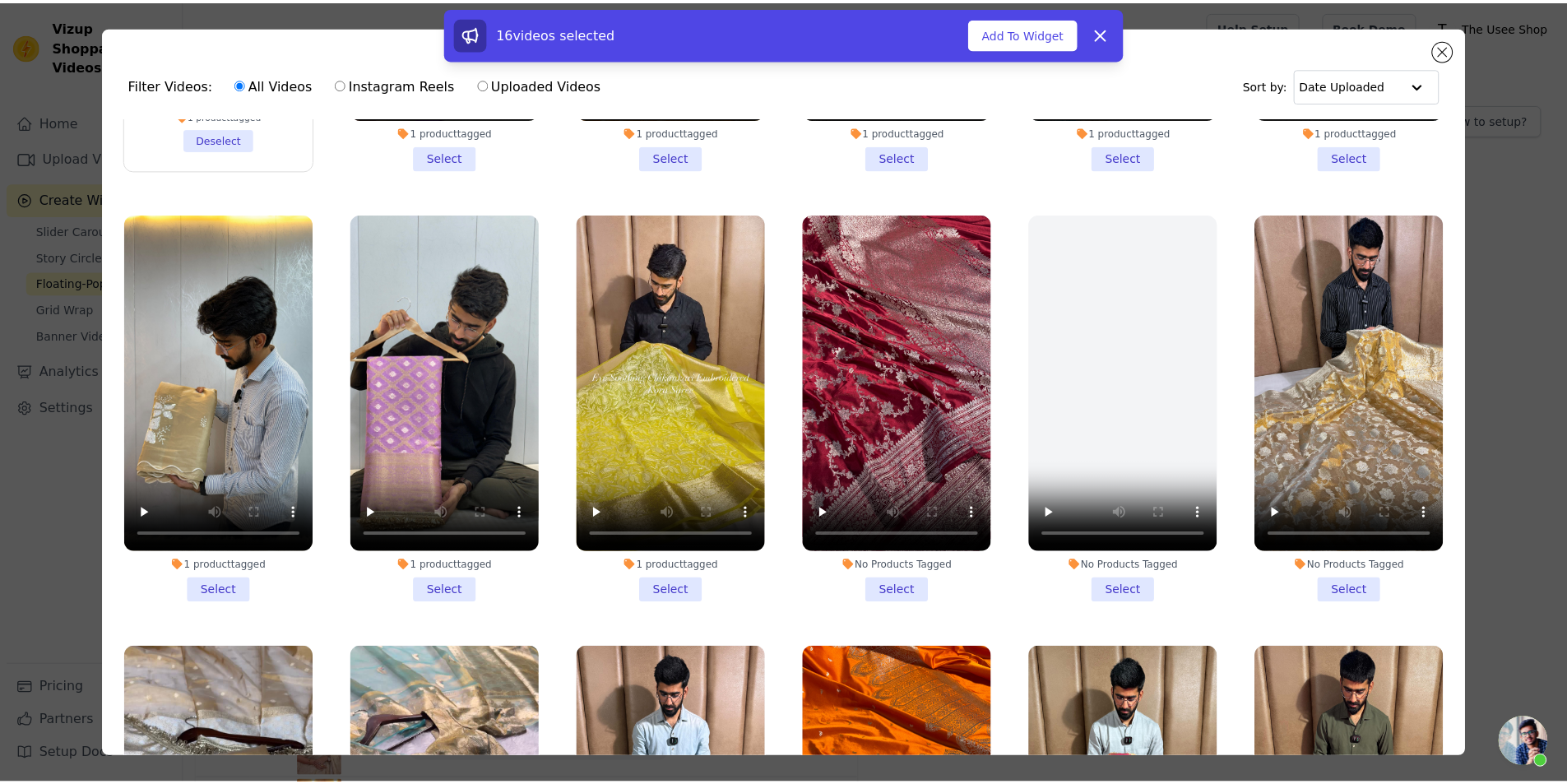
scroll to position [2056, 0]
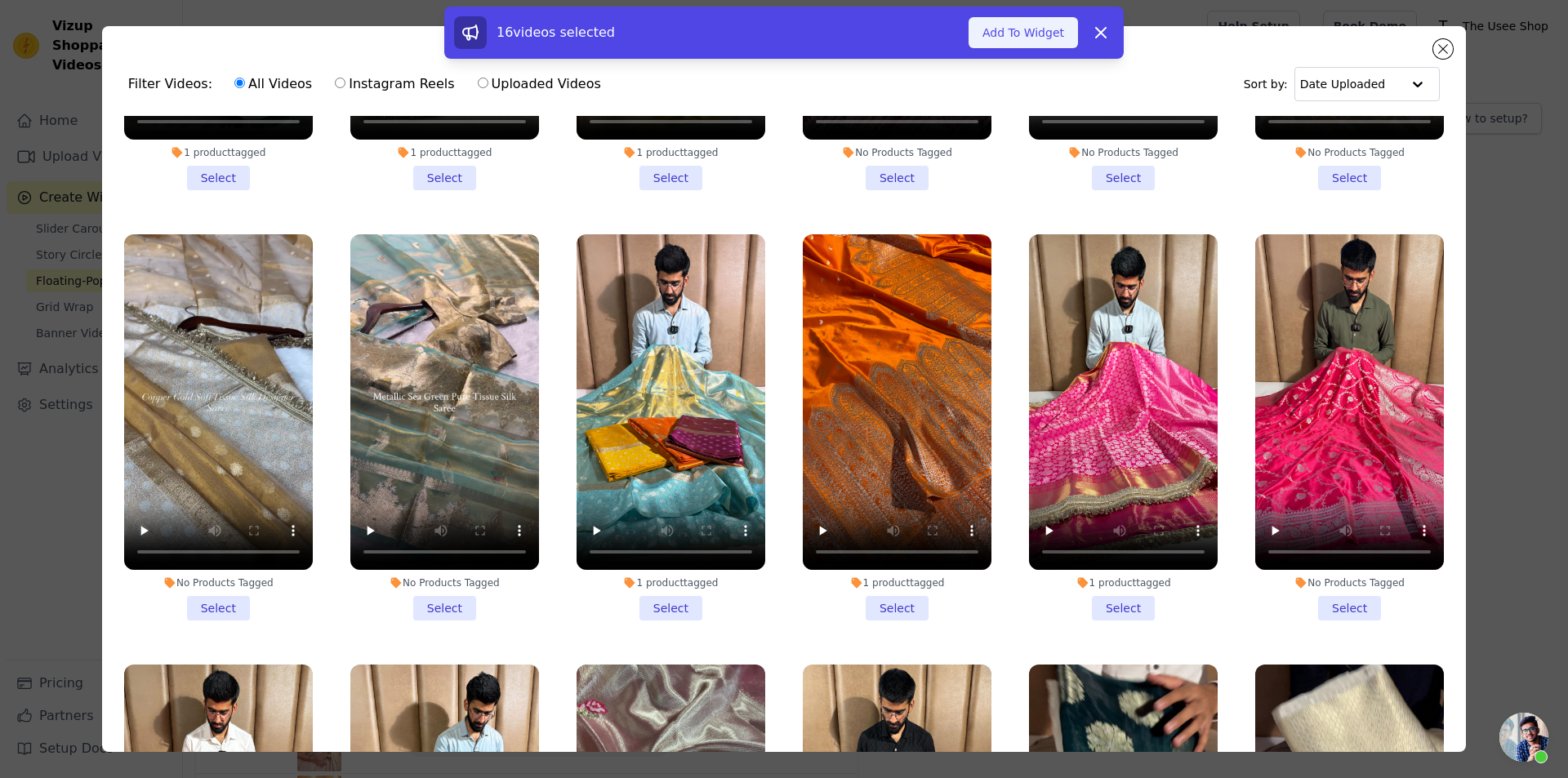
click at [1041, 26] on button "Add To Widget" at bounding box center [1023, 32] width 109 height 31
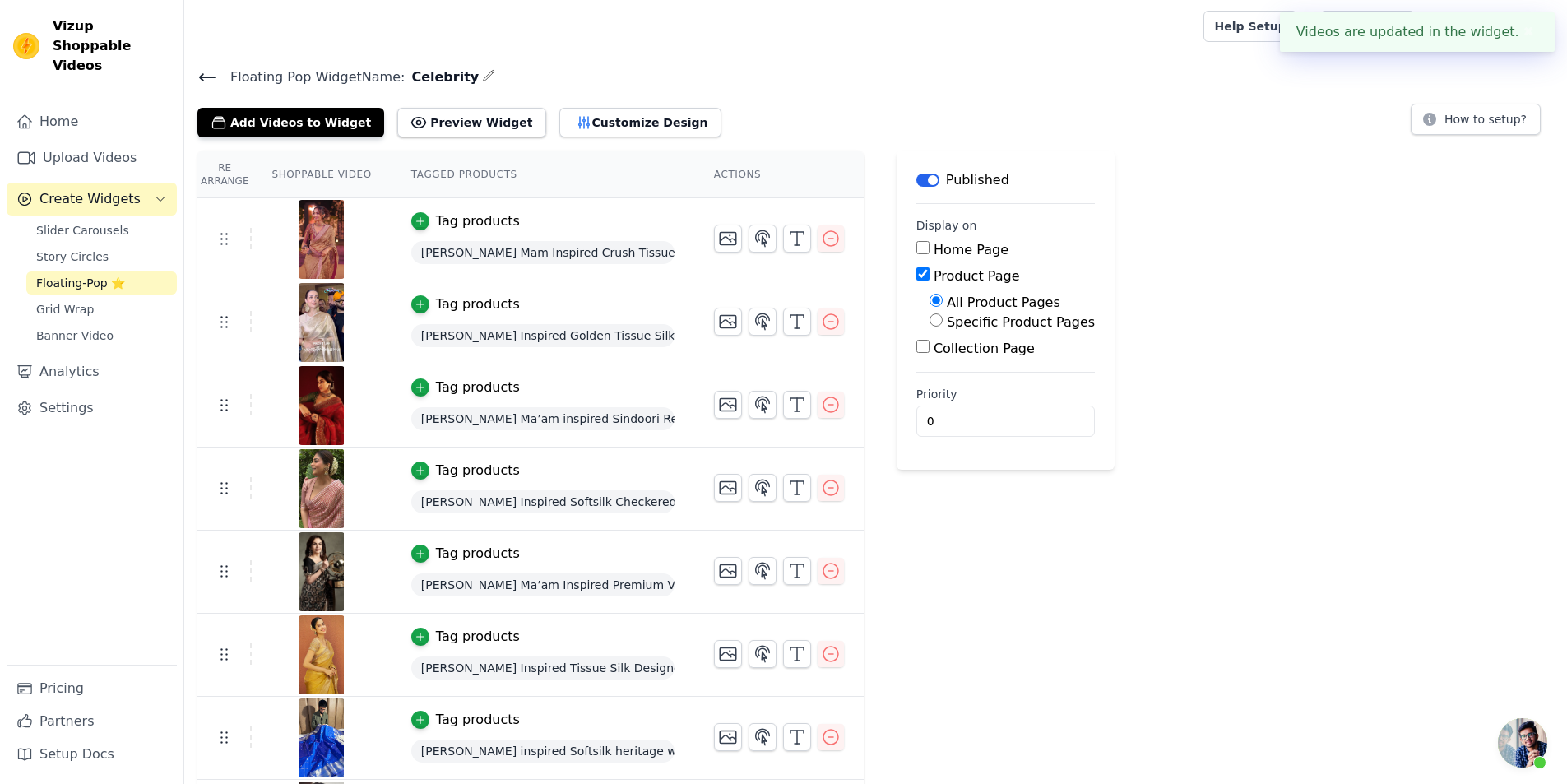
click at [144, 271] on link "Floating-Pop ⭐" at bounding box center [101, 283] width 150 height 23
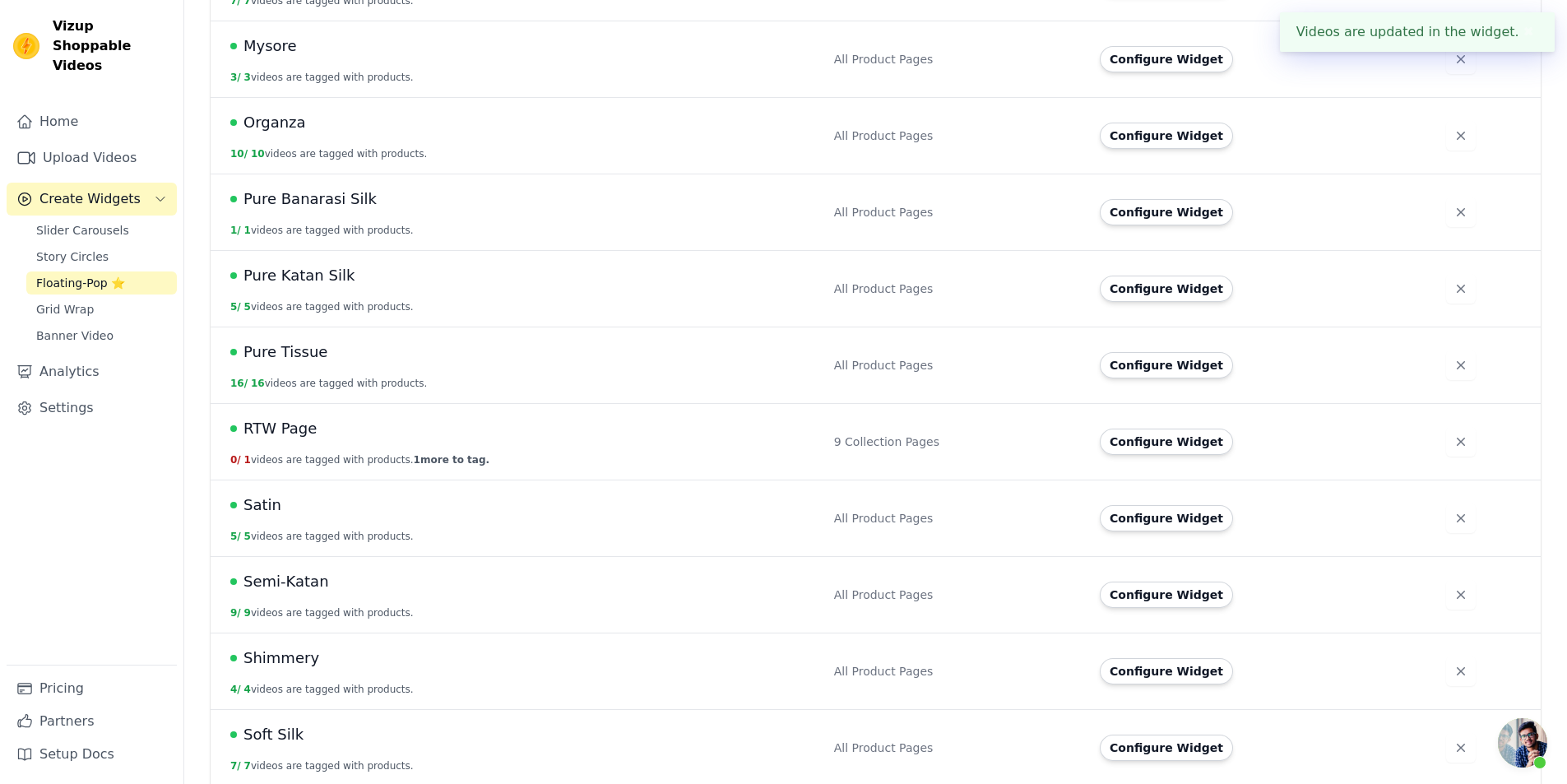
scroll to position [1087, 0]
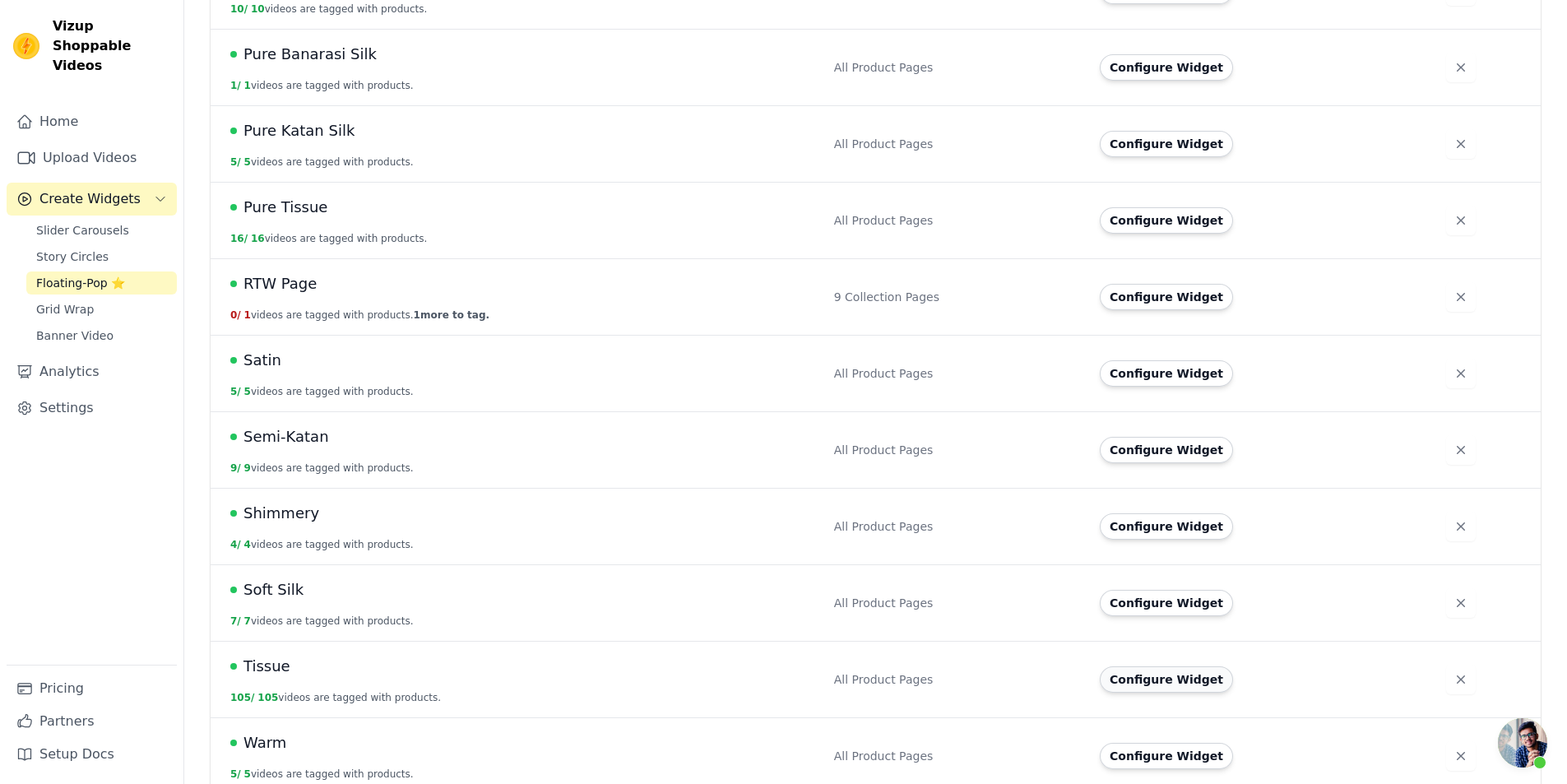
click at [1153, 666] on button "Configure Widget" at bounding box center [1166, 679] width 133 height 27
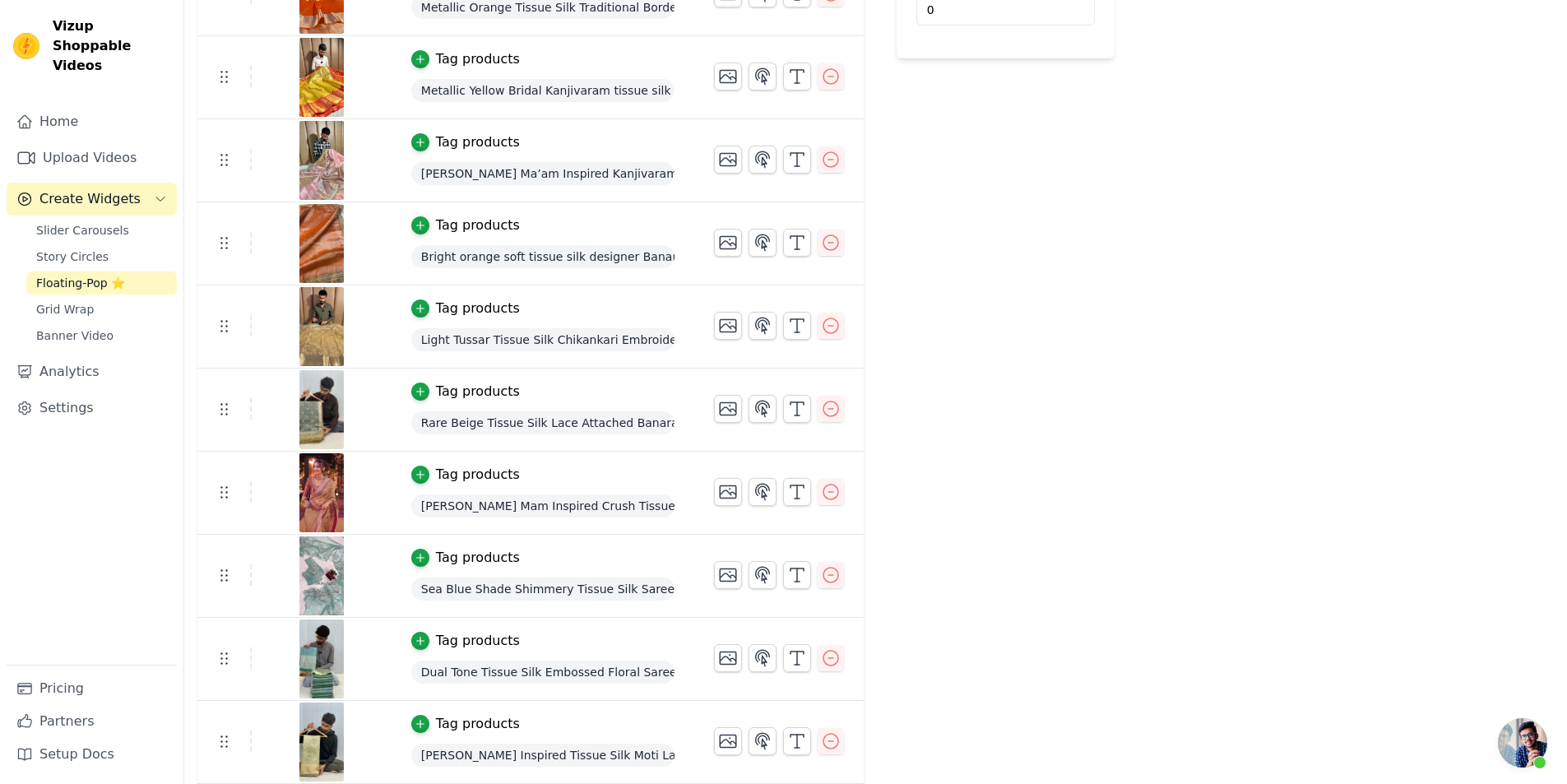
scroll to position [823, 0]
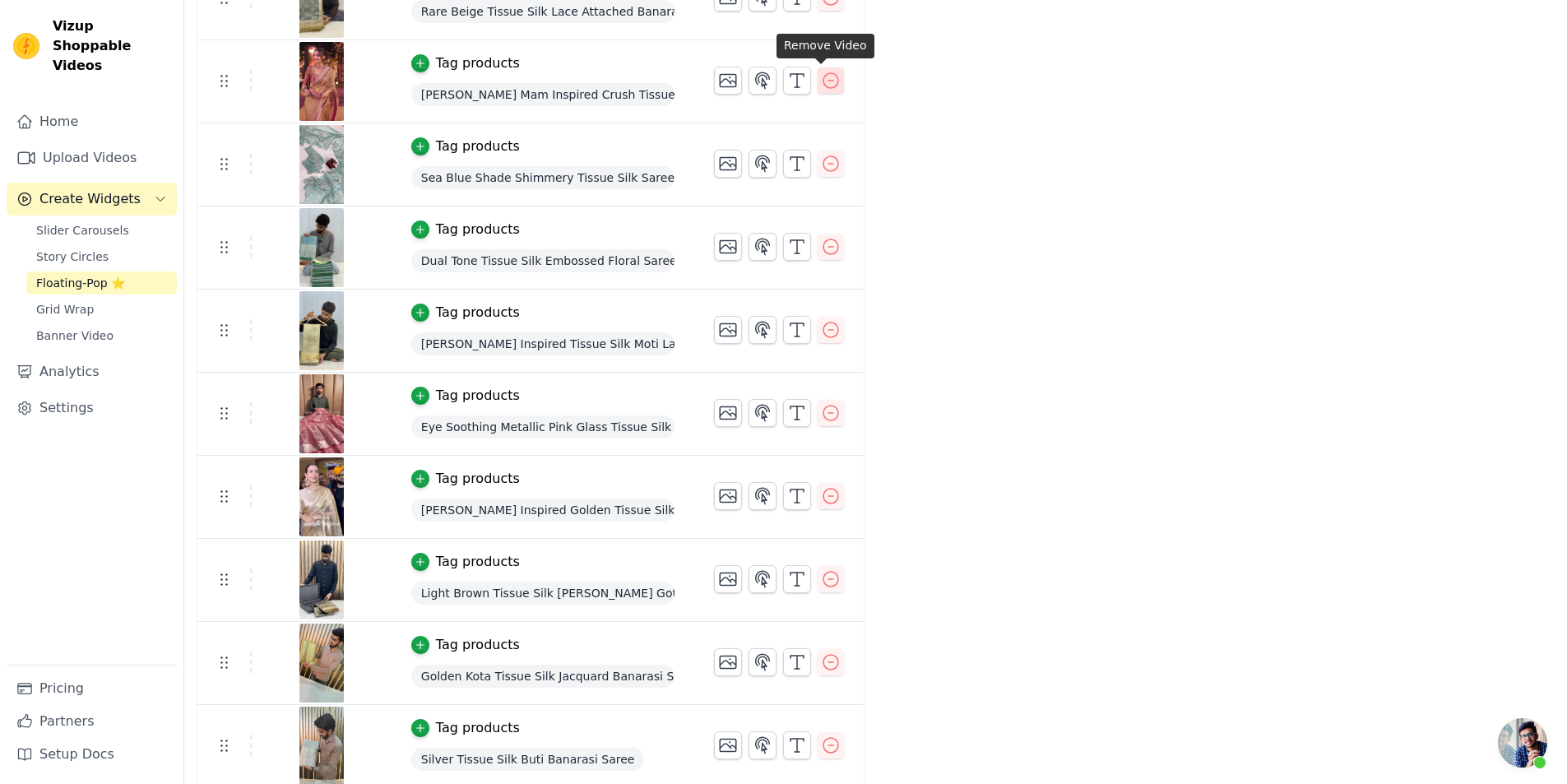
click at [821, 85] on icon "button" at bounding box center [831, 80] width 20 height 20
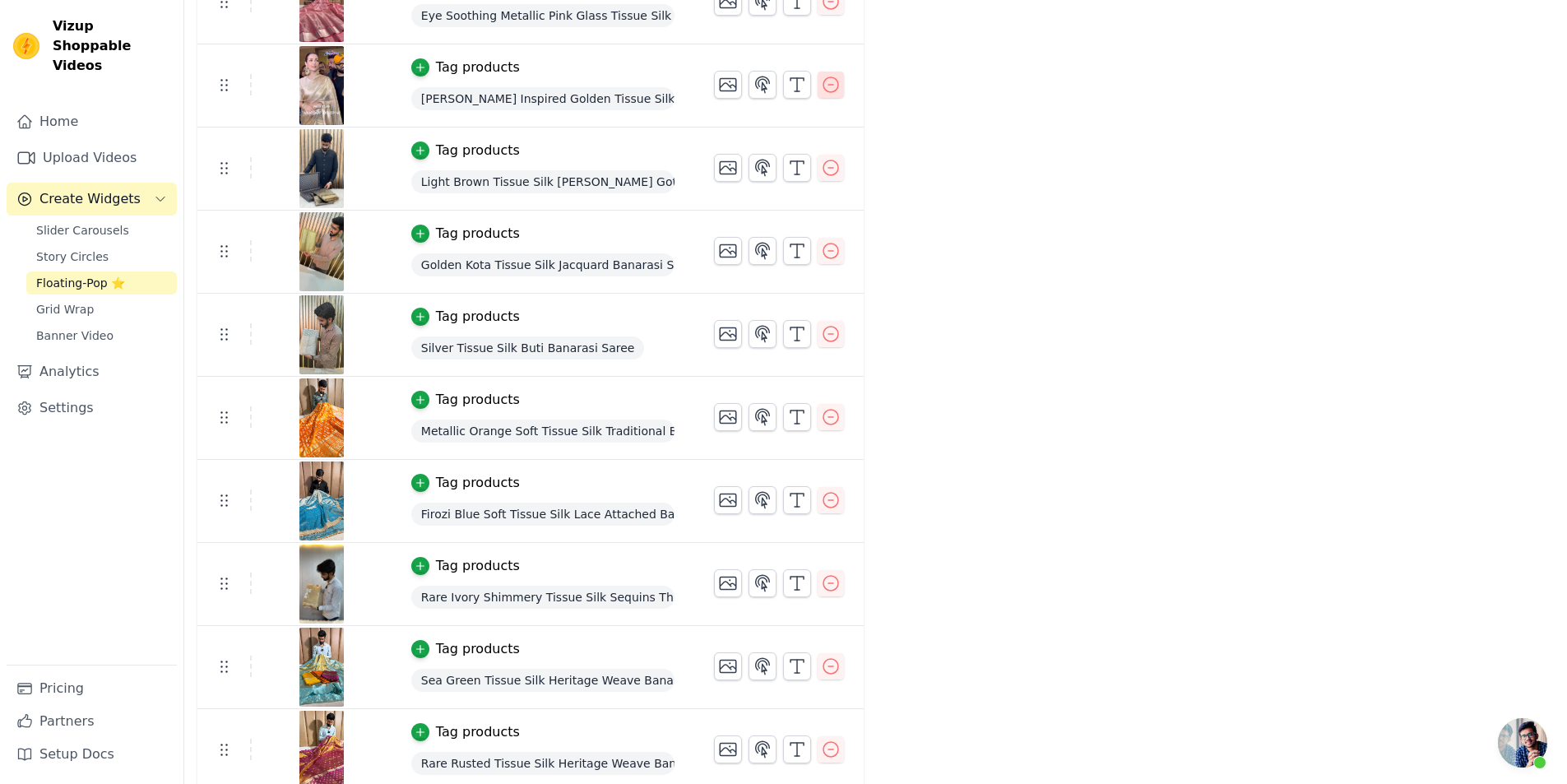
click at [821, 83] on icon "button" at bounding box center [831, 84] width 20 height 20
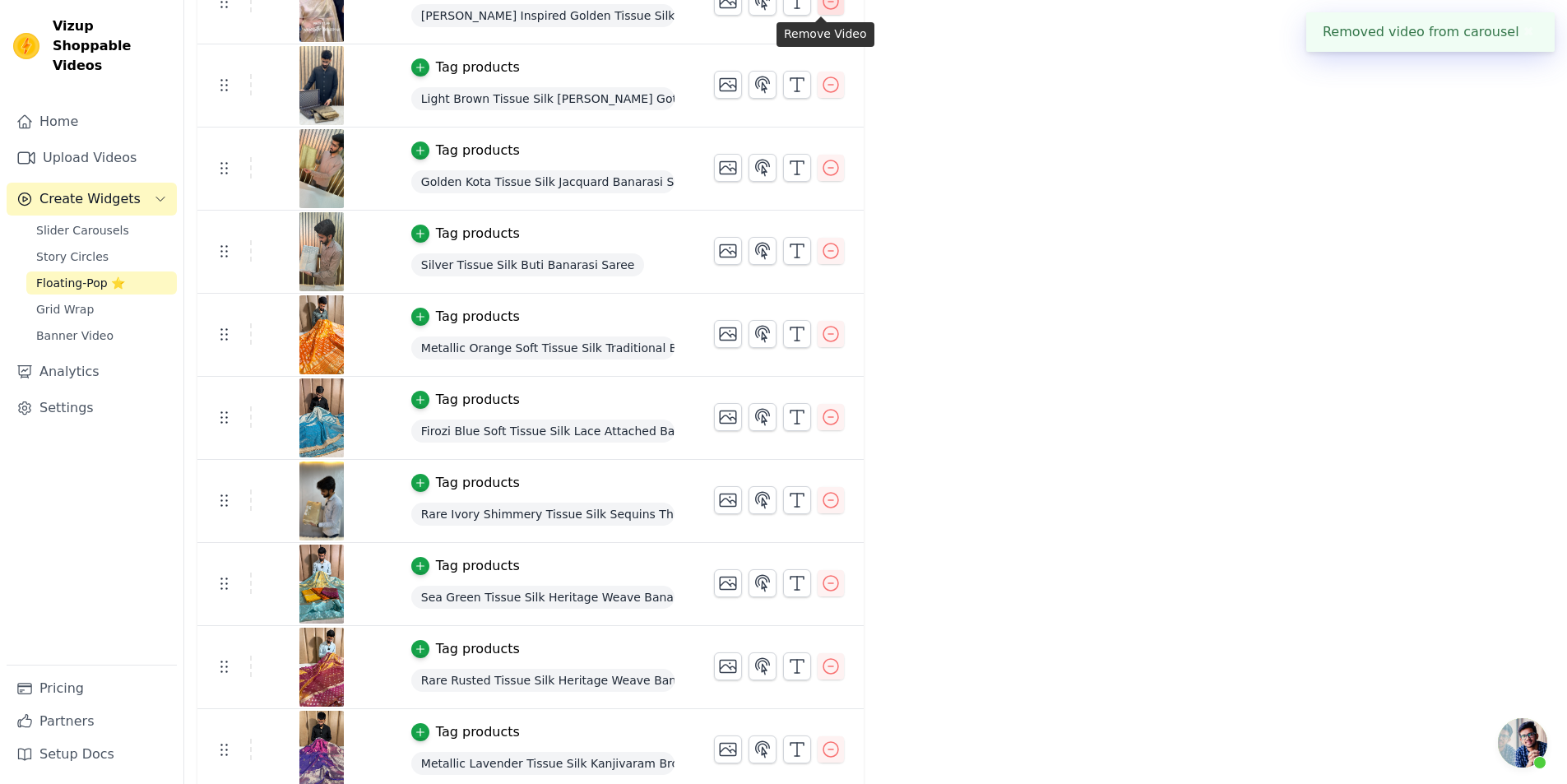
click at [823, 9] on icon "button" at bounding box center [831, 1] width 20 height 20
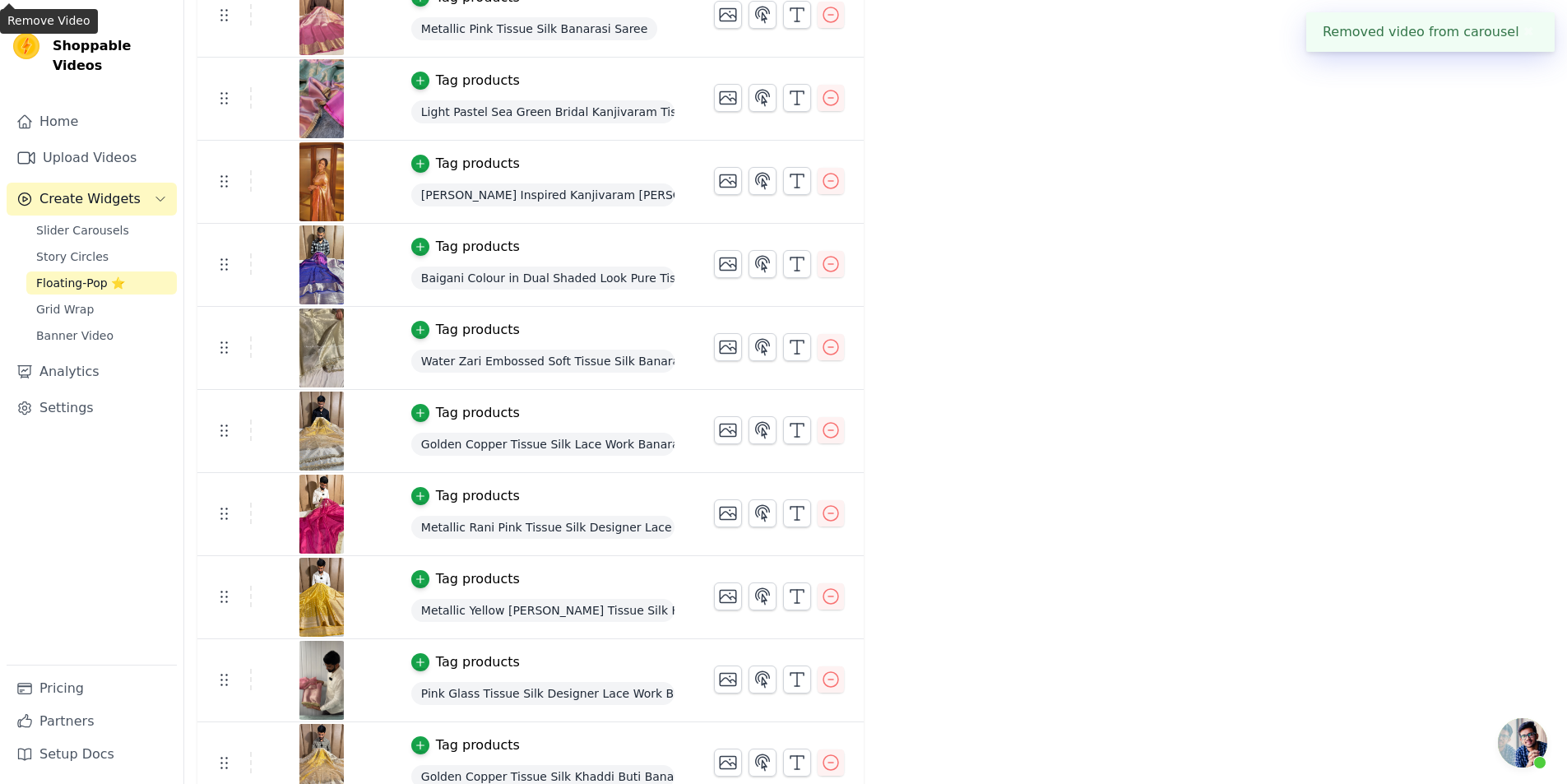
scroll to position [2467, 0]
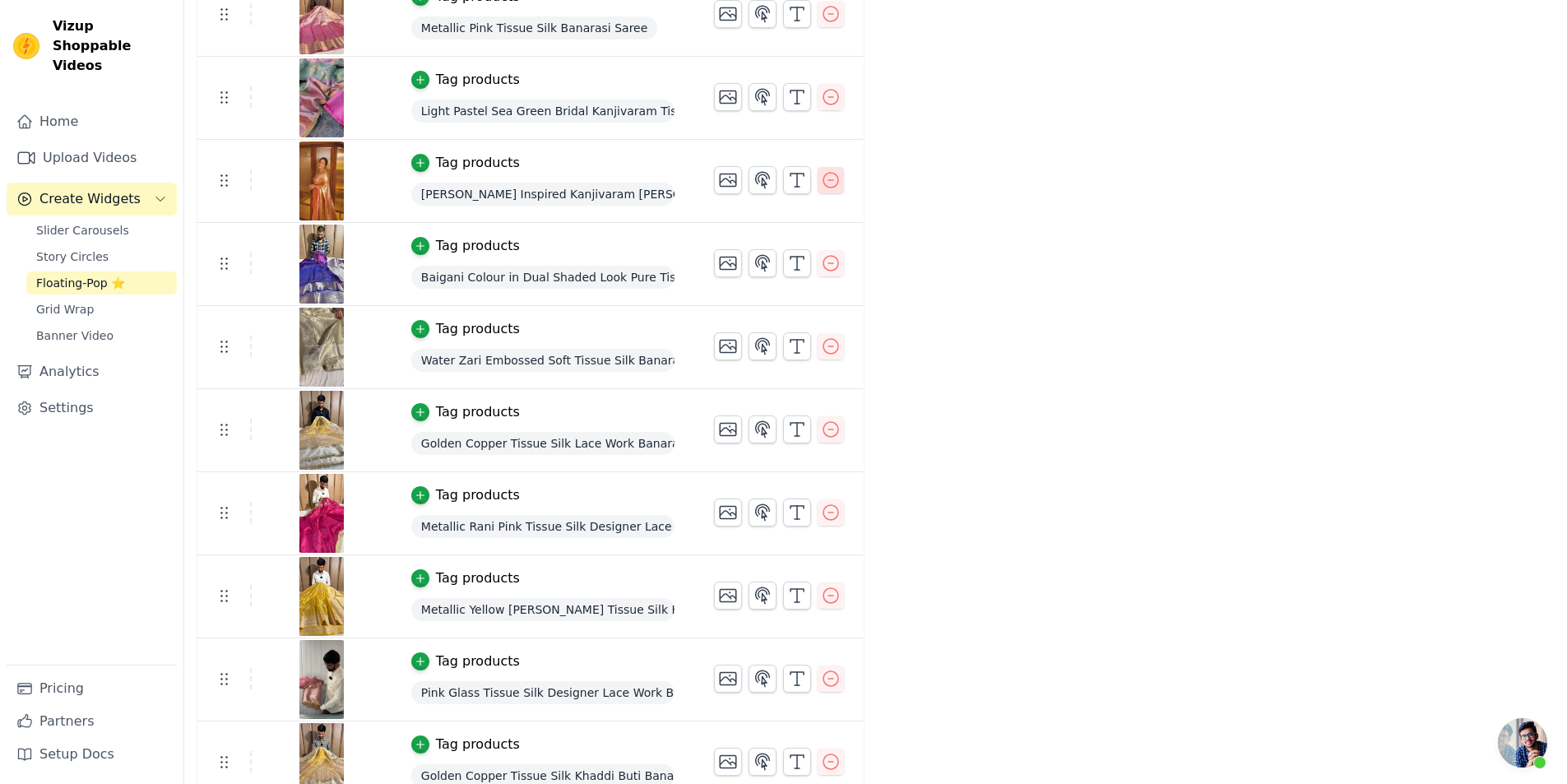
click at [821, 176] on icon "button" at bounding box center [831, 179] width 20 height 20
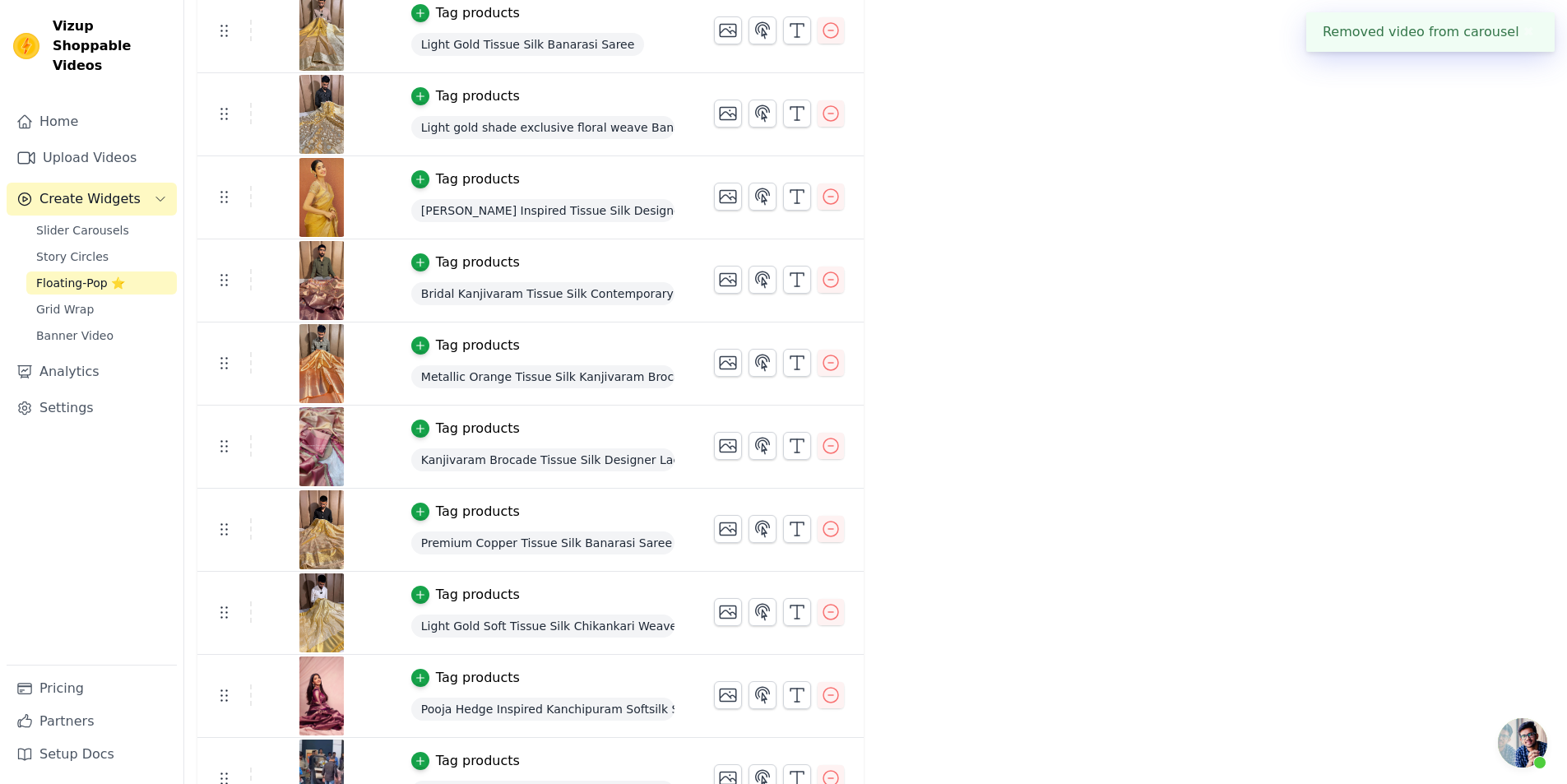
scroll to position [4523, 0]
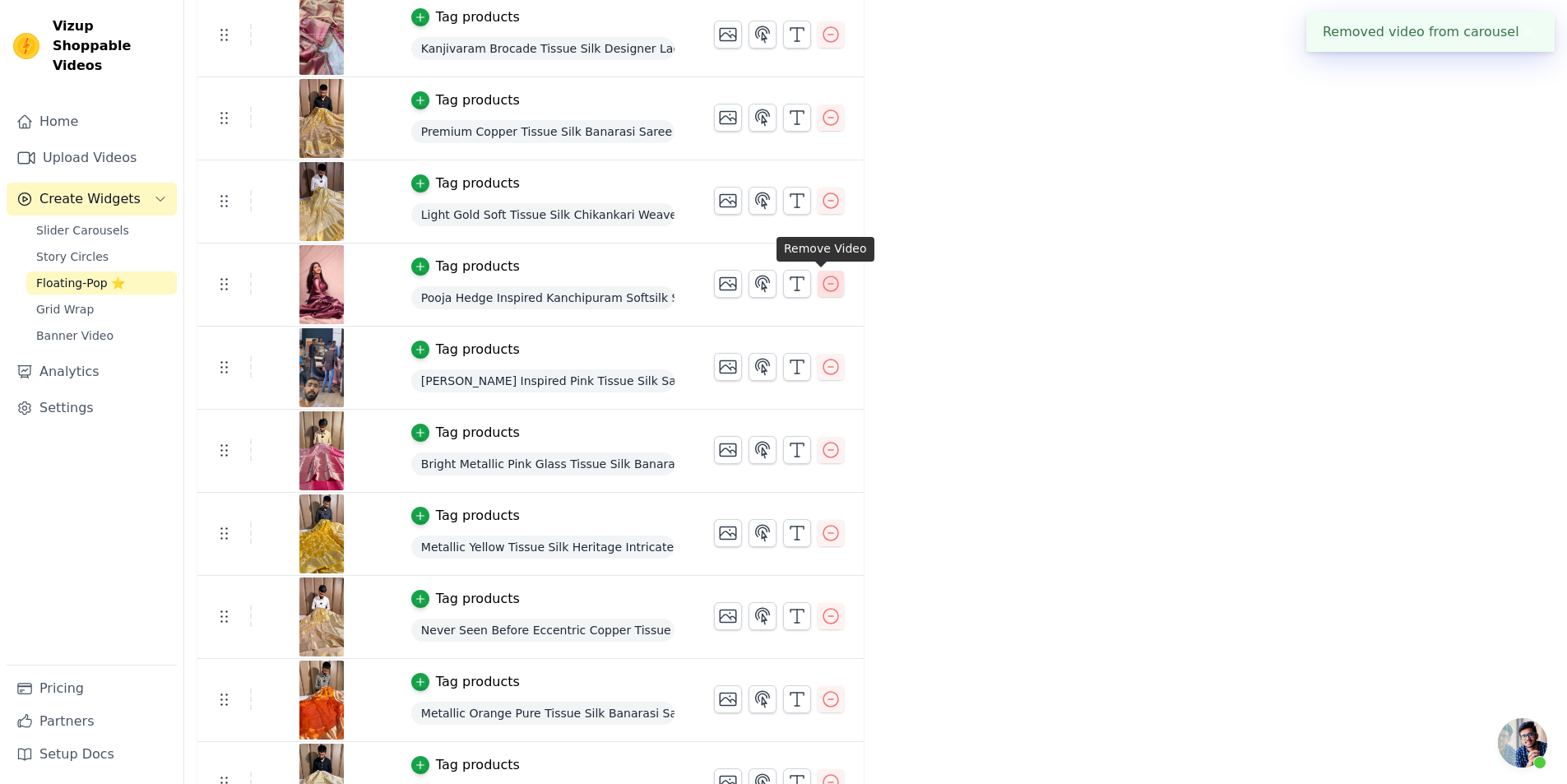
click at [826, 285] on icon "button" at bounding box center [831, 283] width 20 height 20
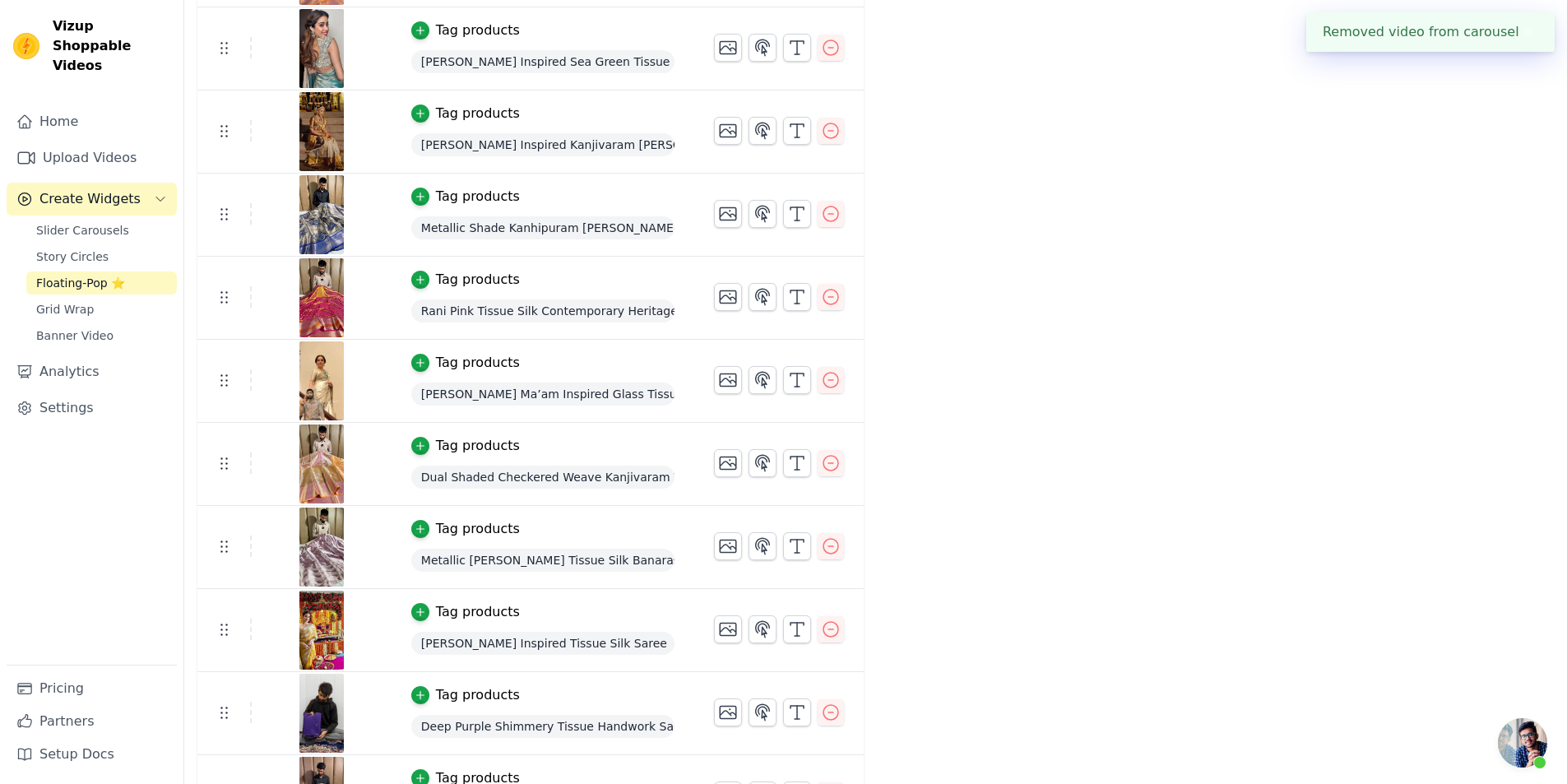
scroll to position [6167, 0]
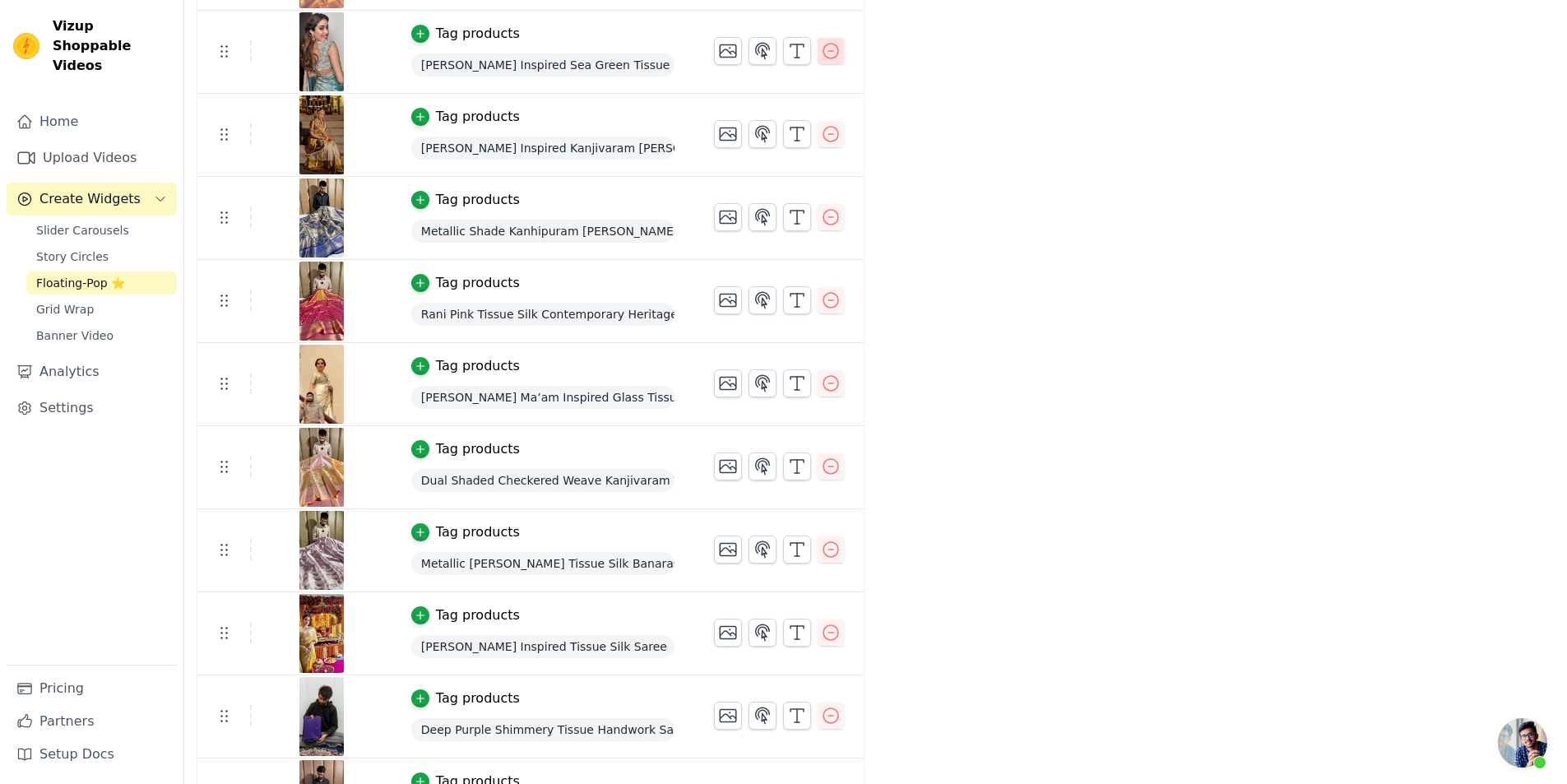
click at [821, 45] on icon "button" at bounding box center [831, 51] width 20 height 20
click at [825, 132] on icon "button" at bounding box center [831, 134] width 20 height 20
click at [821, 385] on icon "button" at bounding box center [831, 383] width 20 height 20
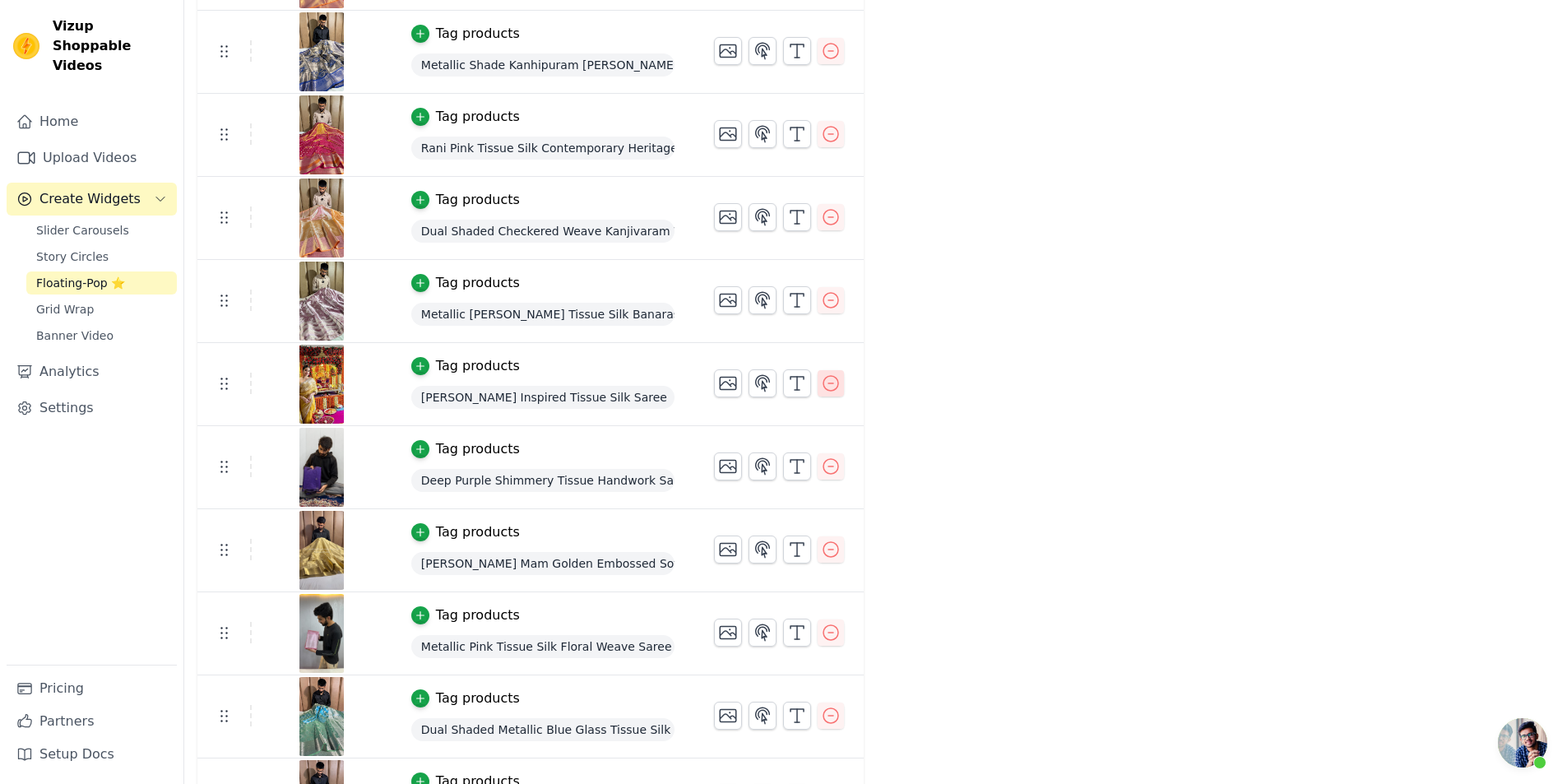
click at [821, 392] on icon "button" at bounding box center [831, 383] width 20 height 20
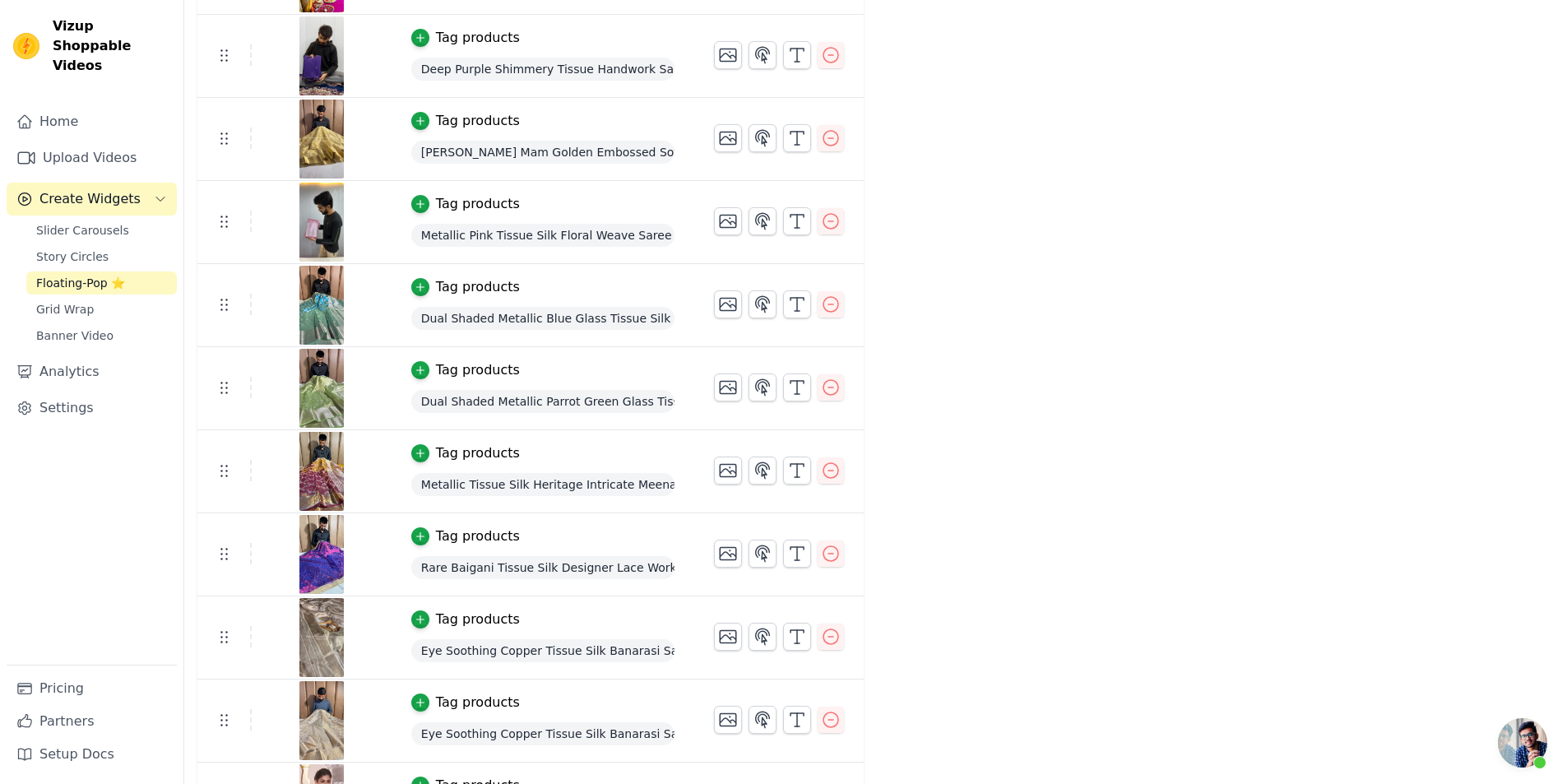
scroll to position [6990, 0]
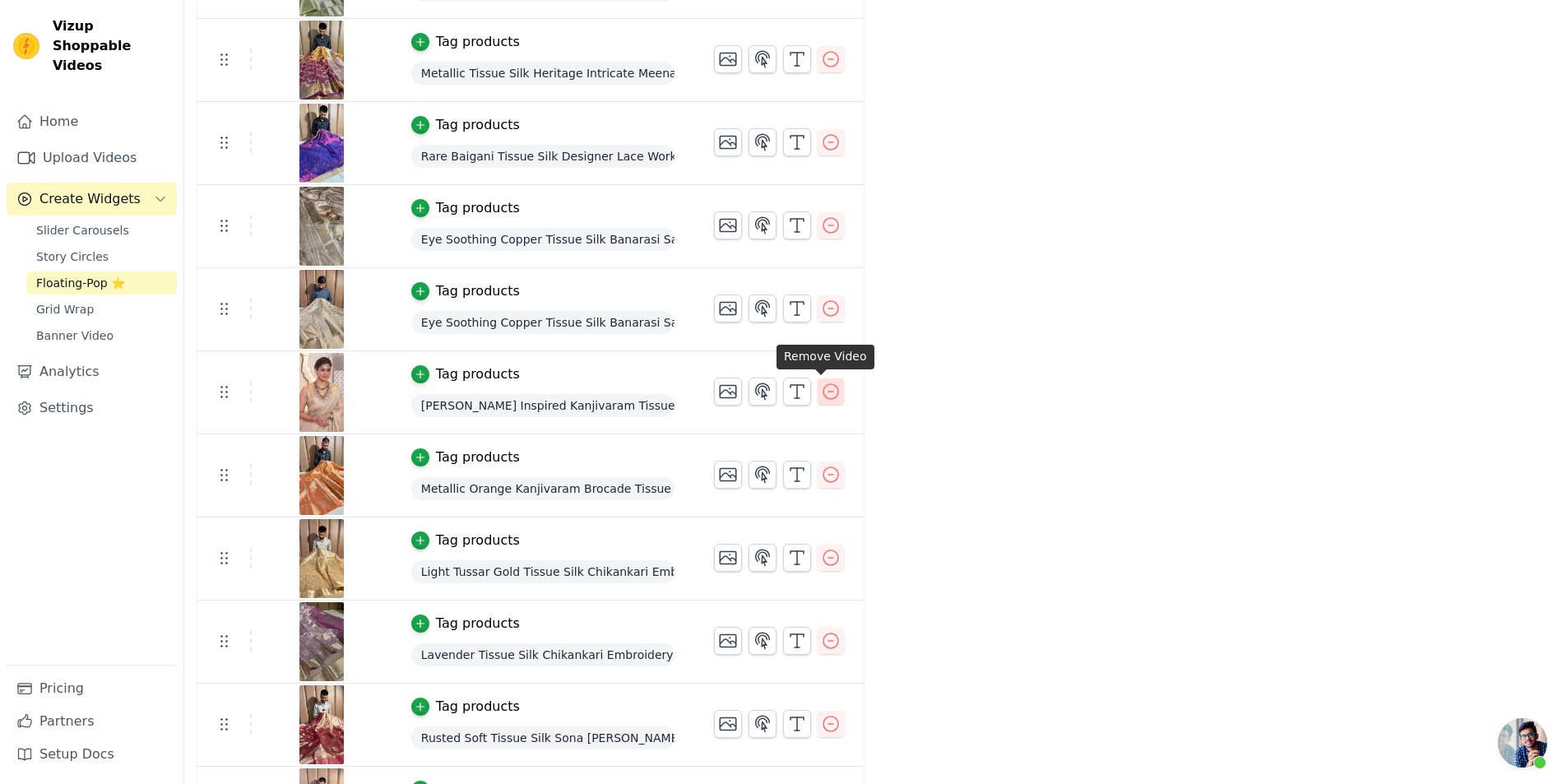
click at [818, 396] on button "button" at bounding box center [831, 391] width 27 height 27
click at [821, 397] on icon "button" at bounding box center [831, 391] width 20 height 20
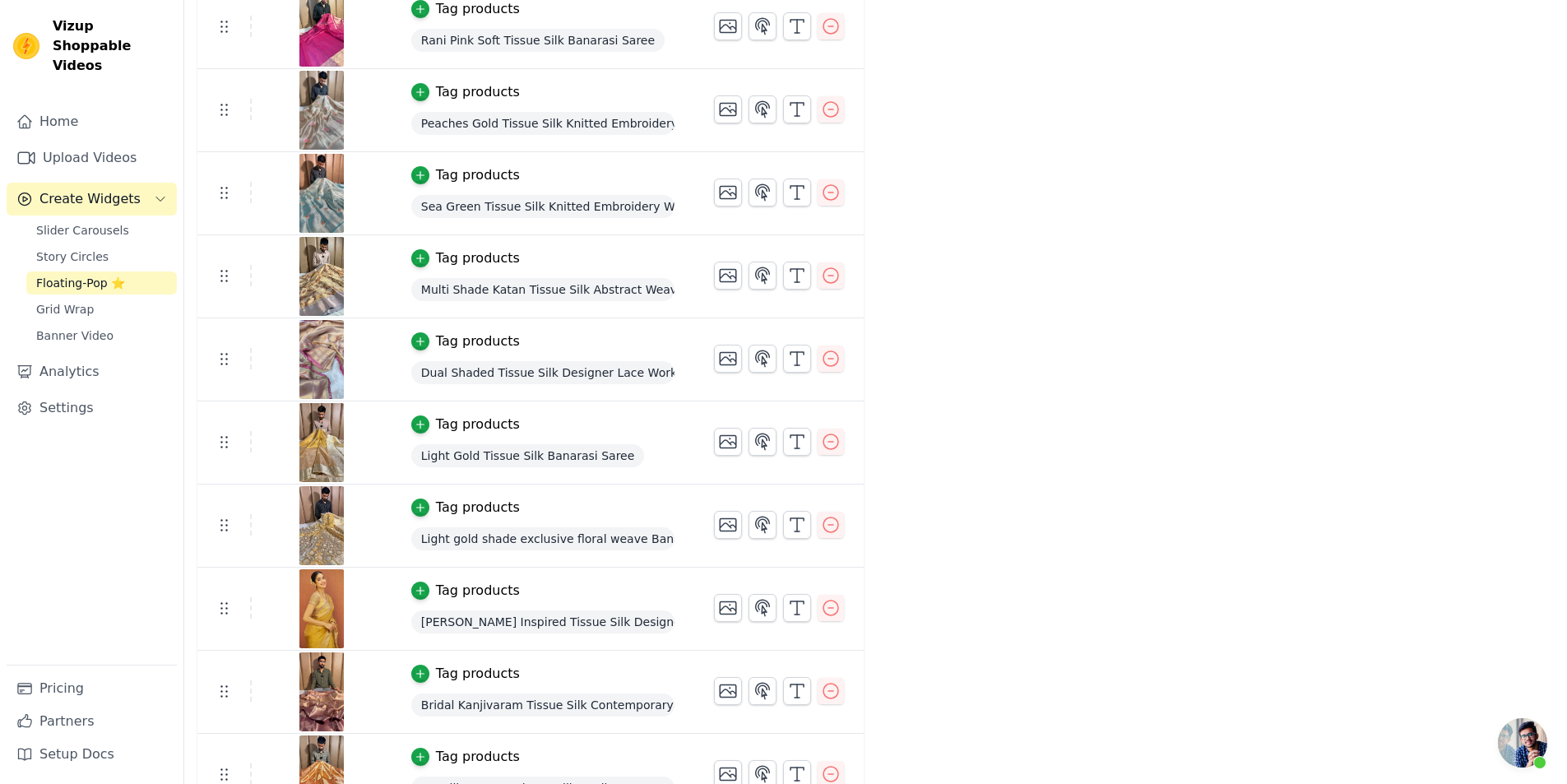
scroll to position [4111, 0]
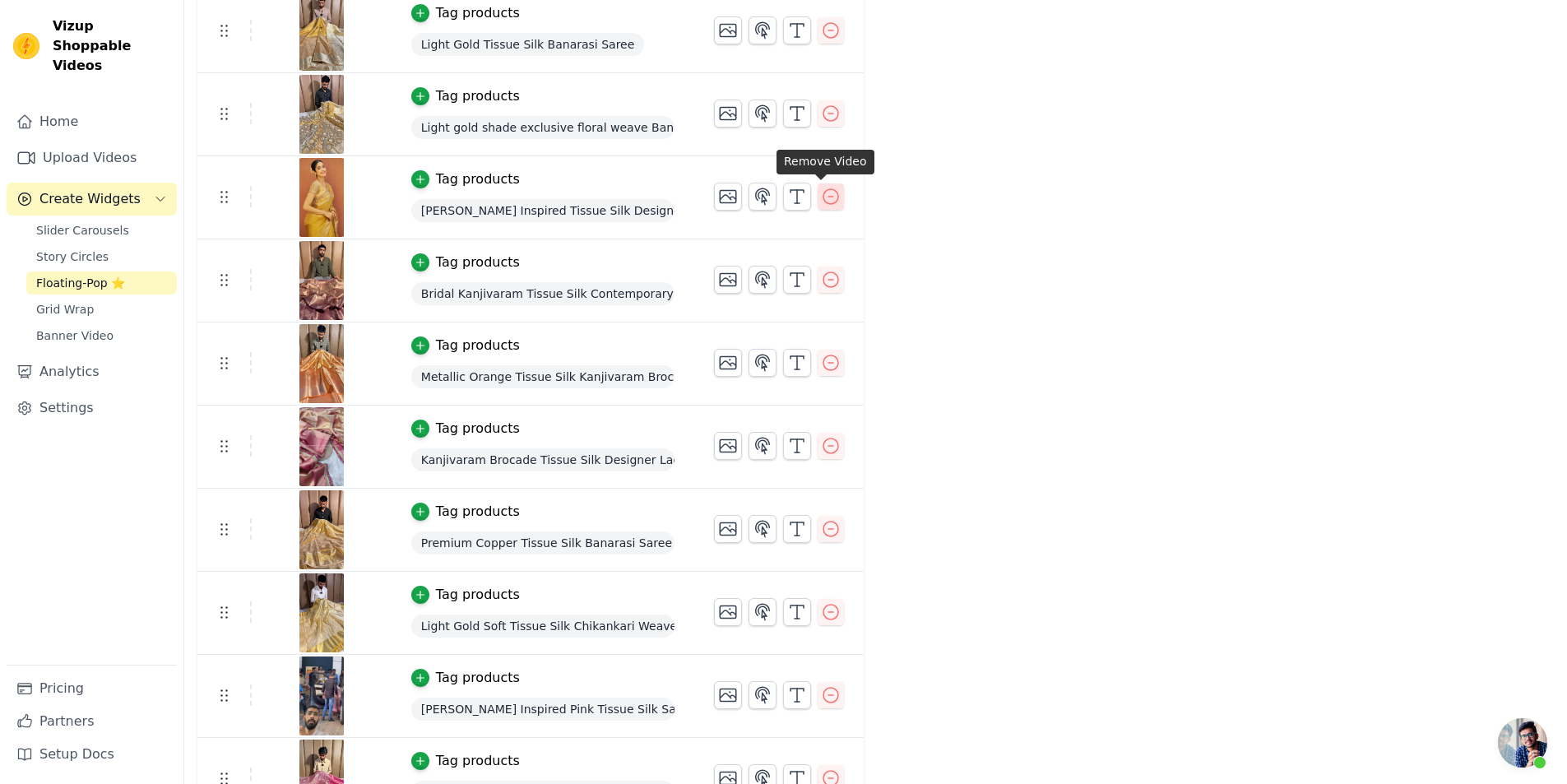
click at [828, 189] on icon "button" at bounding box center [831, 196] width 20 height 20
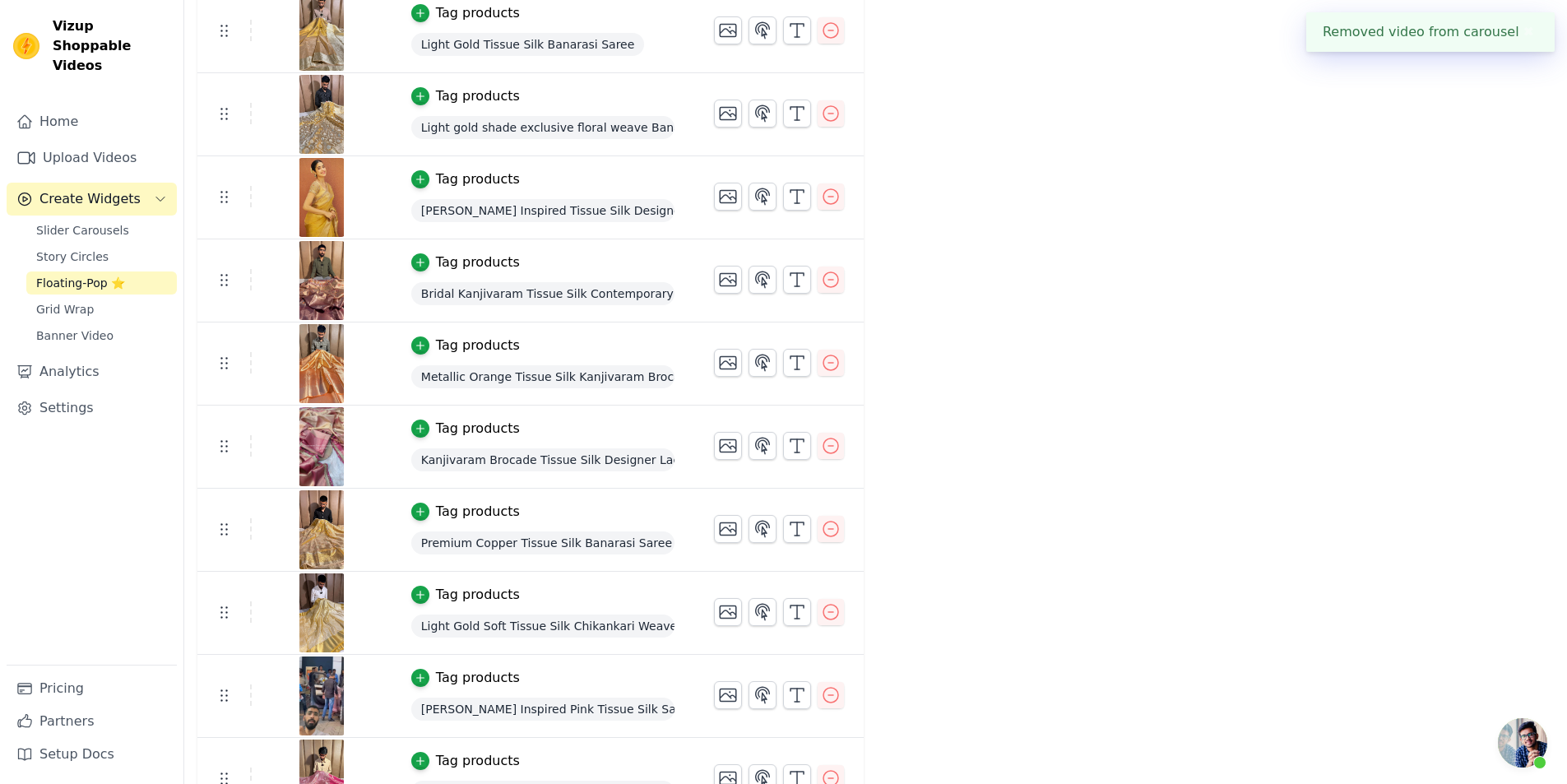
scroll to position [0, 0]
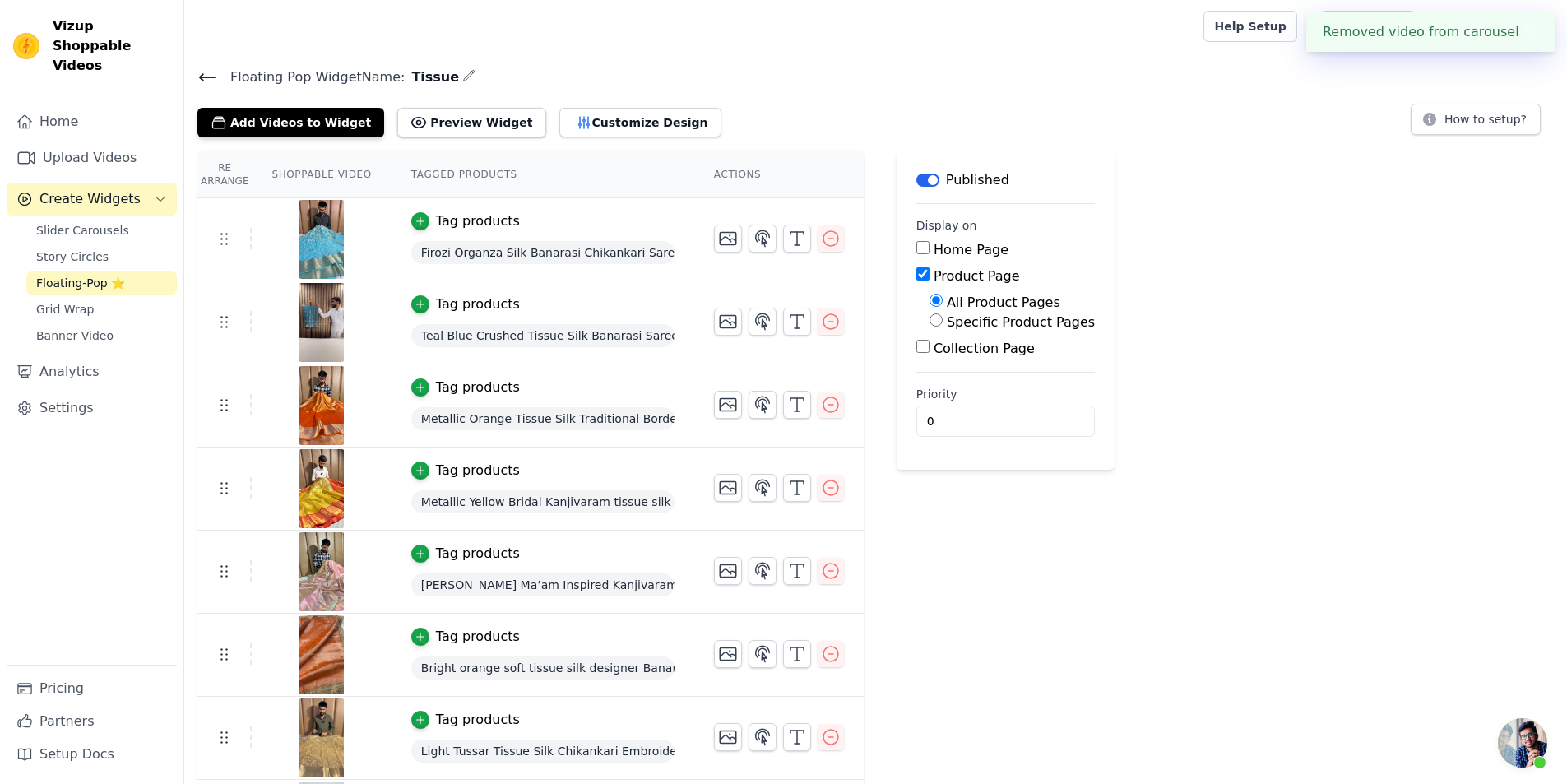
click at [107, 275] on span "Floating-Pop ⭐" at bounding box center [80, 283] width 88 height 16
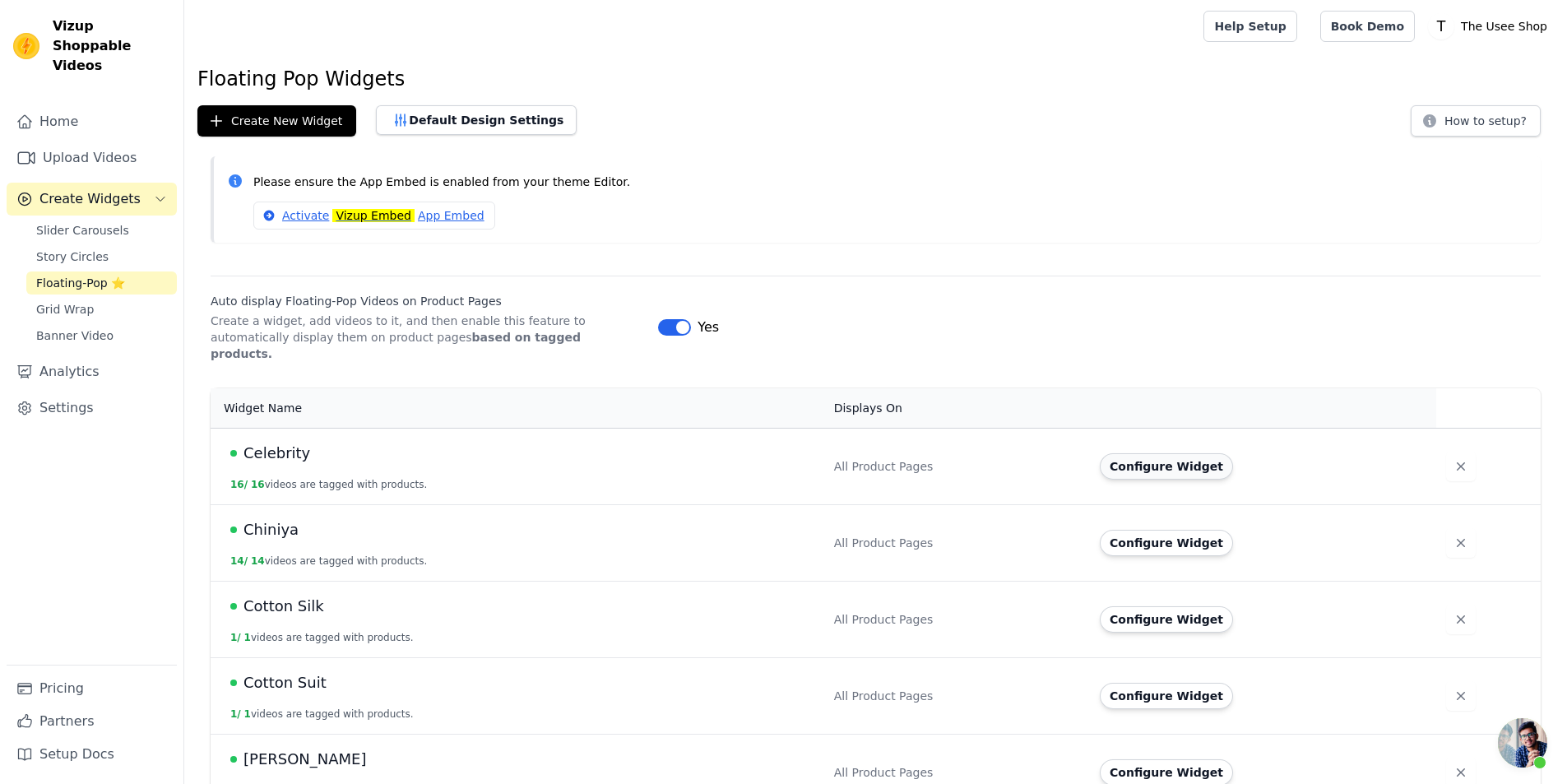
click at [1162, 458] on button "Configure Widget" at bounding box center [1166, 466] width 133 height 27
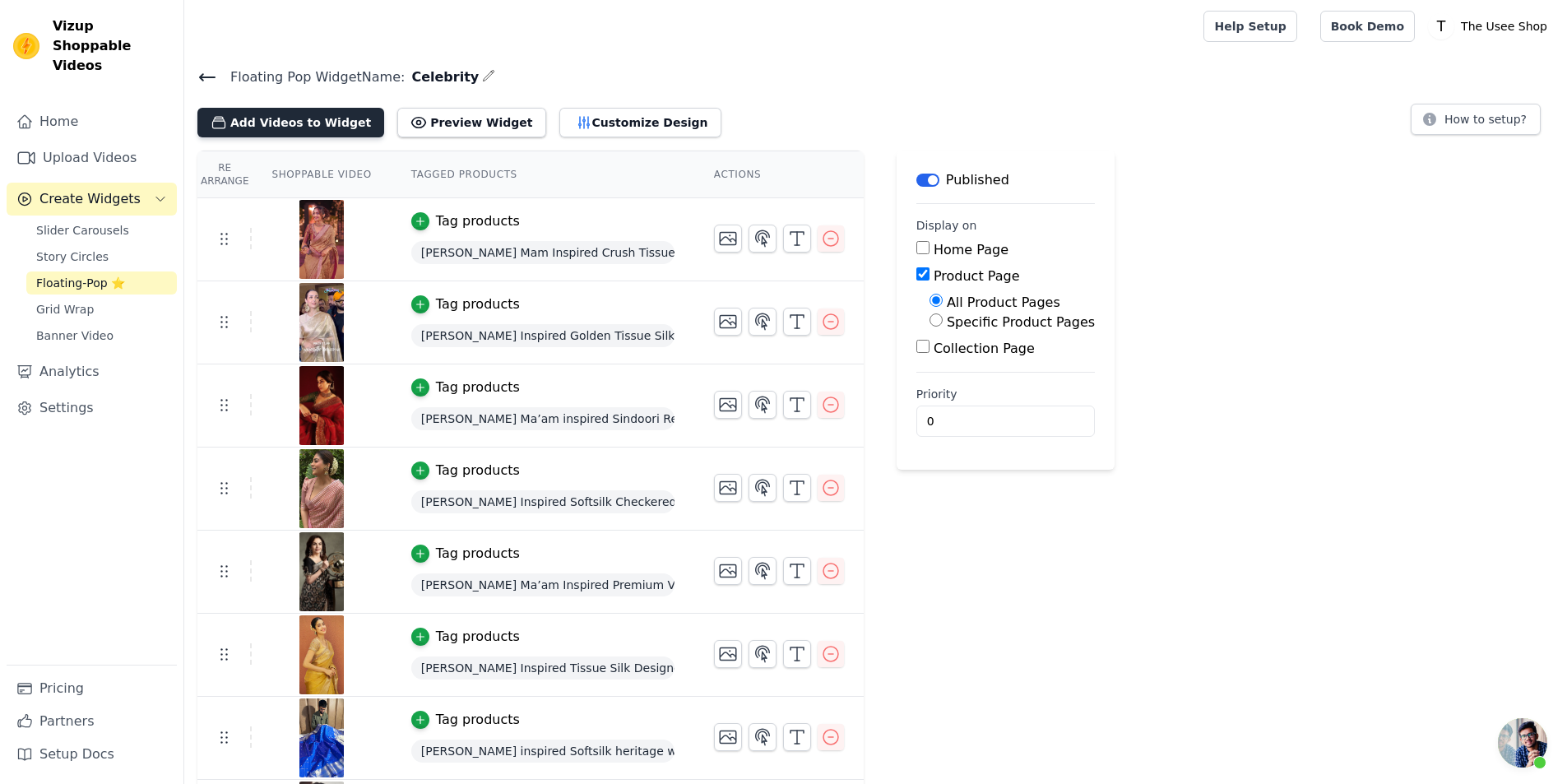
click at [319, 125] on button "Add Videos to Widget" at bounding box center [290, 122] width 186 height 29
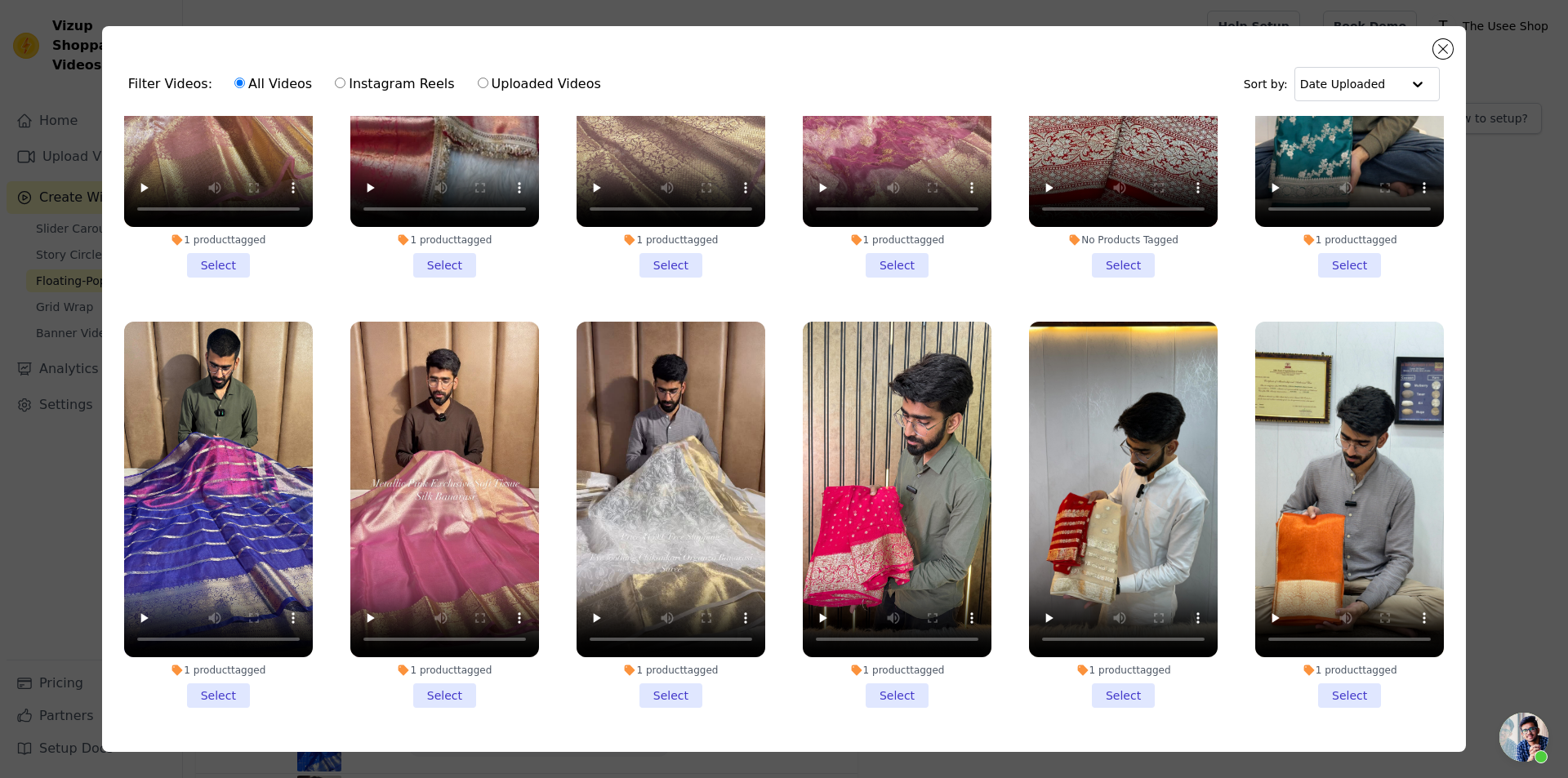
scroll to position [4080, 0]
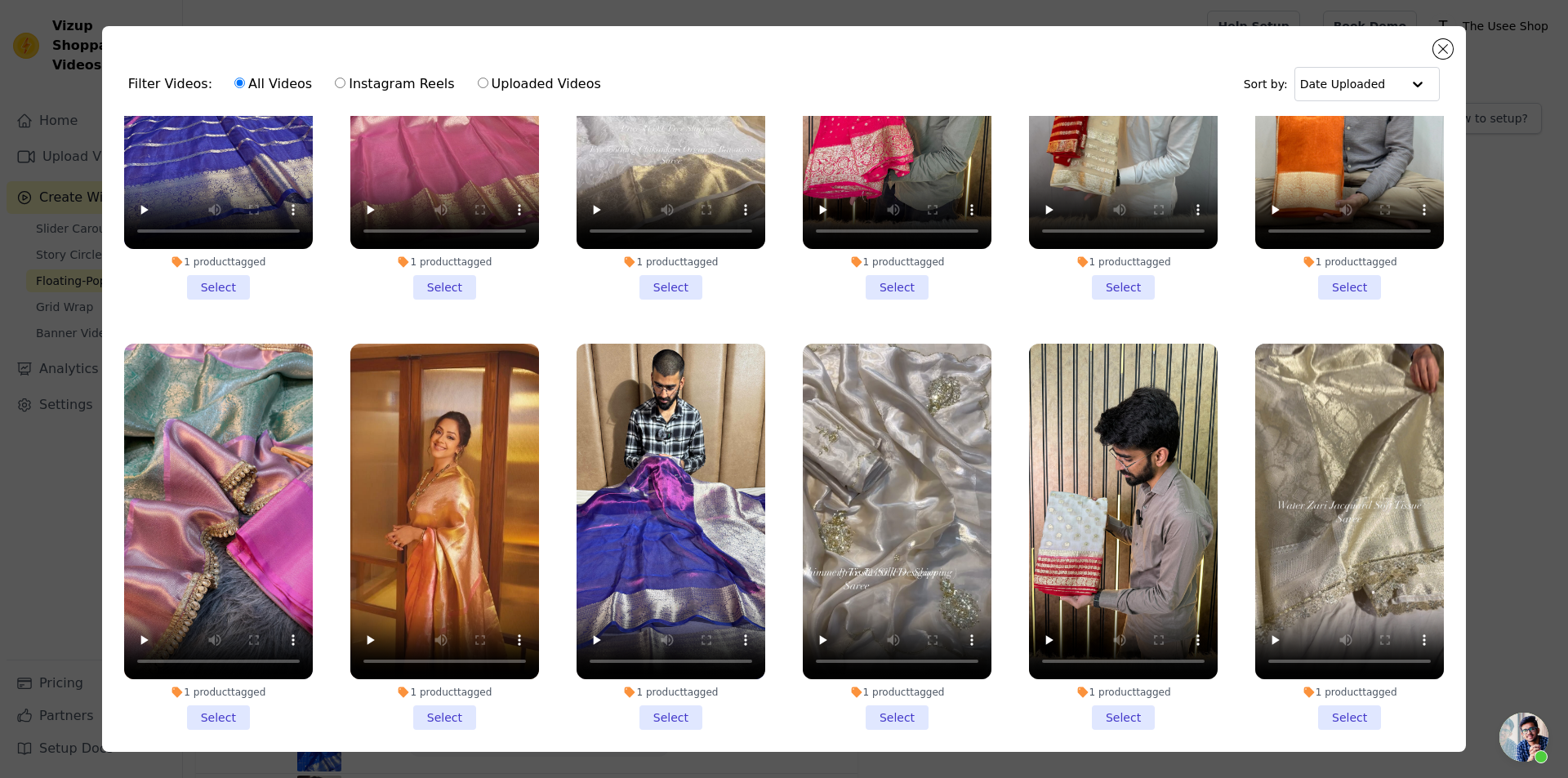
click at [396, 646] on li "1 product tagged Select" at bounding box center [444, 536] width 188 height 386
click at [0, 0] on input "1 product tagged Select" at bounding box center [0, 0] width 0 height 0
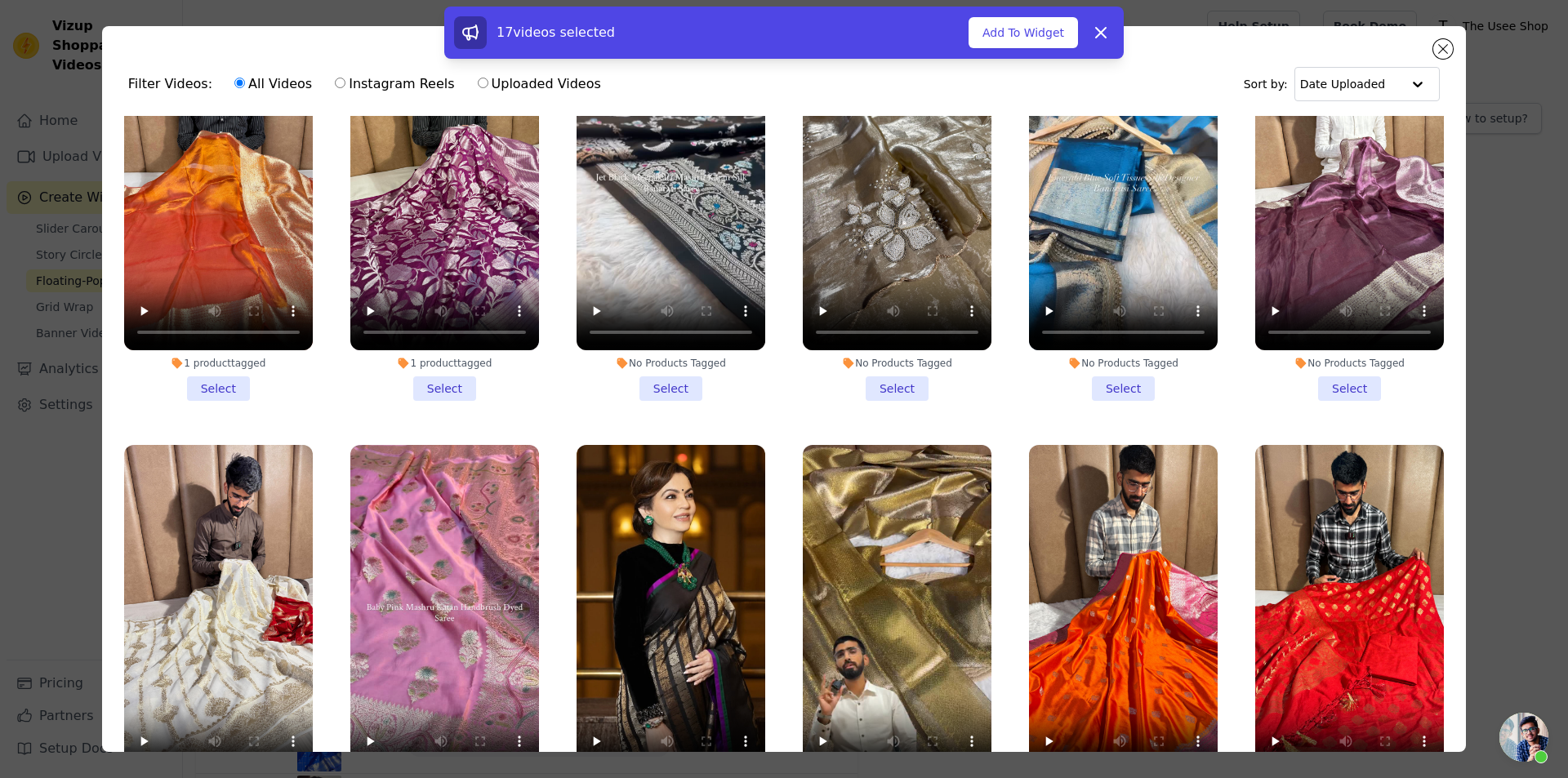
scroll to position [13056, 0]
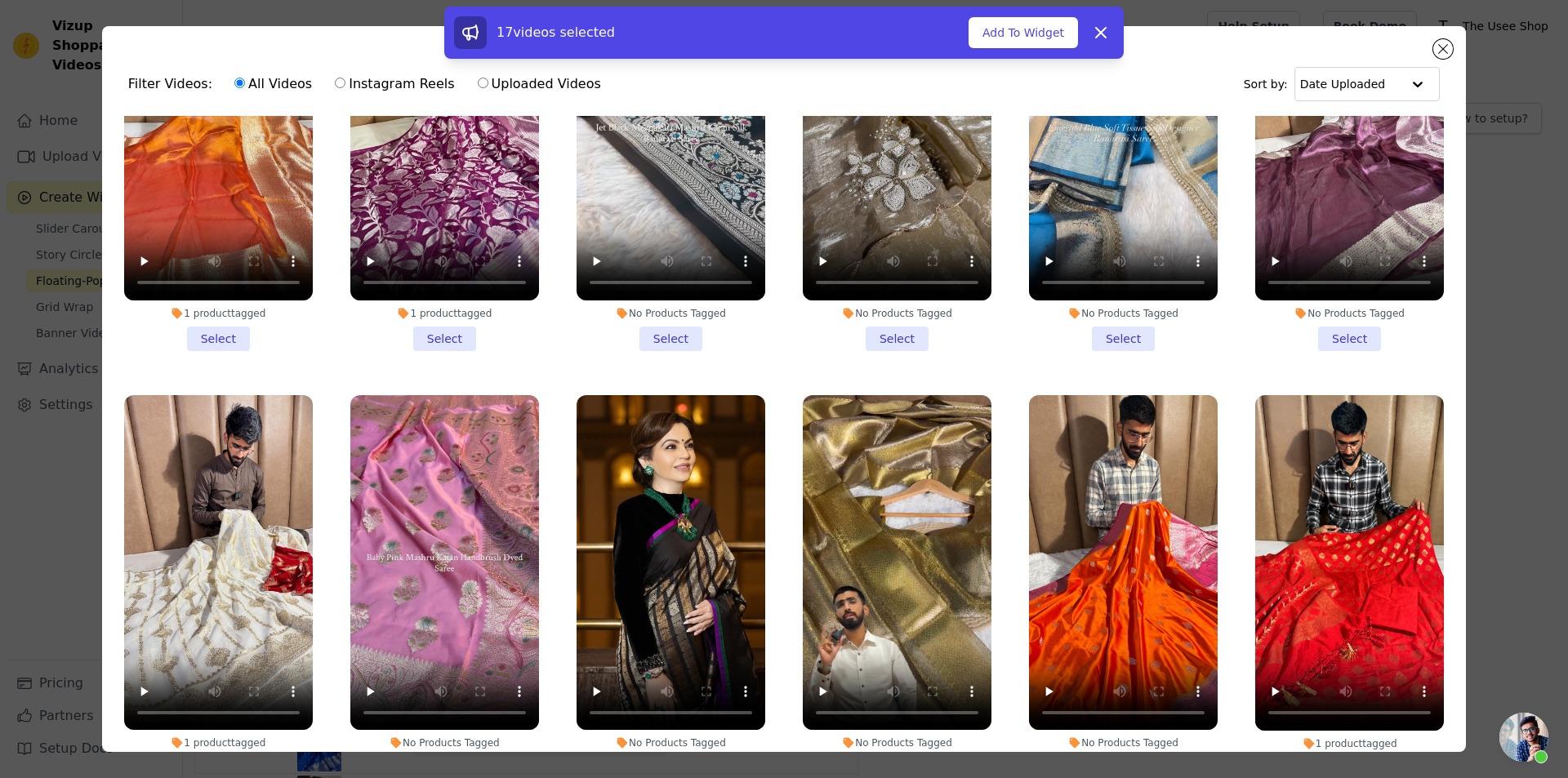
click at [684, 568] on li "No Products Tagged Select" at bounding box center [670, 587] width 188 height 386
click at [0, 0] on input "No Products Tagged Select" at bounding box center [0, 0] width 0 height 0
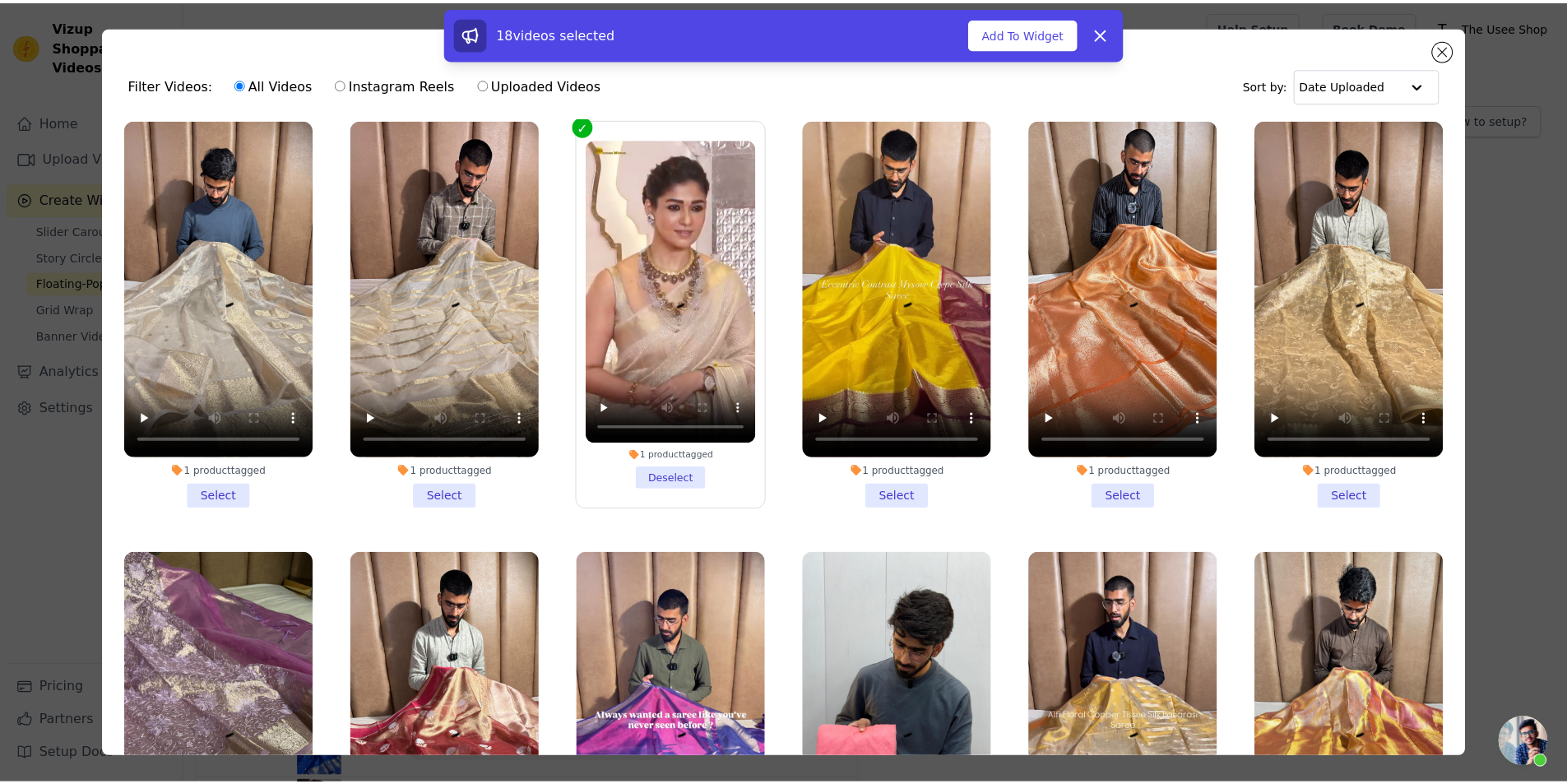
scroll to position [23194, 0]
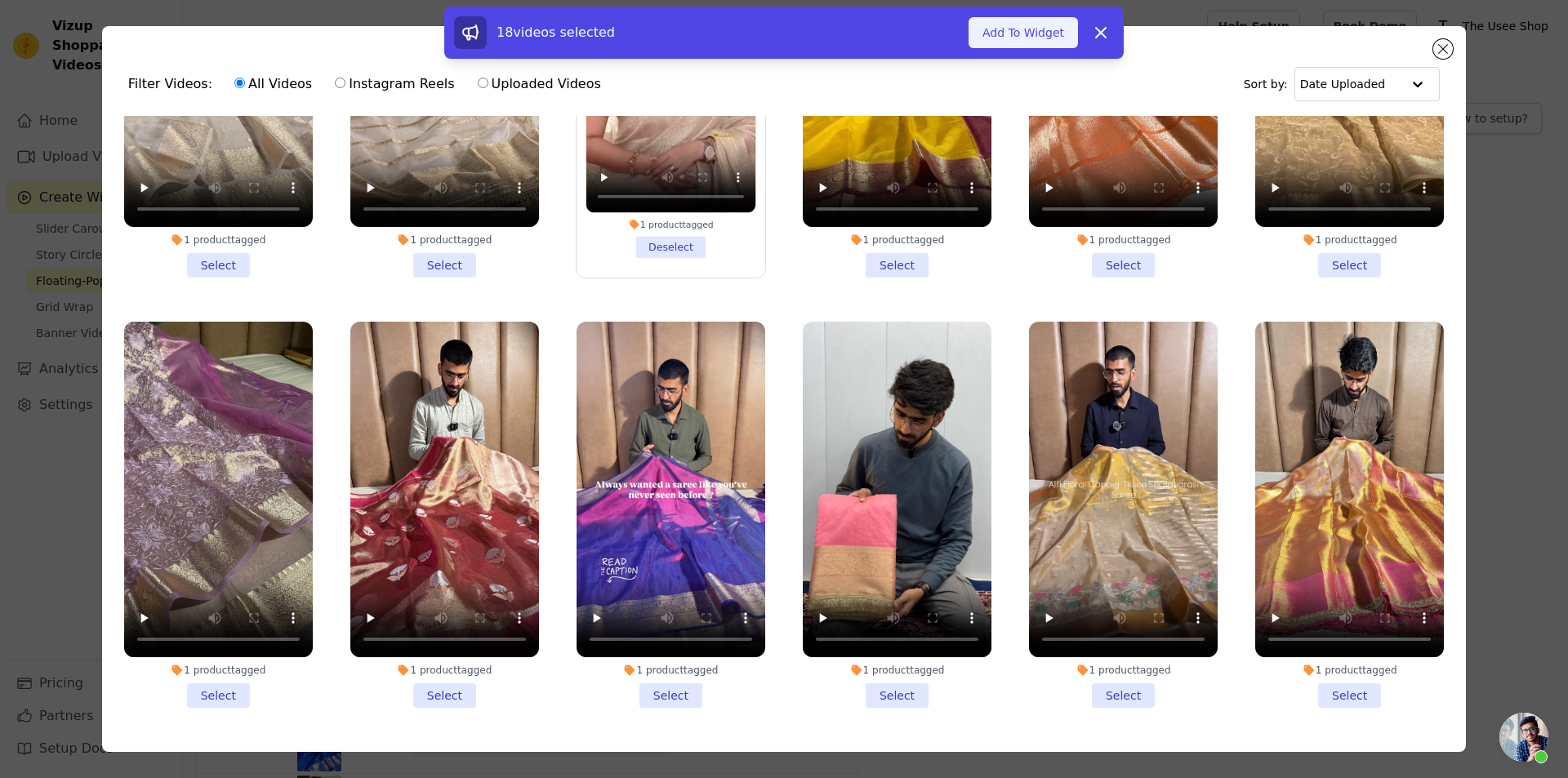
click at [1043, 33] on button "Add To Widget" at bounding box center [1023, 32] width 109 height 31
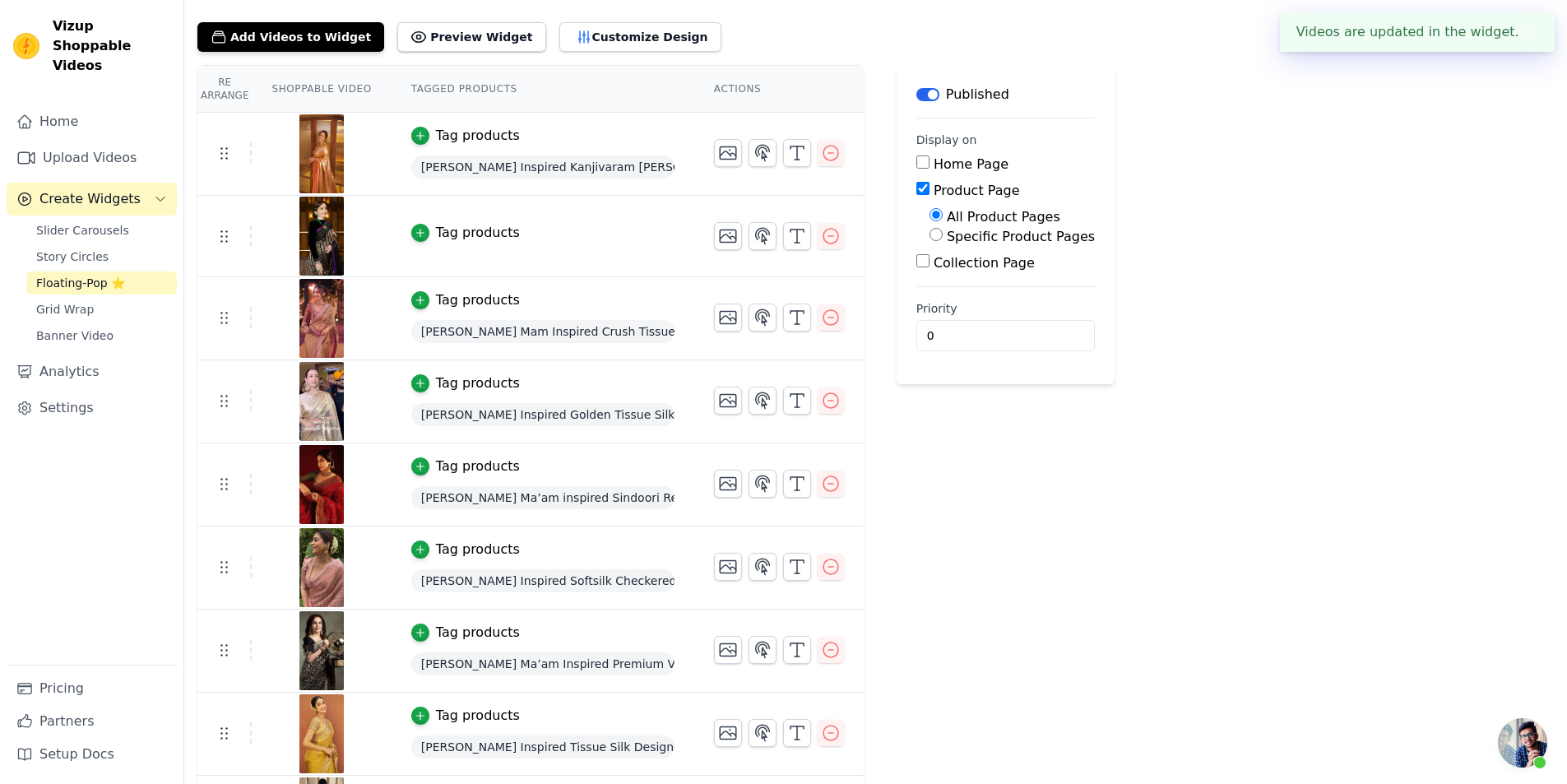
scroll to position [85, 0]
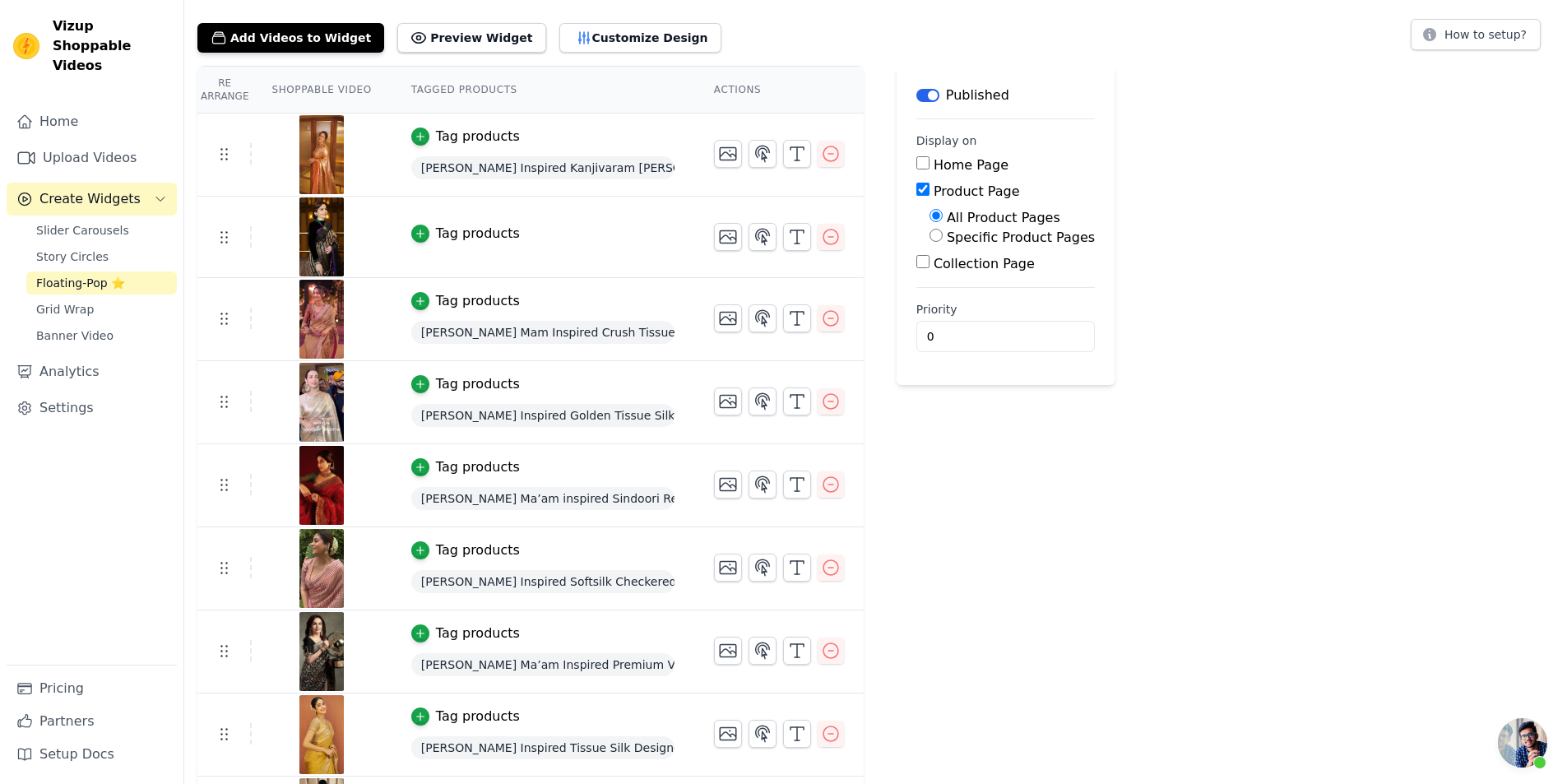
click at [436, 232] on div "Tag products" at bounding box center [479, 233] width 84 height 20
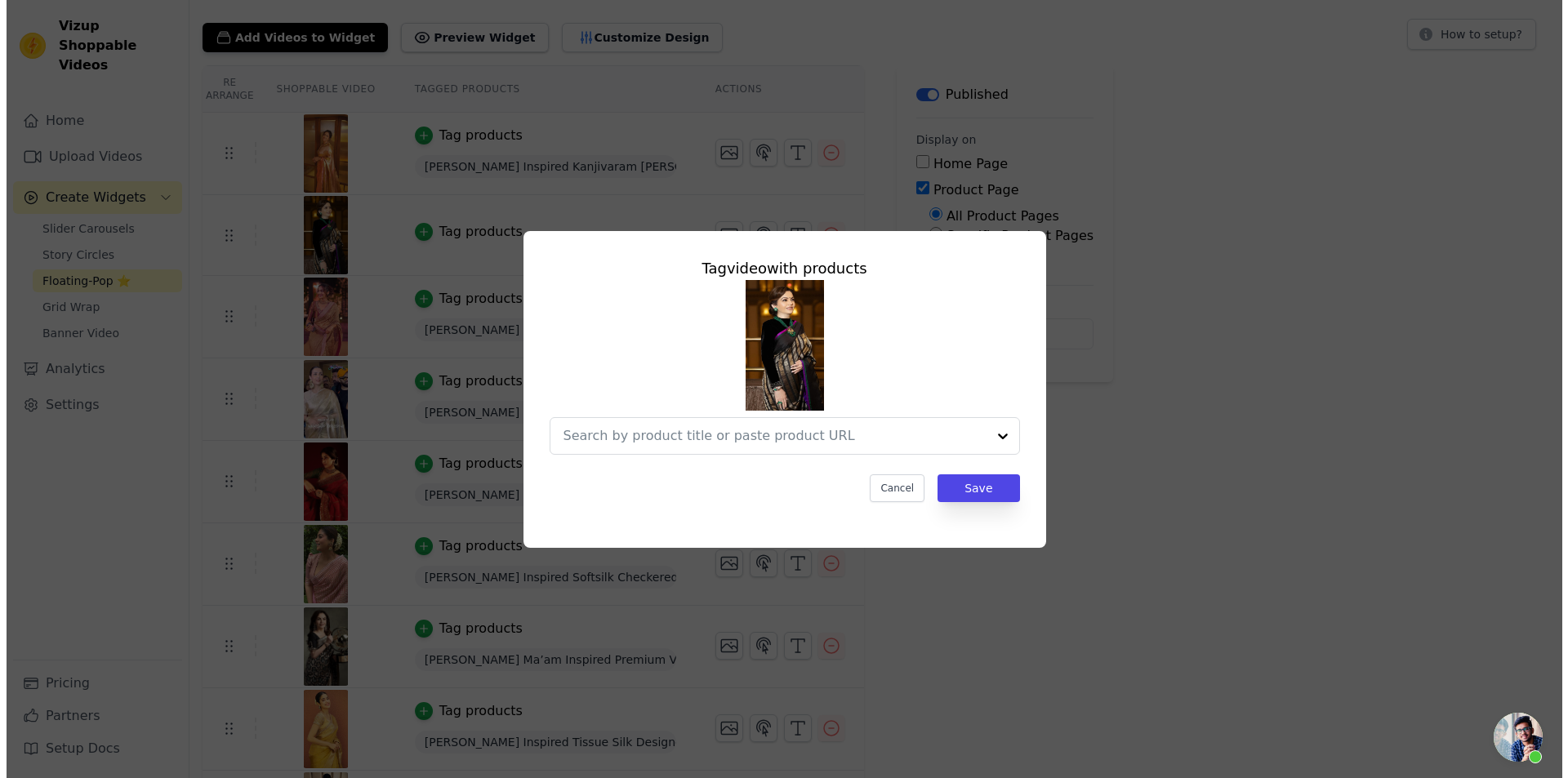
scroll to position [0, 0]
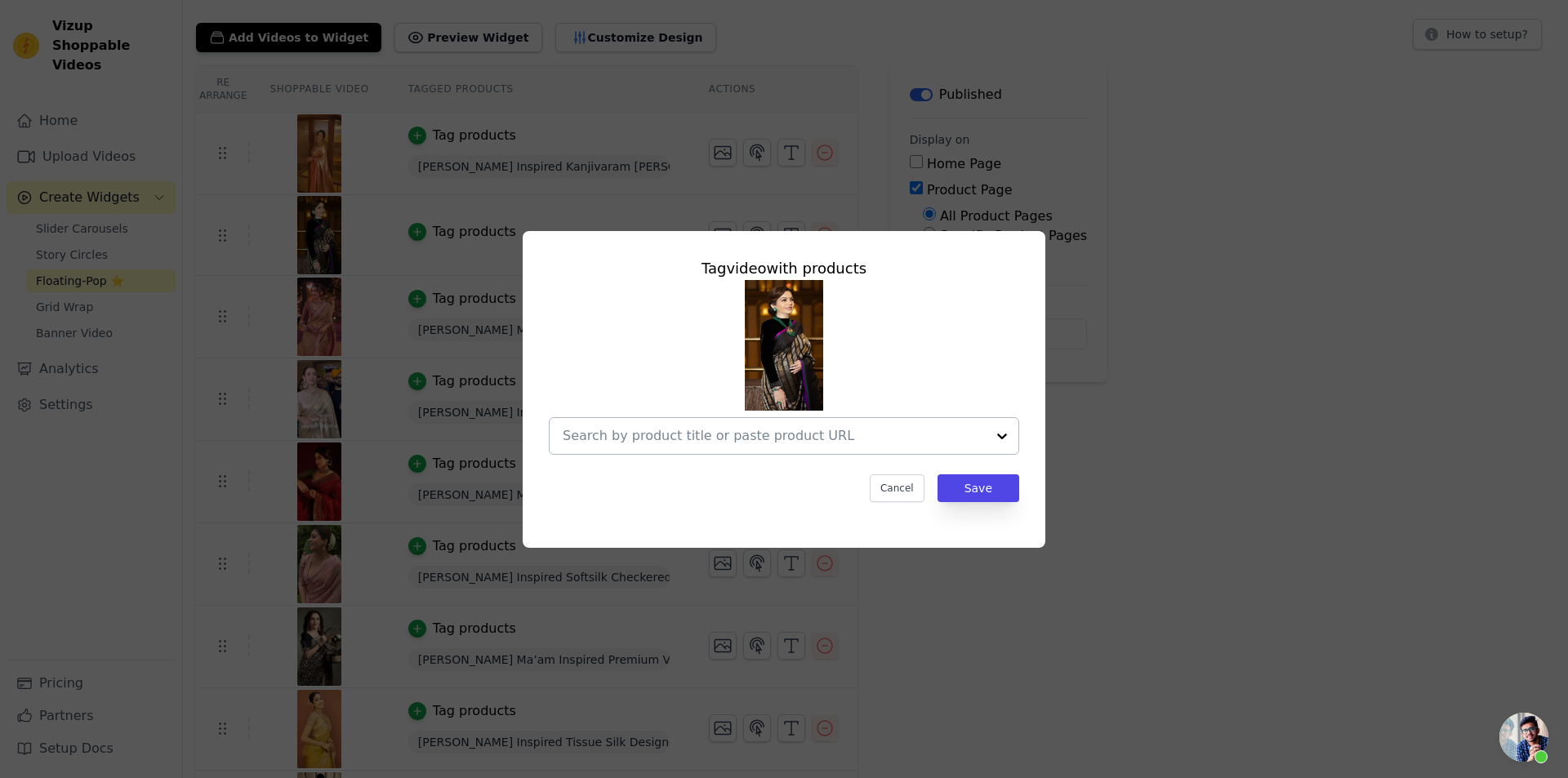
click at [754, 435] on input "text" at bounding box center [774, 435] width 423 height 20
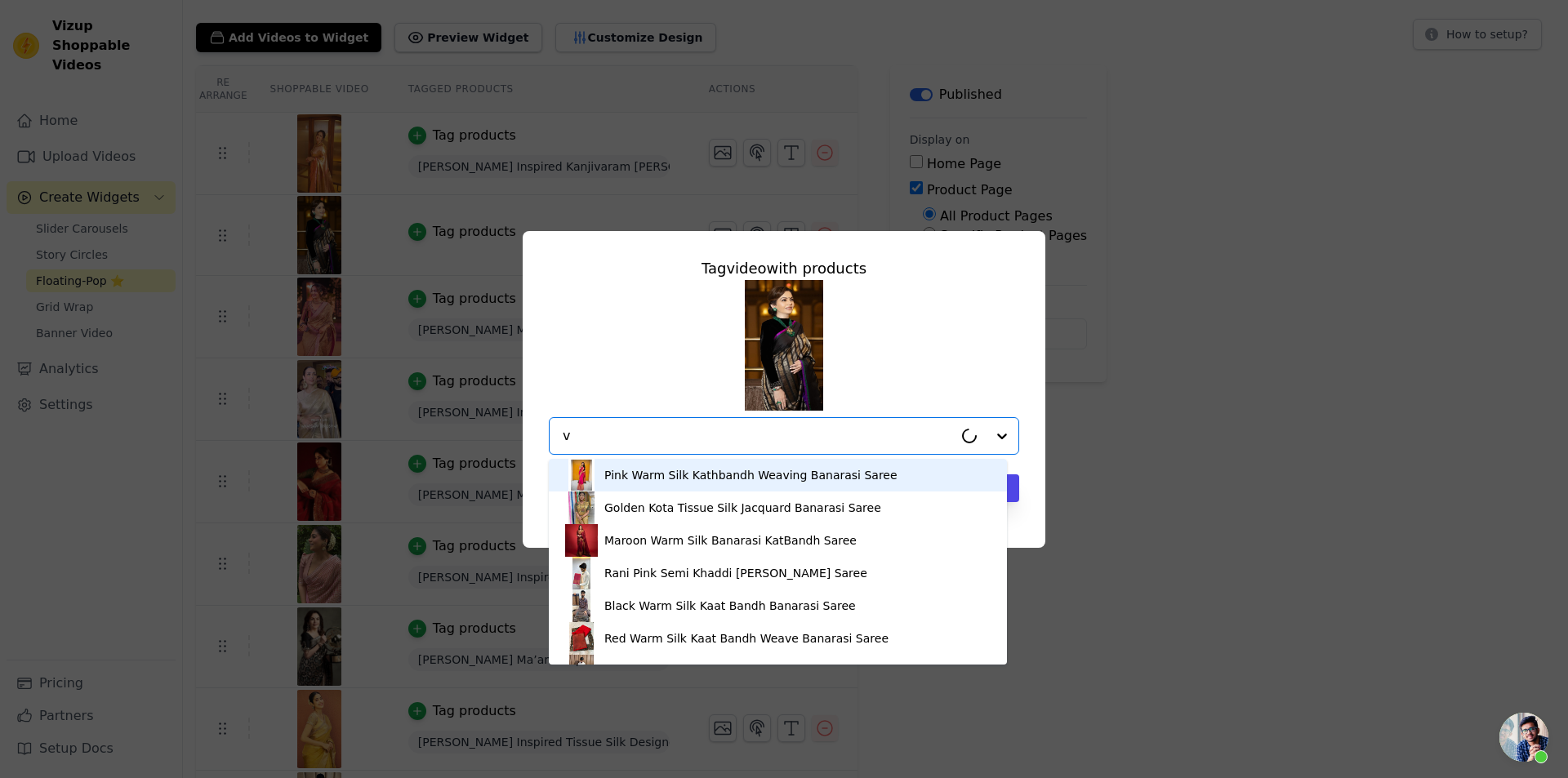
click at [754, 435] on input "v" at bounding box center [758, 435] width 391 height 20
click at [754, 435] on input "v" at bounding box center [774, 435] width 423 height 20
paste input "[URL][DOMAIN_NAME][PERSON_NAME]"
type input "[URL][DOMAIN_NAME][PERSON_NAME]"
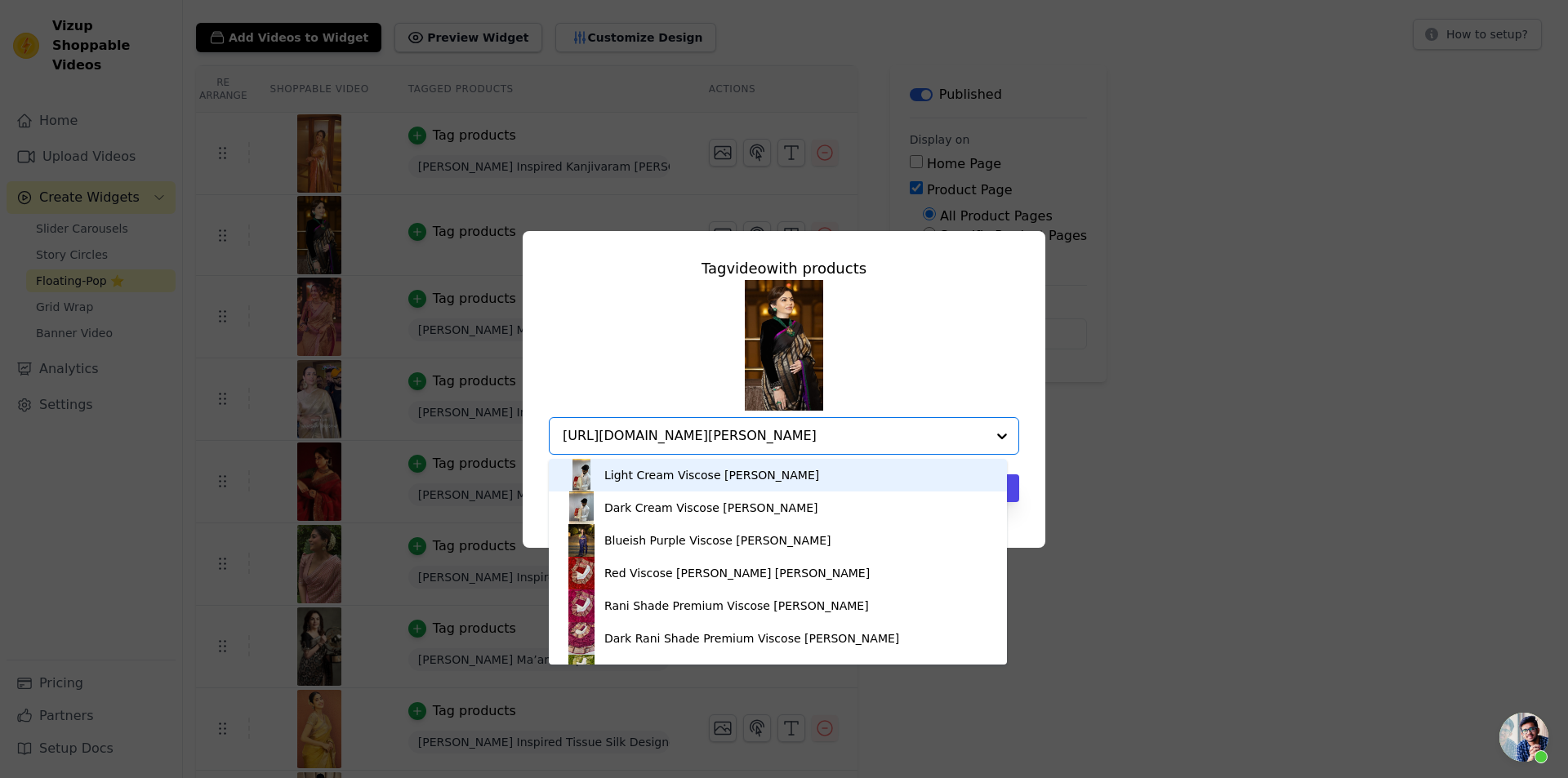
scroll to position [0, 348]
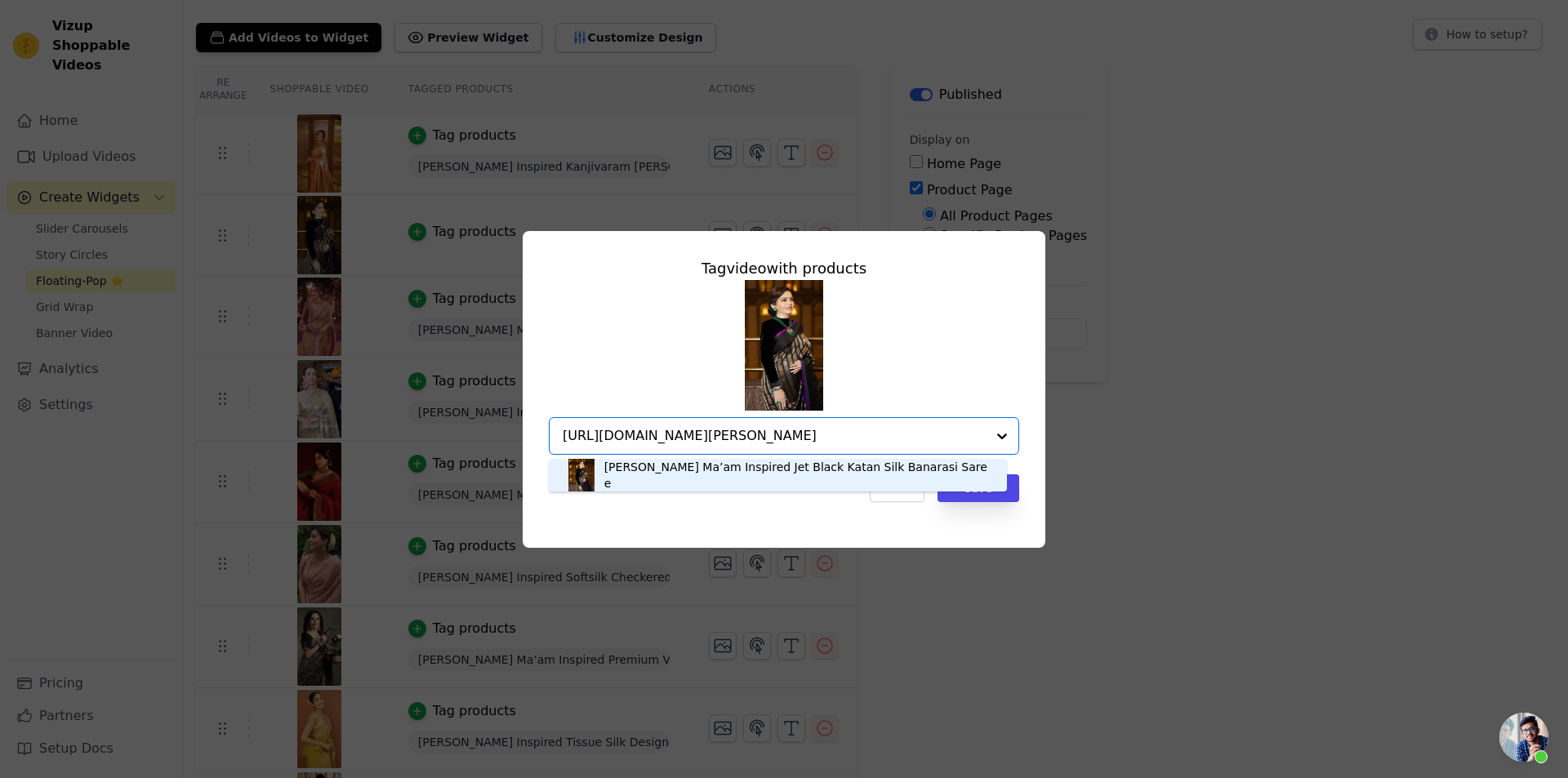
click at [708, 477] on div "[PERSON_NAME] Ma’am Inspired Jet Black Katan Silk Banarasi Saree" at bounding box center [797, 475] width 386 height 32
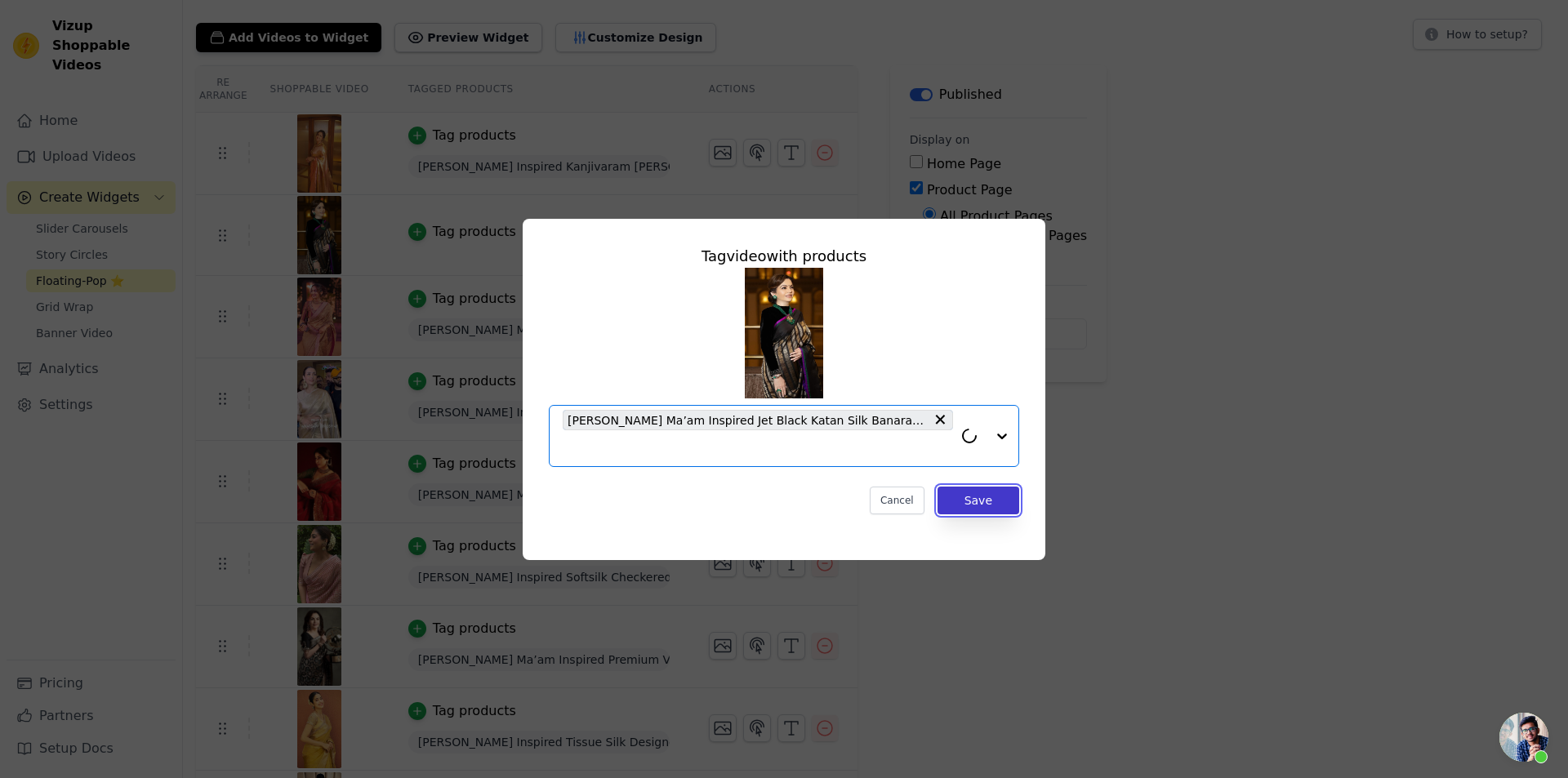
click at [989, 492] on button "Save" at bounding box center [978, 500] width 82 height 28
